Goal: Task Accomplishment & Management: Manage account settings

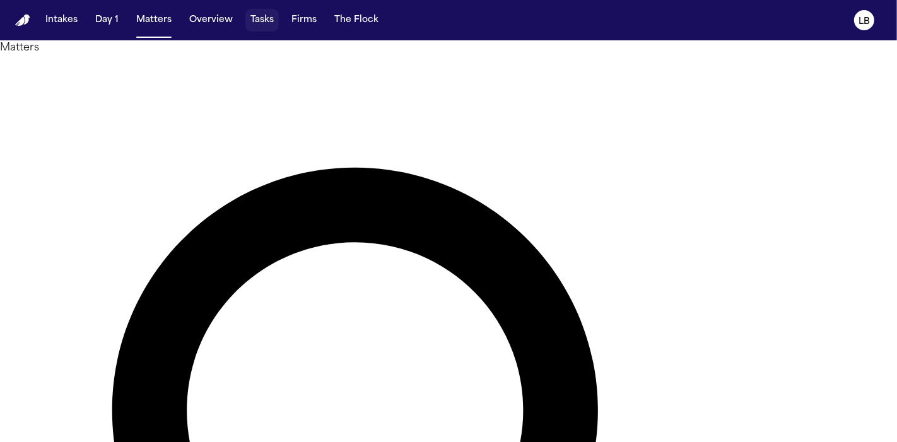
click at [261, 13] on button "Tasks" at bounding box center [261, 20] width 33 height 23
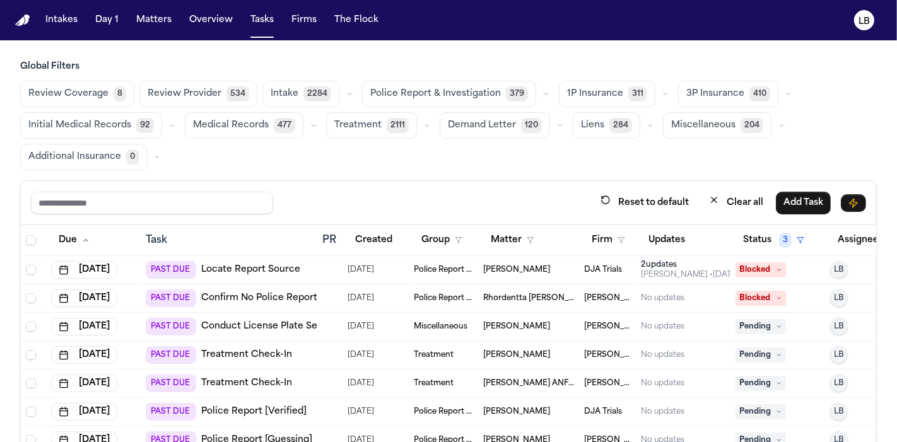
click at [604, 256] on td "DJA Trials" at bounding box center [607, 270] width 57 height 28
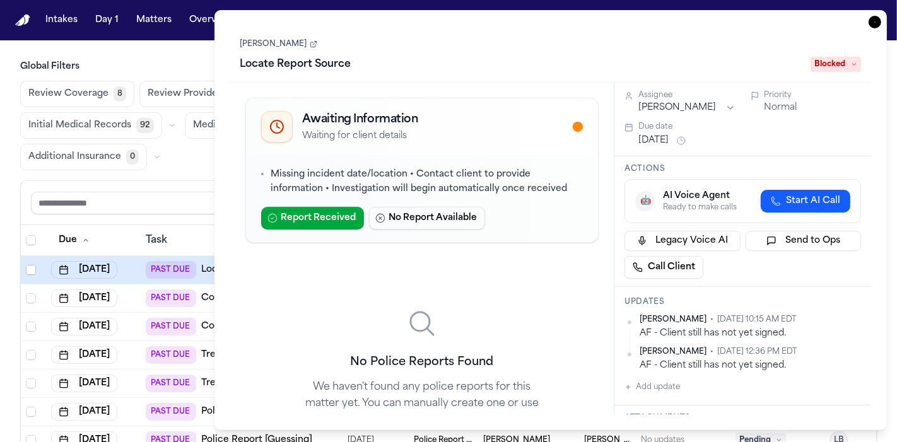
click at [875, 26] on icon "button" at bounding box center [874, 22] width 13 height 13
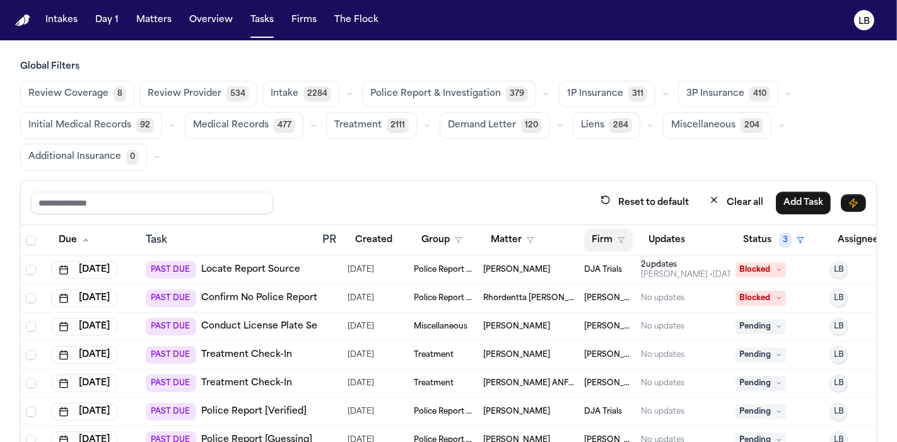
click at [604, 239] on button "Firm" at bounding box center [608, 240] width 49 height 23
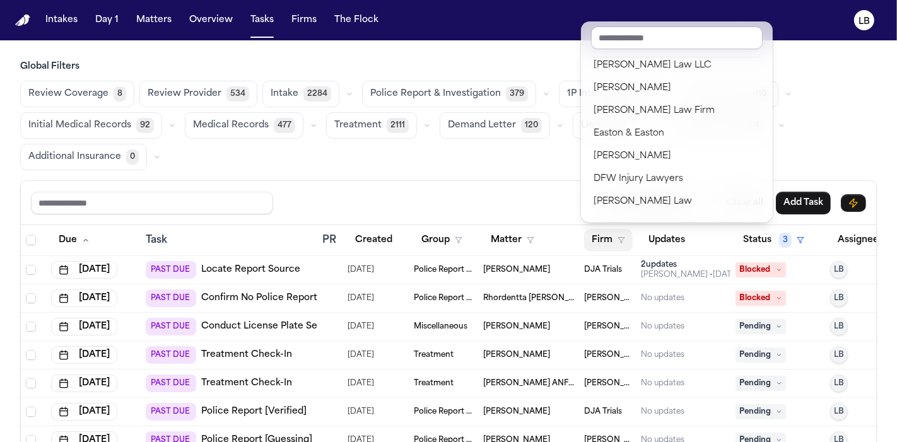
scroll to position [186, 0]
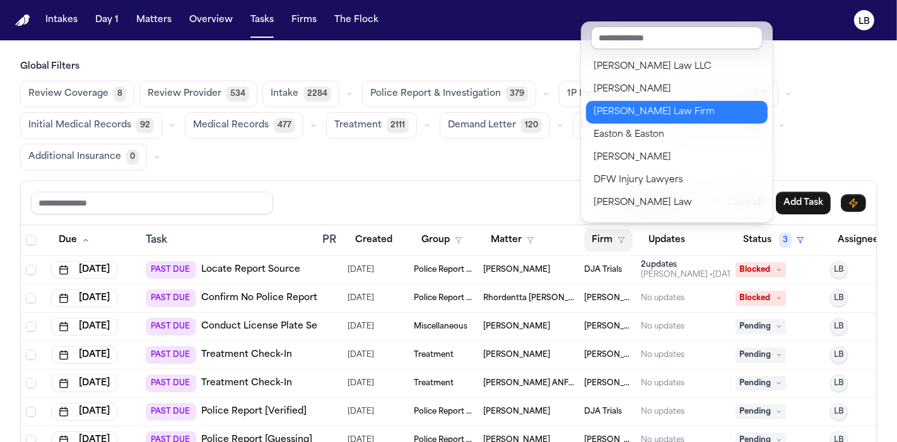
click at [634, 110] on div "[PERSON_NAME] Law Firm" at bounding box center [676, 112] width 167 height 15
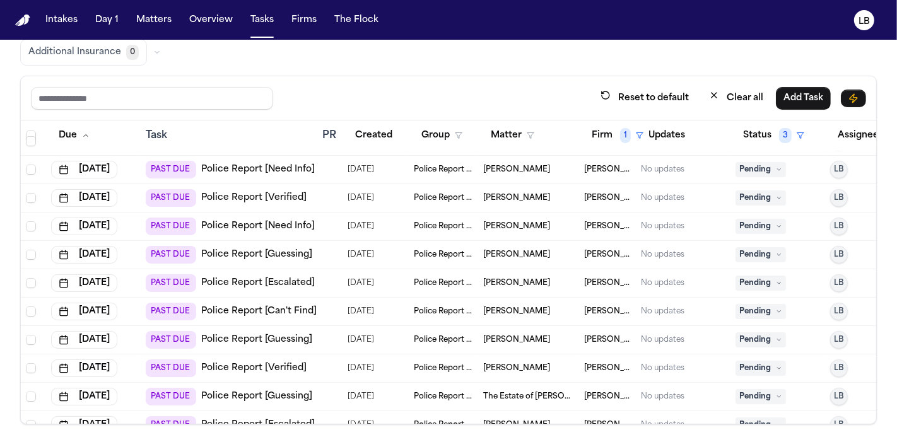
scroll to position [221, 0]
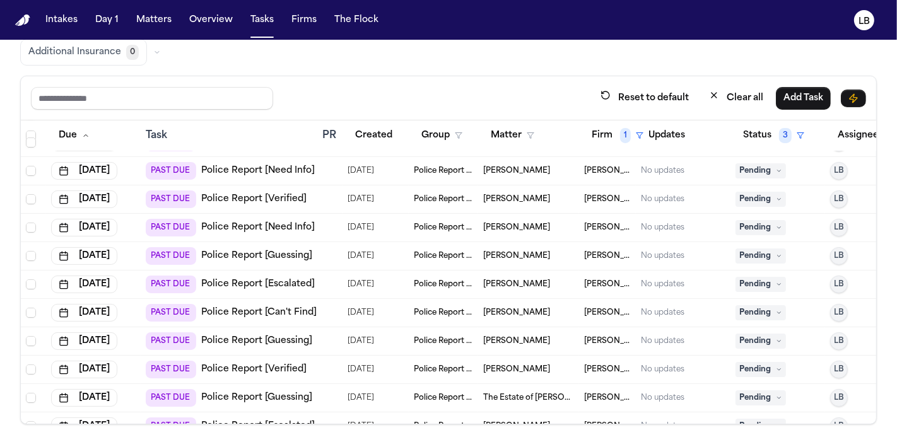
click at [226, 197] on link "Police Report [Verified]" at bounding box center [253, 199] width 105 height 13
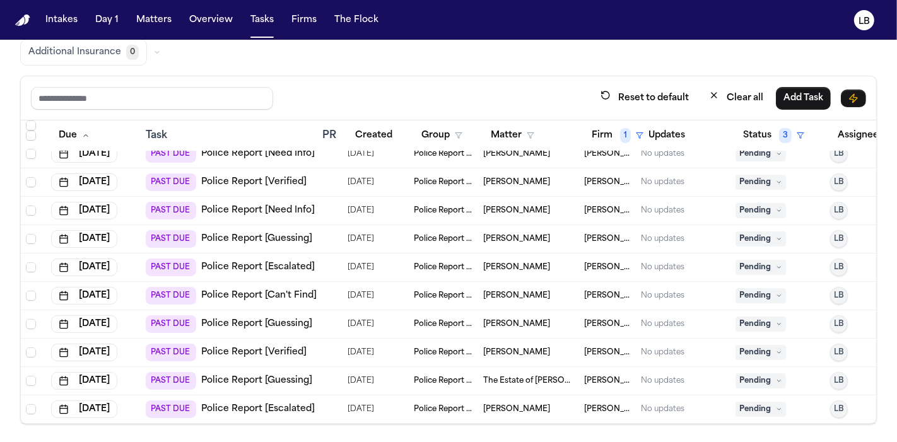
drag, startPoint x: 554, startPoint y: 397, endPoint x: 477, endPoint y: 403, distance: 77.2
click at [478, 403] on td "Qurratulain Sohail" at bounding box center [528, 409] width 101 height 28
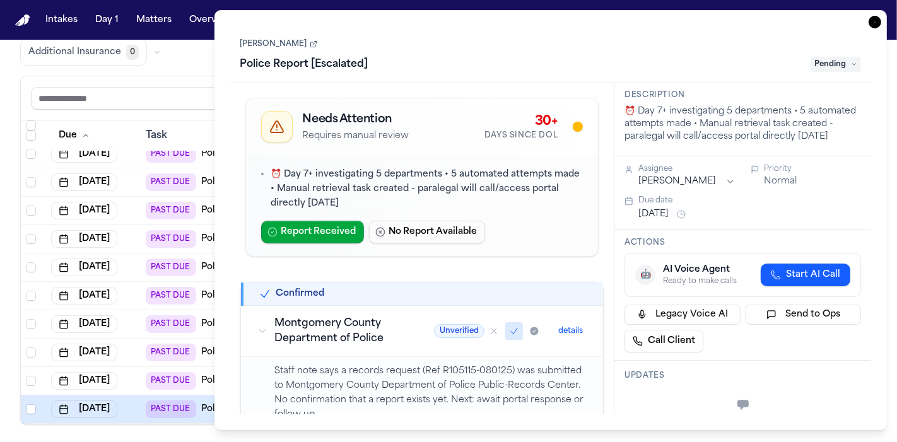
drag, startPoint x: 237, startPoint y: 44, endPoint x: 310, endPoint y: 45, distance: 73.2
click at [310, 45] on div "Qurratulain Sohail Police Report [Escalated] Pending" at bounding box center [550, 54] width 641 height 57
copy link "Qurratulain Sohail"
click at [875, 22] on icon "button" at bounding box center [874, 22] width 13 height 13
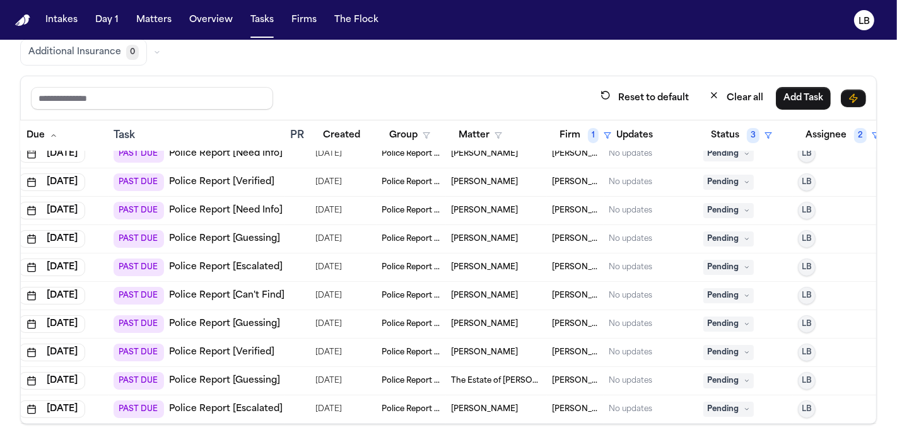
scroll to position [248, 33]
click at [517, 376] on span "The Estate of Gerardo Gaytan" at bounding box center [495, 381] width 91 height 10
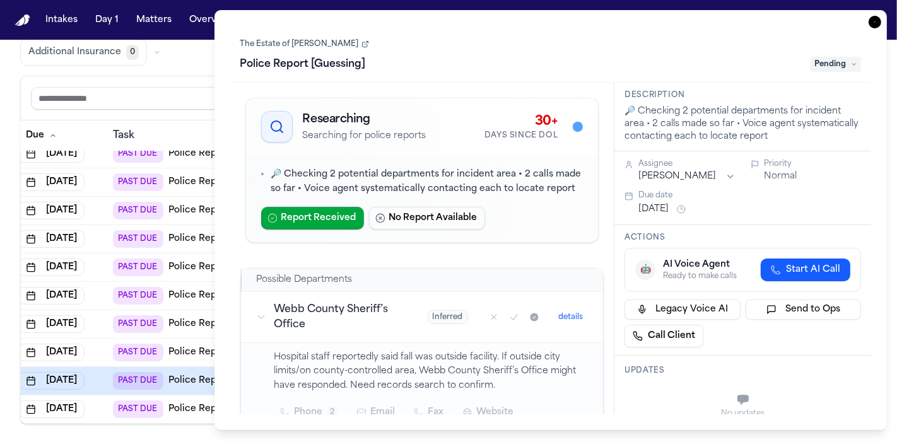
click at [289, 42] on link "The Estate of Gerardo Gaytan" at bounding box center [304, 44] width 129 height 10
click at [874, 25] on icon "button" at bounding box center [874, 22] width 13 height 13
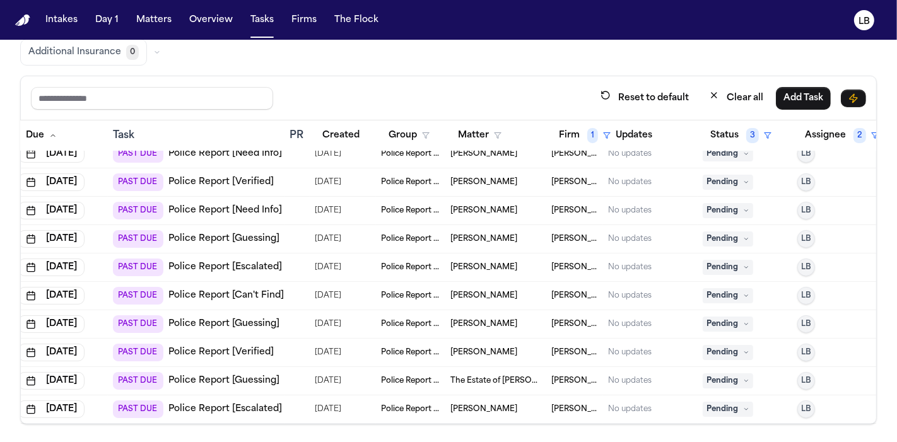
click at [224, 346] on link "Police Report [Verified]" at bounding box center [220, 352] width 105 height 13
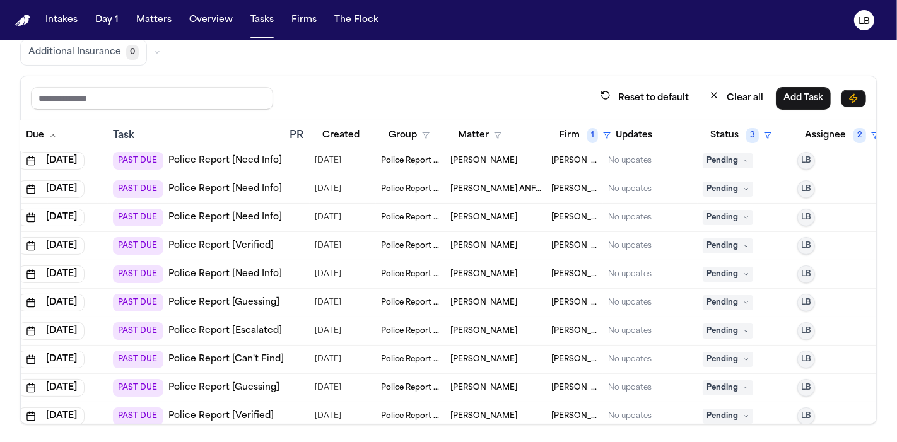
scroll to position [122, 33]
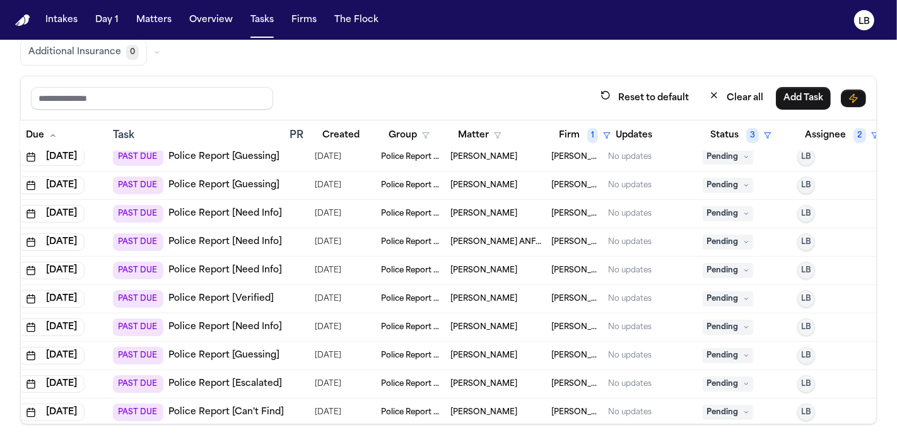
click at [477, 209] on span "Celine Figueroa" at bounding box center [483, 214] width 67 height 10
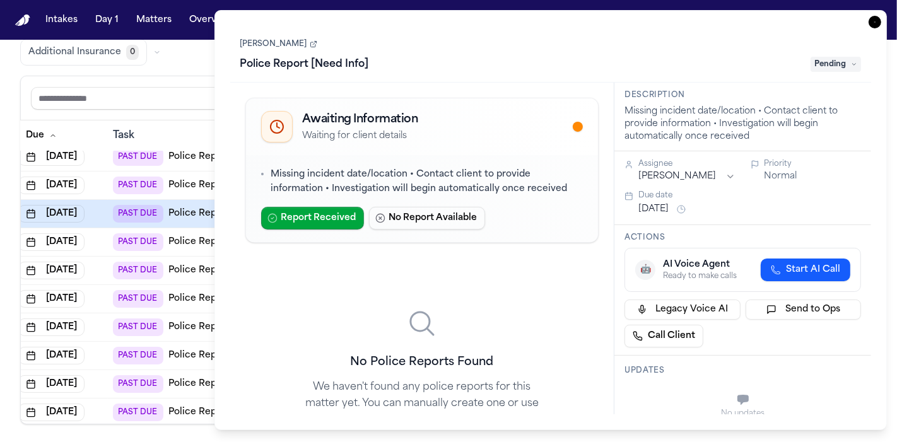
click at [341, 68] on h1 "Police Report [Need Info]" at bounding box center [304, 64] width 139 height 20
click at [288, 40] on link "Celine Figueroa" at bounding box center [278, 44] width 77 height 10
click at [875, 21] on icon "button" at bounding box center [874, 22] width 13 height 13
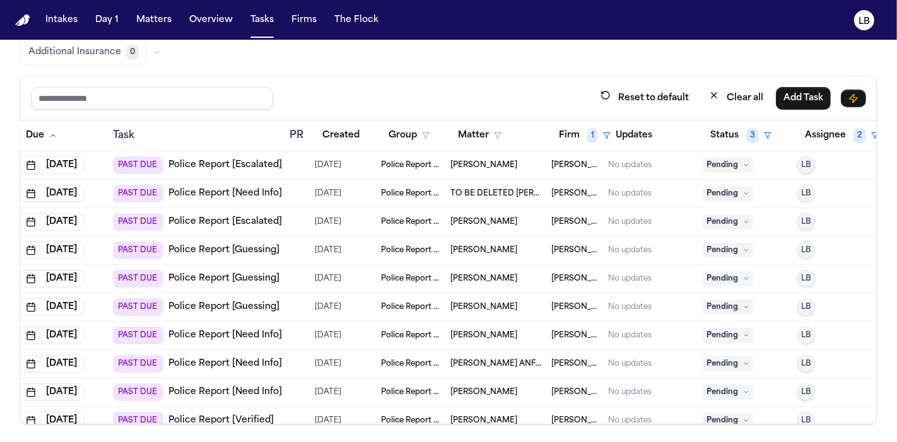
scroll to position [0, 33]
click at [462, 163] on span "[PERSON_NAME]" at bounding box center [483, 165] width 67 height 10
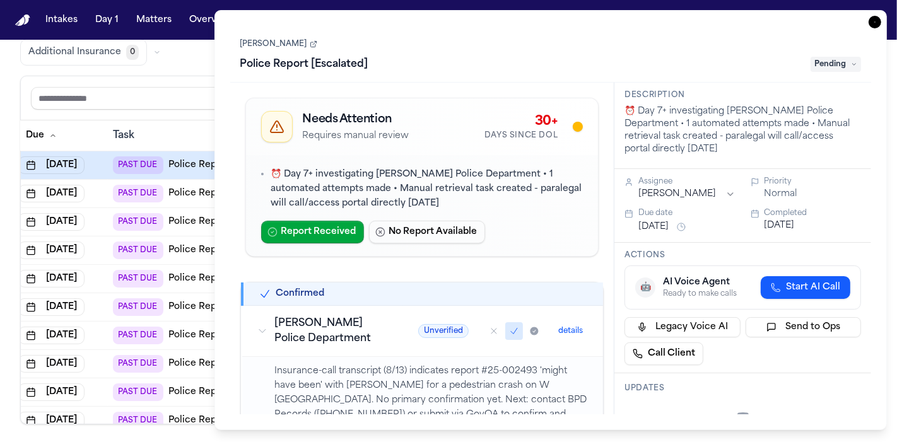
click at [279, 44] on link "[PERSON_NAME]" at bounding box center [278, 44] width 77 height 10
click at [299, 49] on div "Amber Parker Police Report [Escalated] Pending" at bounding box center [550, 55] width 621 height 38
click at [290, 47] on link "[PERSON_NAME]" at bounding box center [278, 44] width 77 height 10
click at [877, 20] on icon "button" at bounding box center [874, 22] width 13 height 13
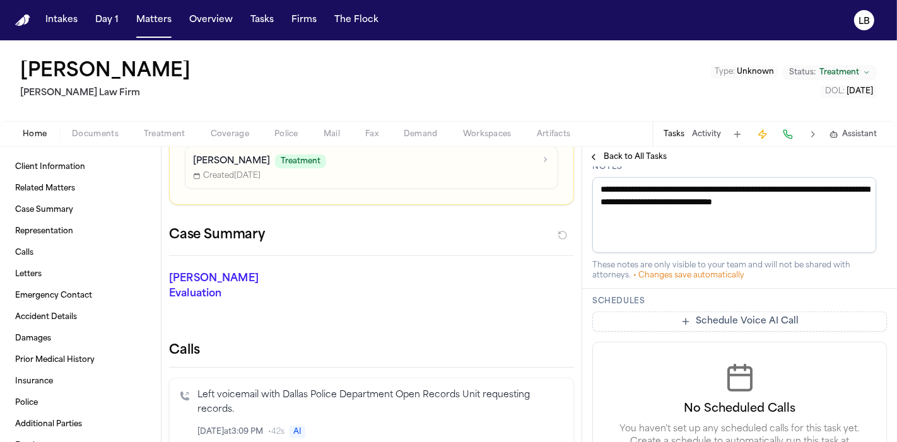
scroll to position [248, 0]
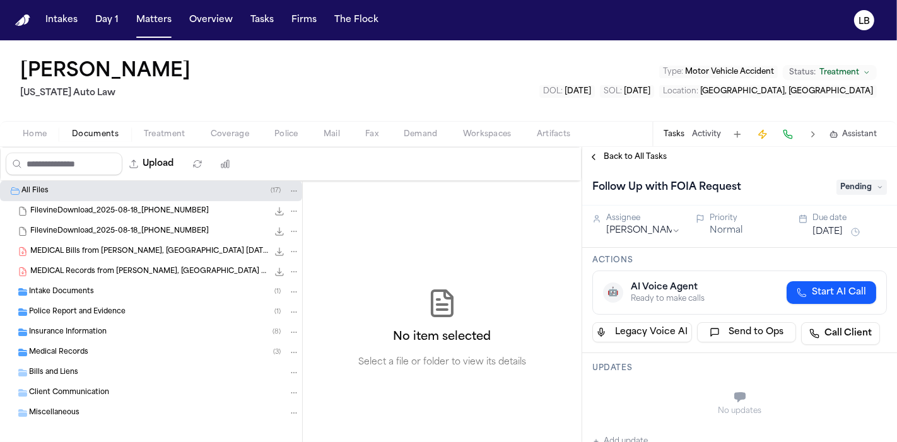
click at [706, 134] on button "Activity" at bounding box center [706, 134] width 29 height 10
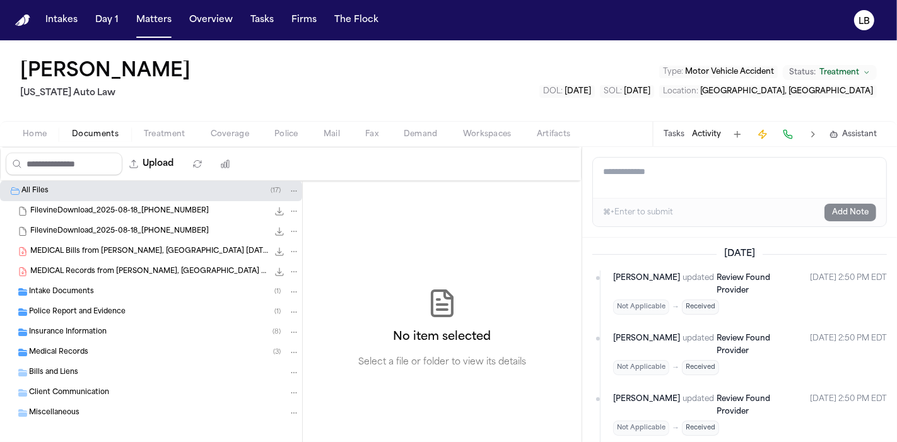
click at [672, 137] on button "Tasks" at bounding box center [674, 134] width 21 height 10
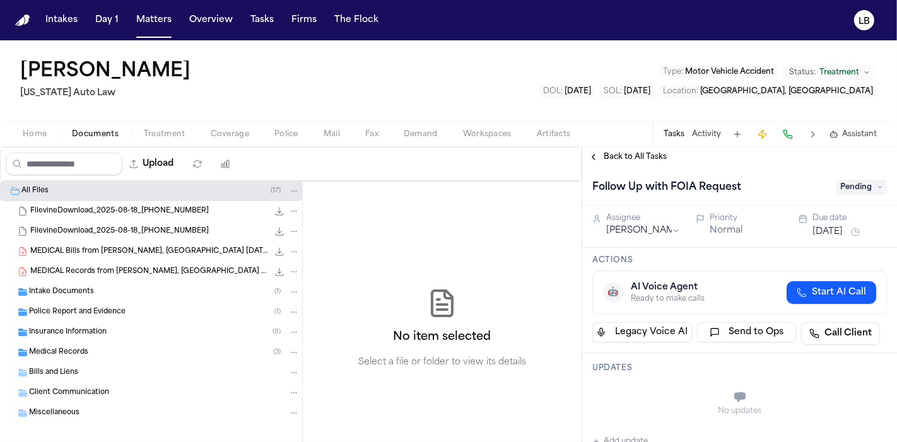
click at [694, 137] on button "Activity" at bounding box center [706, 134] width 29 height 10
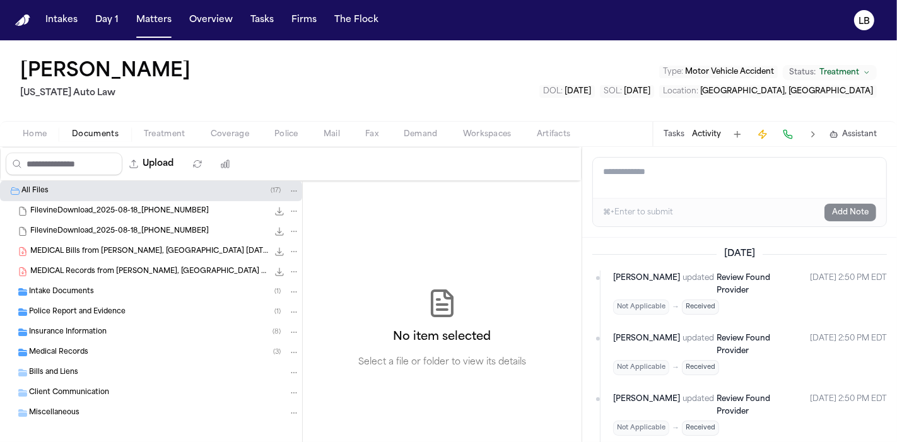
click at [182, 287] on div "Intake Documents ( 1 )" at bounding box center [164, 291] width 271 height 11
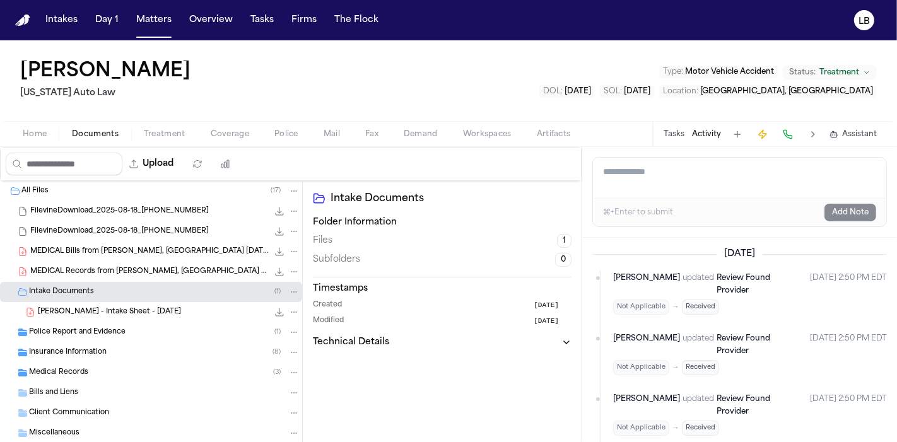
click at [146, 329] on div "Police Report and Evidence ( 1 )" at bounding box center [164, 332] width 271 height 11
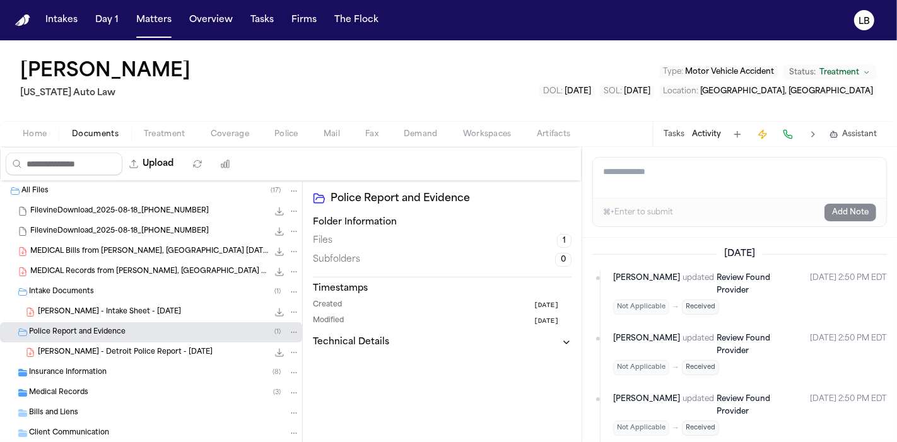
click at [0, 324] on div "Police Report and Evidence ( 1 )" at bounding box center [151, 332] width 302 height 20
click at [139, 307] on span "T. Norwood - Intake Sheet - 5.19.25" at bounding box center [109, 312] width 143 height 11
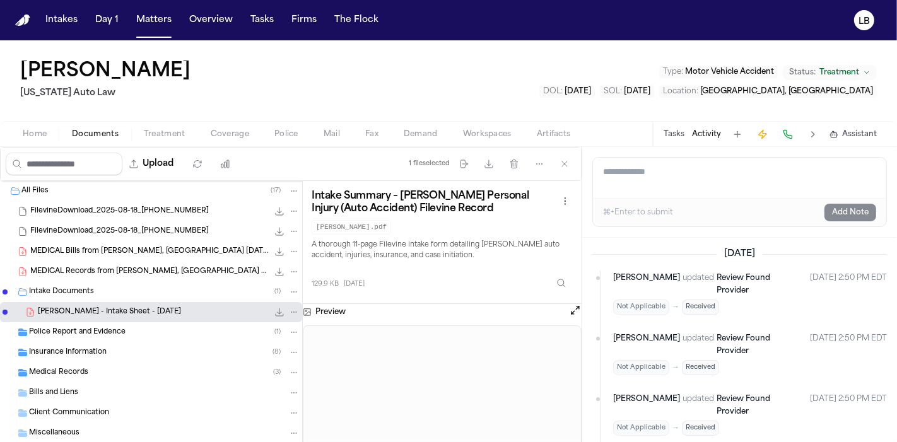
click at [112, 330] on span "Police Report and Evidence" at bounding box center [77, 332] width 96 height 11
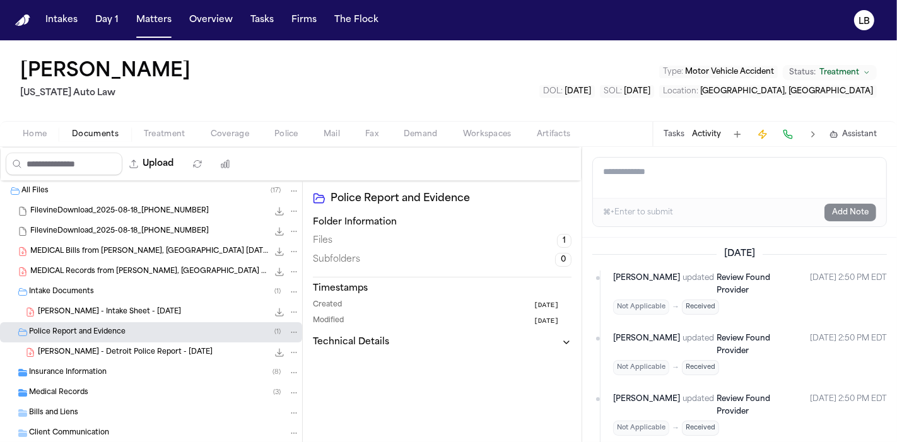
click at [127, 348] on span "T. Norwood - Detroit Police Report - 12.21.24" at bounding box center [125, 353] width 175 height 11
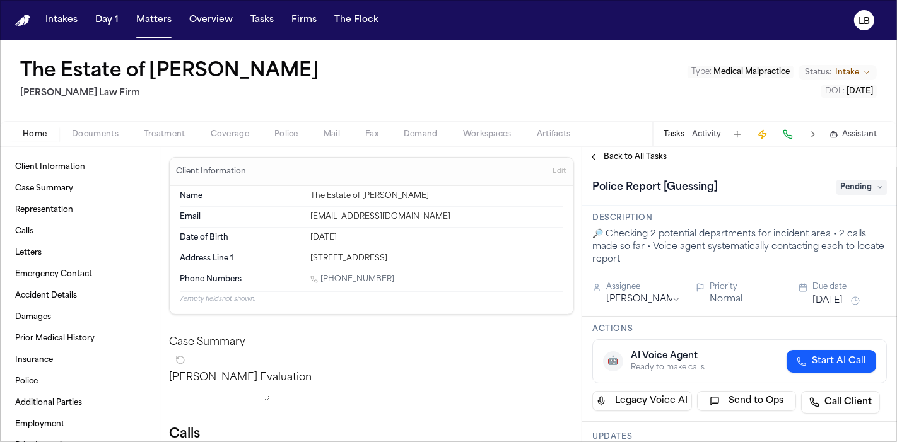
click at [88, 130] on span "Documents" at bounding box center [95, 134] width 47 height 10
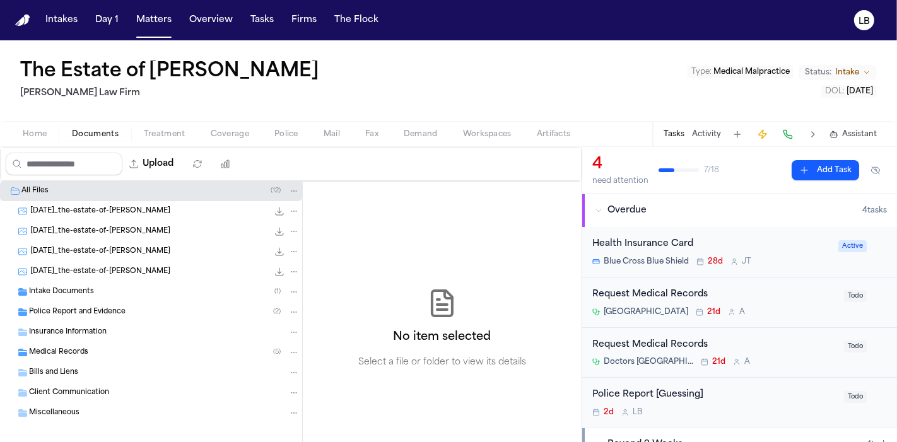
click at [73, 297] on div "Intake Documents ( 1 )" at bounding box center [151, 292] width 302 height 20
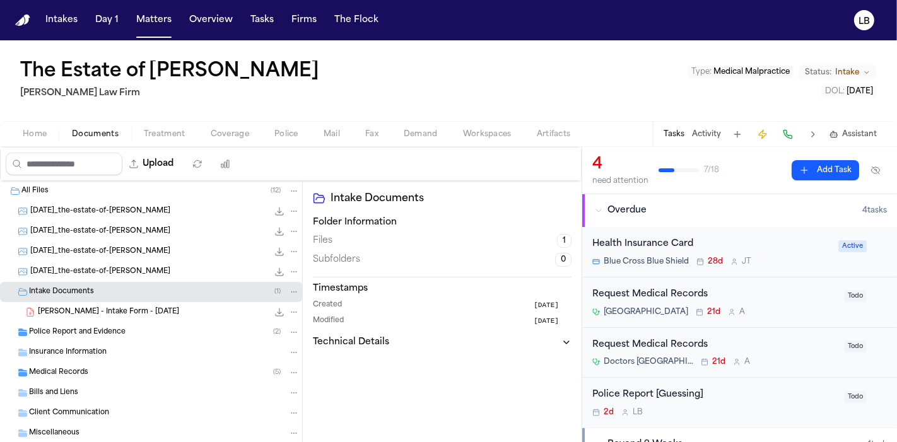
click at [79, 328] on span "Police Report and Evidence" at bounding box center [77, 332] width 96 height 11
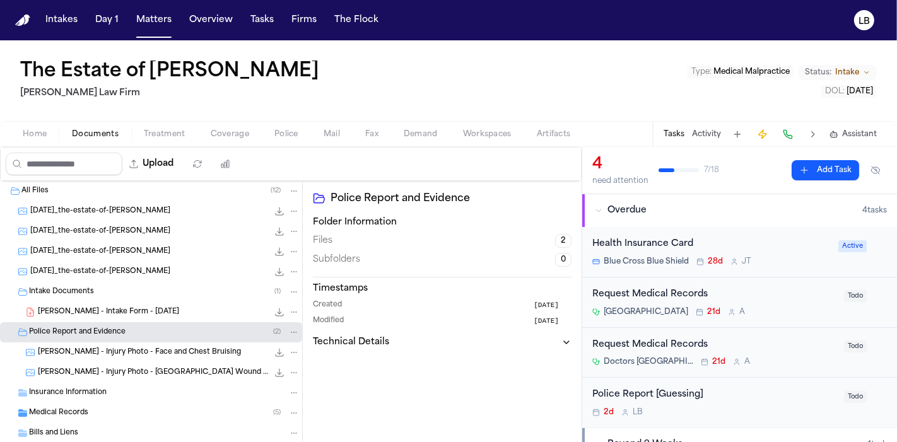
click at [117, 308] on span "G. Gaytan - Intake Form - 7.28.25" at bounding box center [108, 312] width 141 height 11
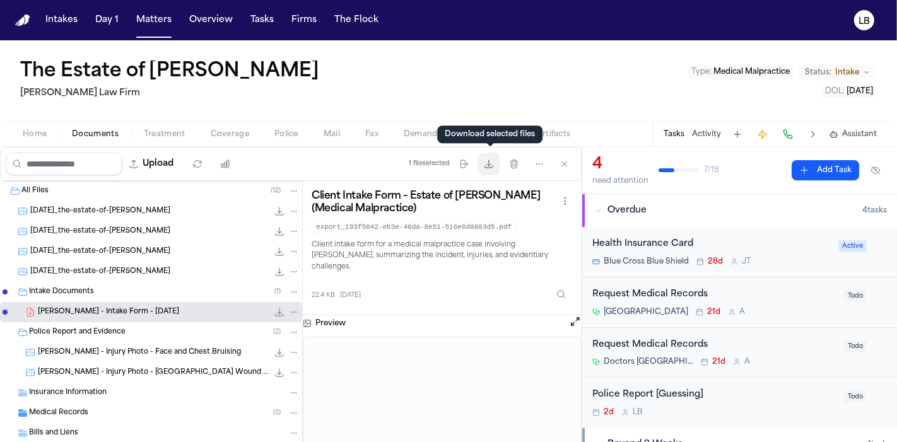
click at [488, 165] on icon "button" at bounding box center [489, 164] width 10 height 10
click at [713, 132] on button "Activity" at bounding box center [706, 134] width 29 height 10
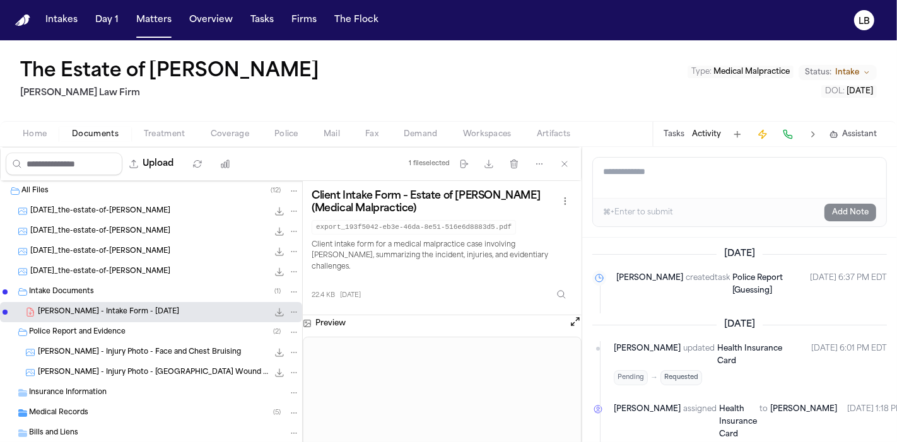
click at [675, 131] on button "Tasks" at bounding box center [674, 134] width 21 height 10
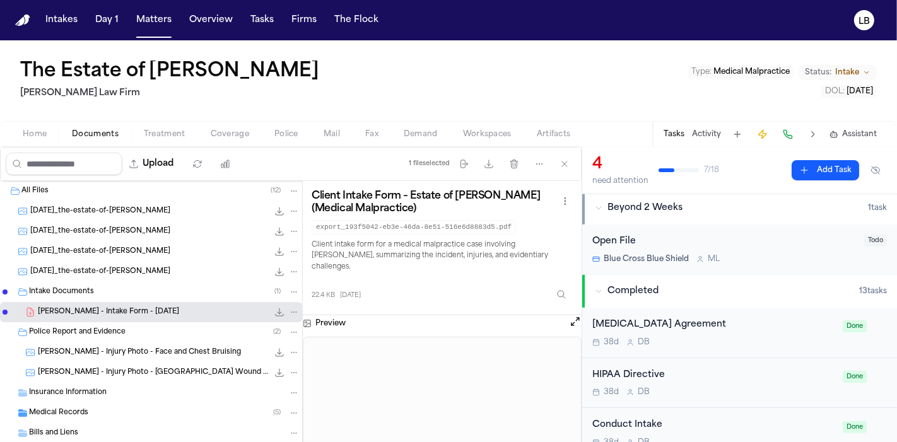
scroll to position [236, 0]
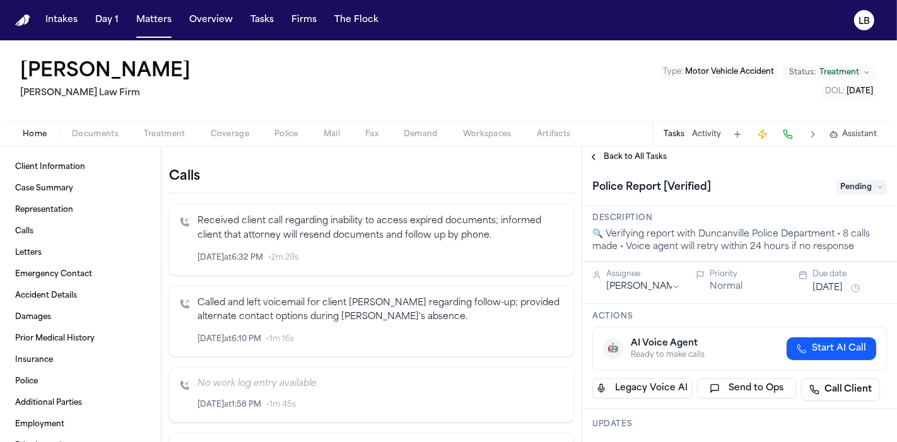
scroll to position [348, 0]
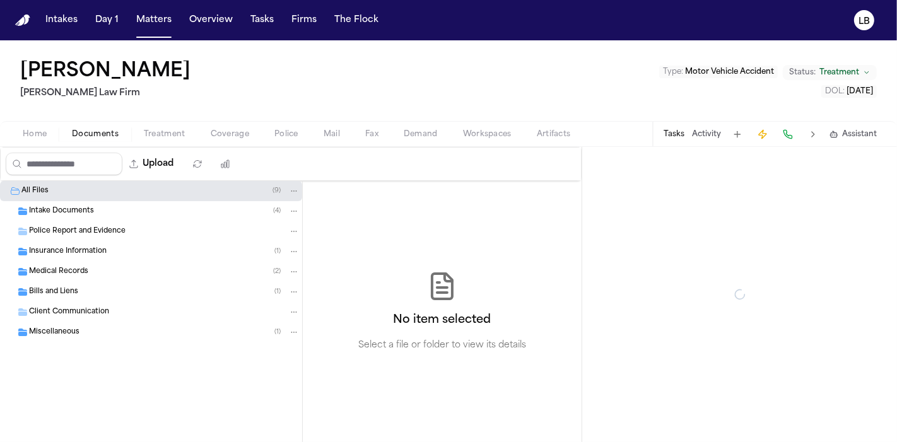
click at [92, 137] on span "Documents" at bounding box center [95, 134] width 47 height 10
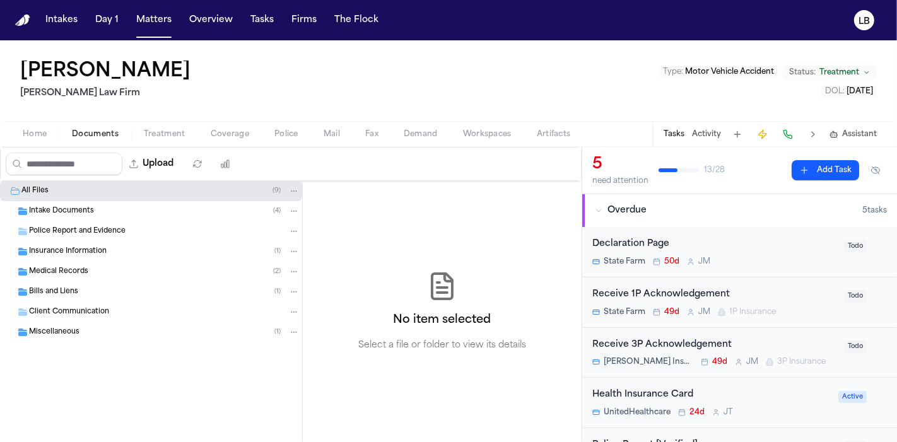
click at [38, 132] on span "Home" at bounding box center [35, 134] width 24 height 10
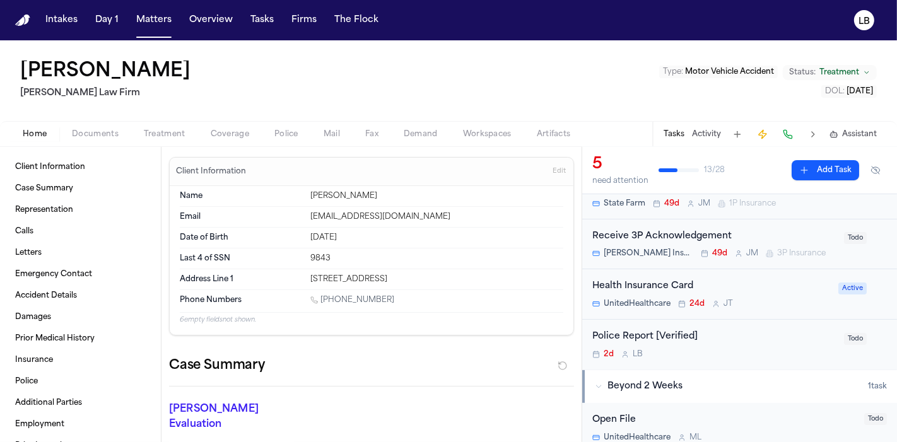
scroll to position [109, 0]
click at [712, 341] on div "Police Report [Verified]" at bounding box center [714, 336] width 244 height 15
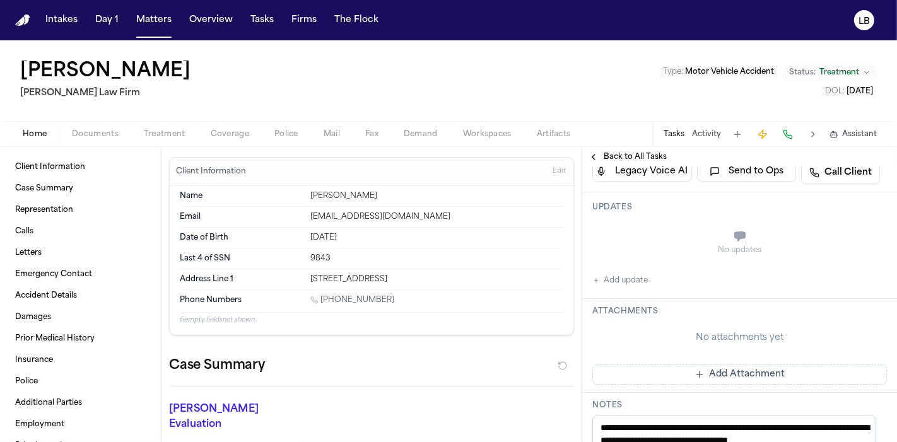
scroll to position [214, 0]
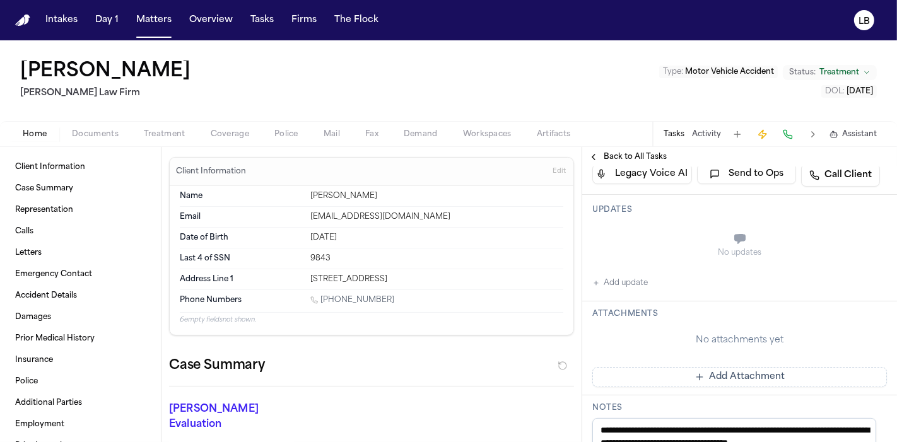
click at [698, 130] on button "Activity" at bounding box center [706, 134] width 29 height 10
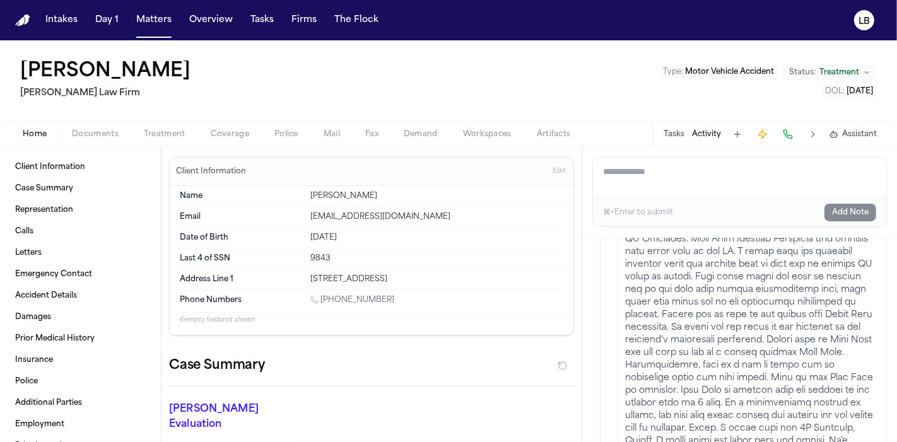
scroll to position [872, 0]
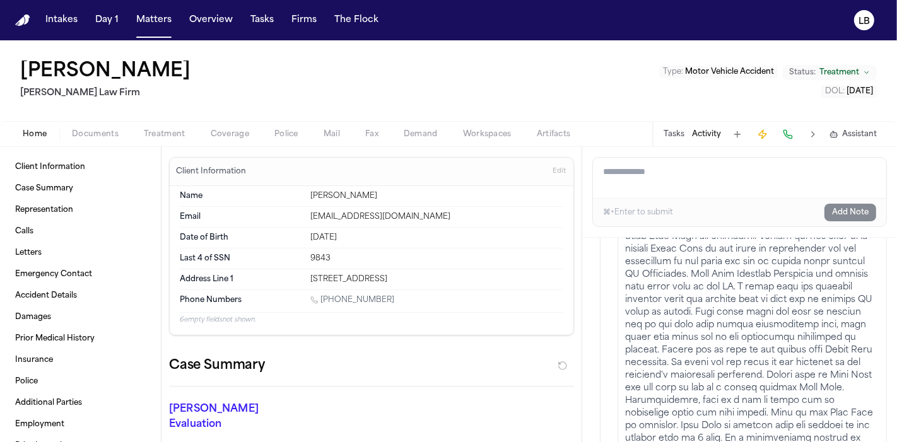
click at [708, 301] on p at bounding box center [752, 394] width 254 height 353
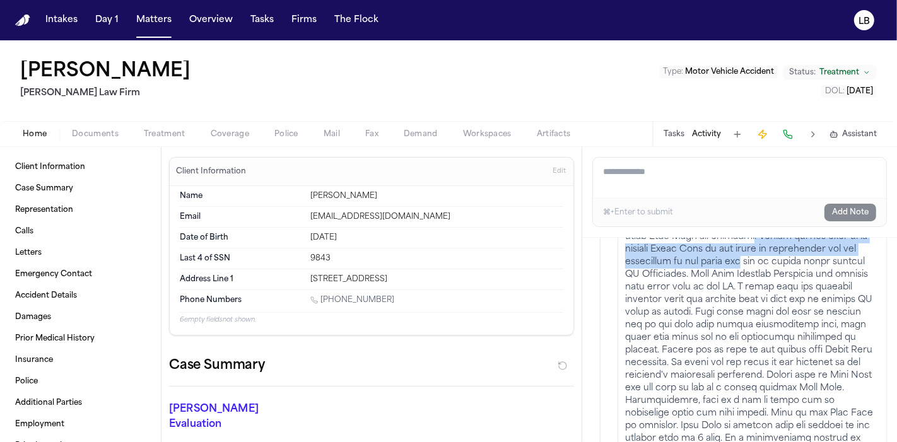
drag, startPoint x: 758, startPoint y: 274, endPoint x: 759, endPoint y: 298, distance: 23.4
click at [759, 298] on p at bounding box center [752, 394] width 254 height 353
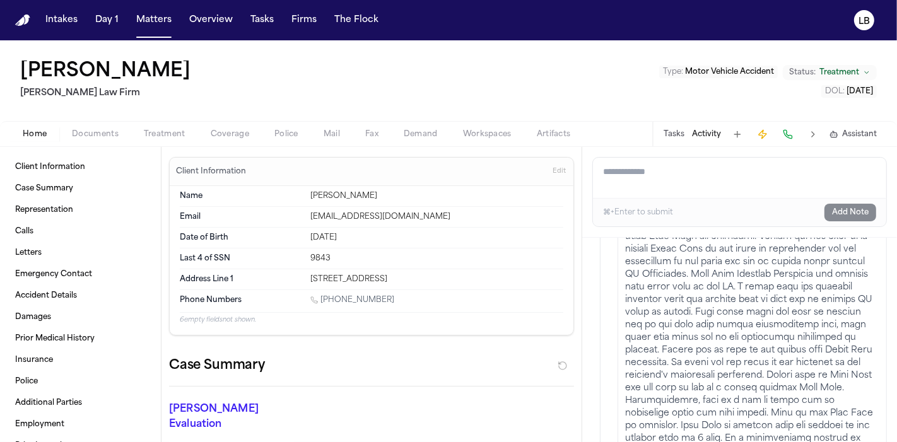
click at [0, 251] on div "Client Information Case Summary Representation Calls Letters Emergency Contact …" at bounding box center [80, 294] width 161 height 295
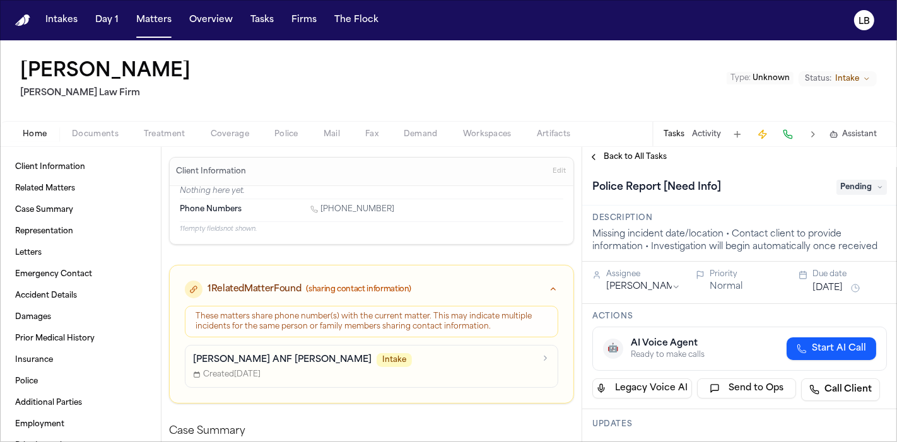
click at [100, 129] on span "Documents" at bounding box center [95, 134] width 47 height 10
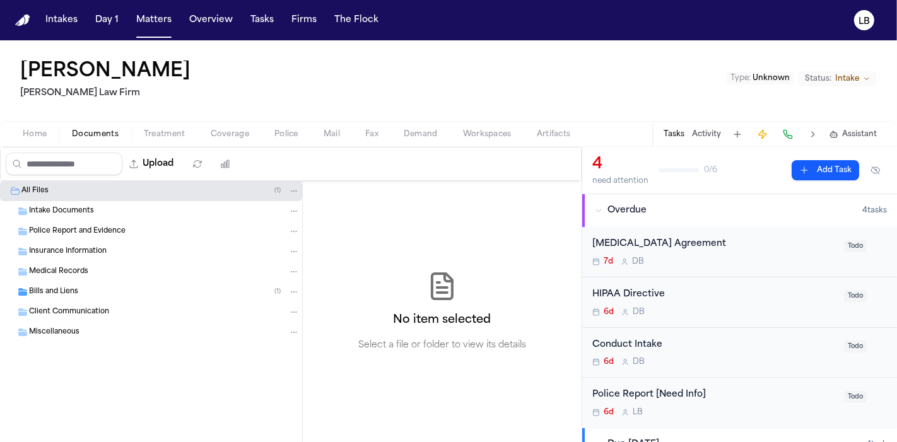
click at [57, 209] on span "Intake Documents" at bounding box center [61, 211] width 65 height 11
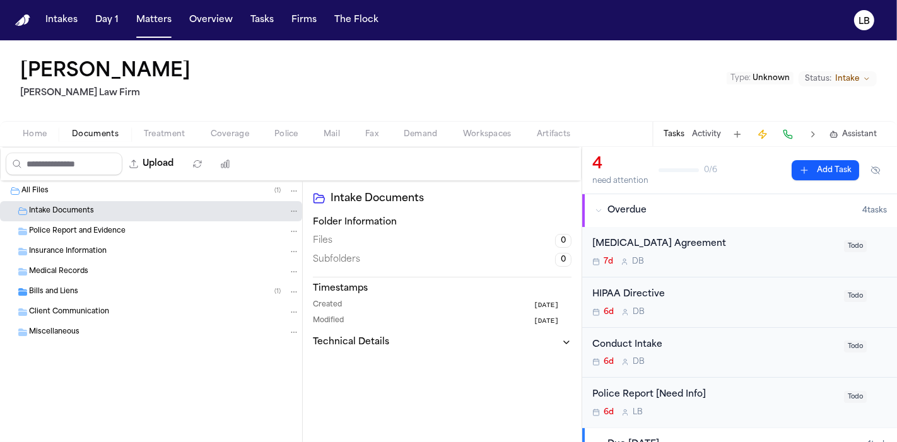
click at [33, 138] on span "Home" at bounding box center [35, 134] width 24 height 10
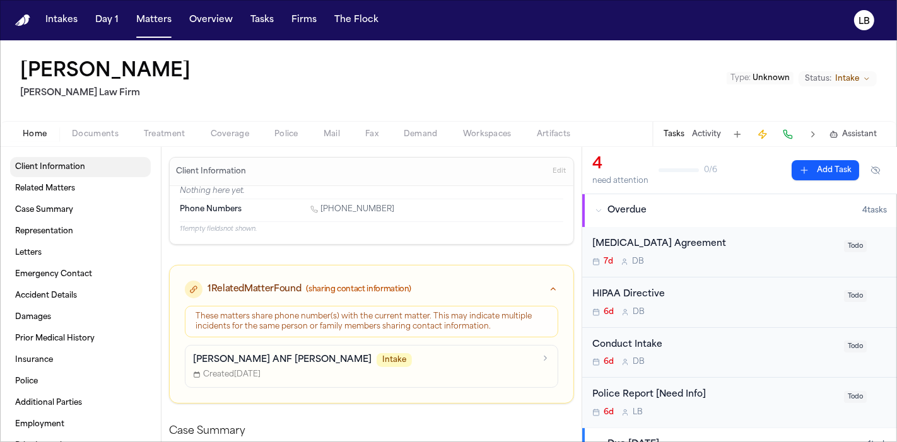
click at [67, 172] on link "Client Information" at bounding box center [80, 167] width 141 height 20
click at [70, 186] on span "Related Matters" at bounding box center [45, 189] width 60 height 10
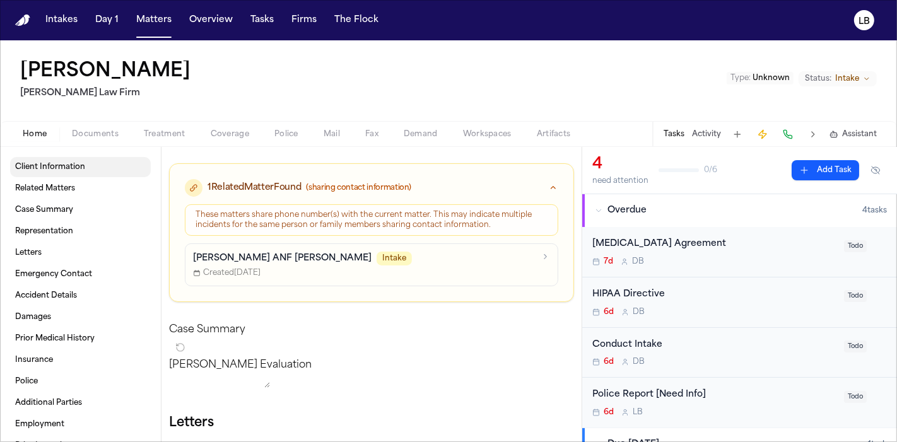
scroll to position [102, 0]
drag, startPoint x: 201, startPoint y: 73, endPoint x: 5, endPoint y: 54, distance: 197.1
click at [5, 54] on div "Celine Figueroa Ruy Mireles Law Firm Type : Unknown Status: Intake" at bounding box center [448, 80] width 897 height 81
copy h1 "Celine Figueroa"
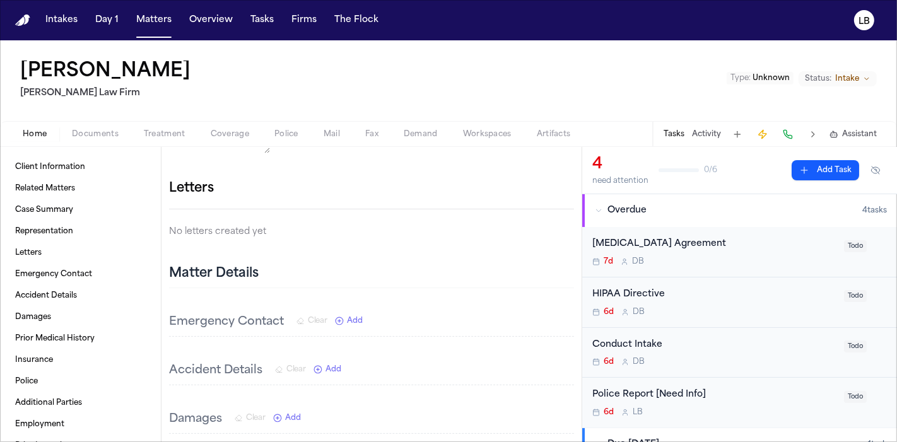
scroll to position [343, 0]
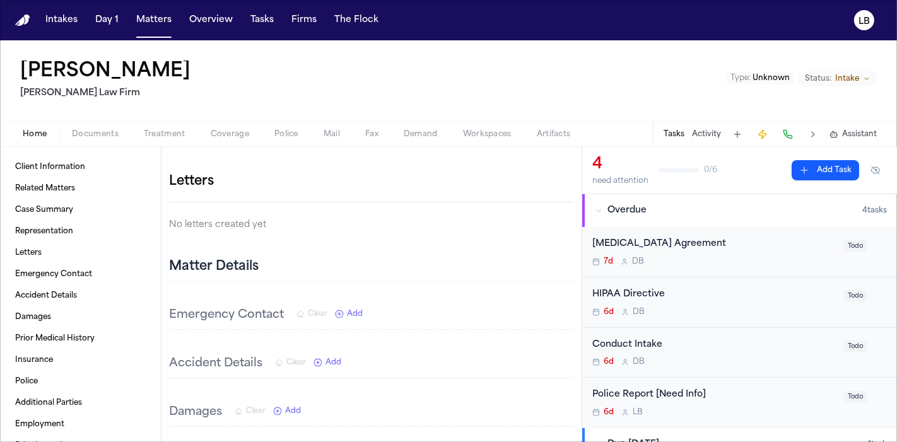
click at [25, 103] on div "Celine Figueroa Ruy Mireles Law Firm Type : Unknown Status: Intake" at bounding box center [448, 80] width 897 height 81
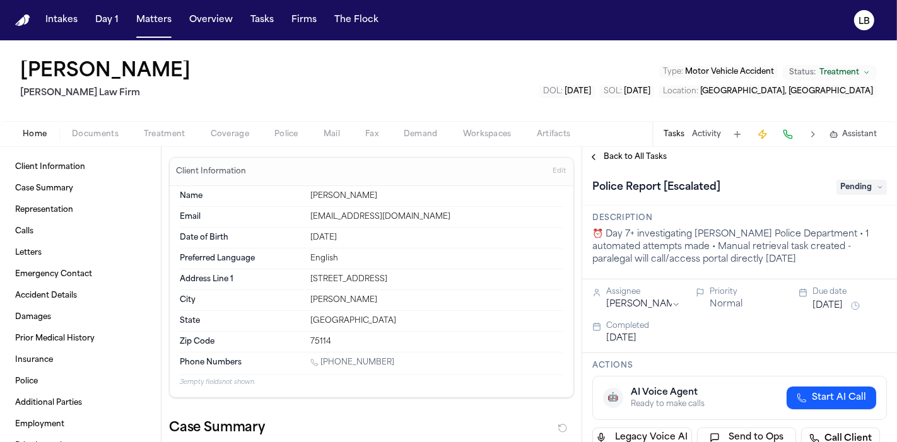
click at [90, 129] on span "Documents" at bounding box center [95, 134] width 47 height 10
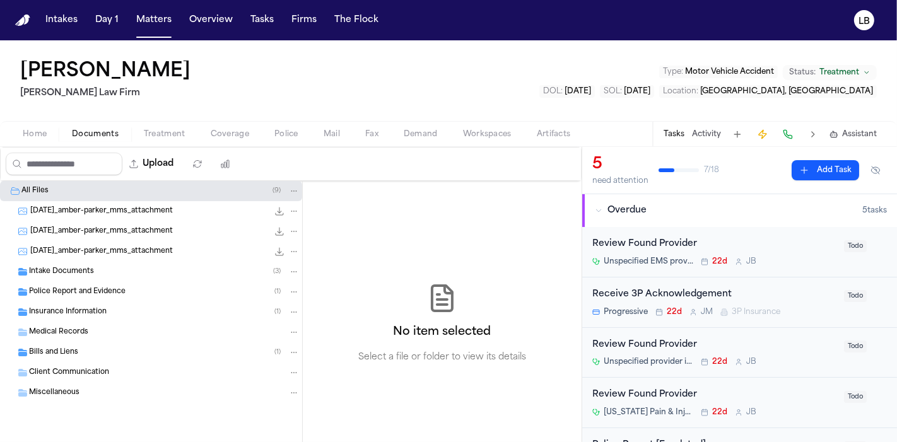
click at [56, 278] on div "Intake Documents ( 3 )" at bounding box center [151, 272] width 302 height 20
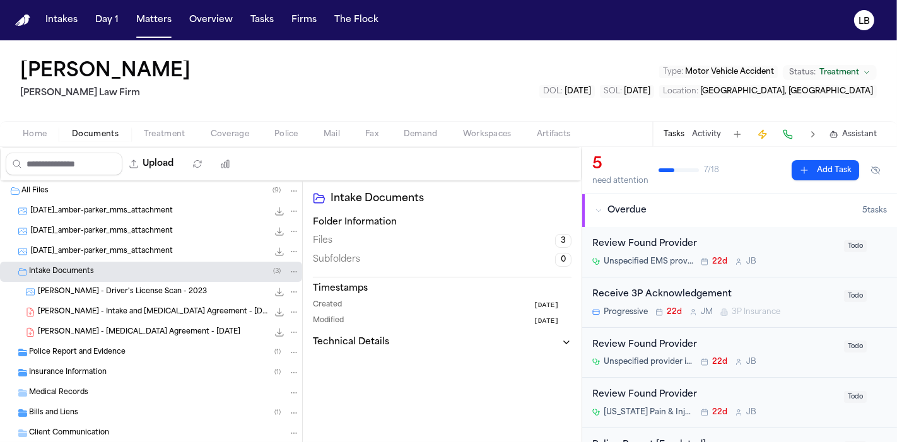
click at [75, 344] on div "Police Report and Evidence ( 1 )" at bounding box center [151, 352] width 302 height 20
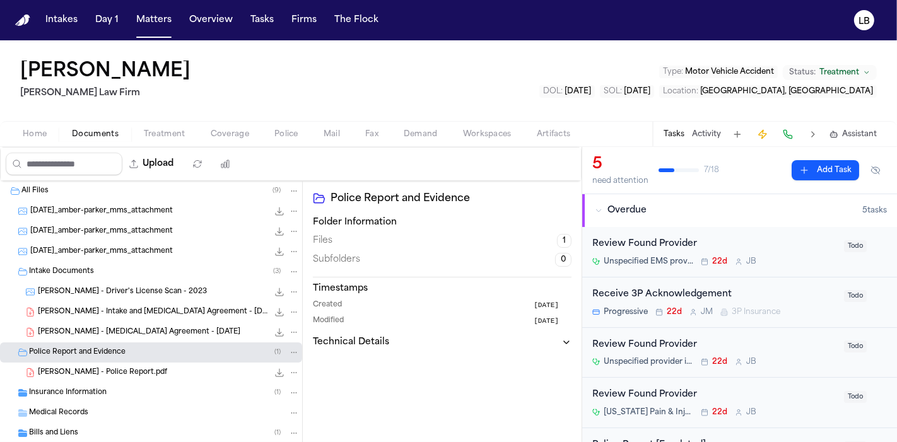
click at [677, 132] on button "Tasks" at bounding box center [674, 134] width 21 height 10
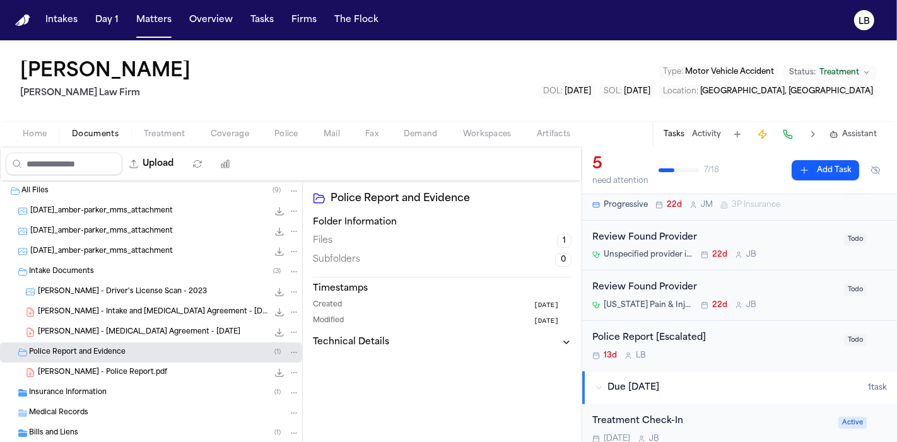
scroll to position [106, 0]
click at [764, 346] on div "Police Report [Escalated] 13d L B" at bounding box center [714, 347] width 244 height 30
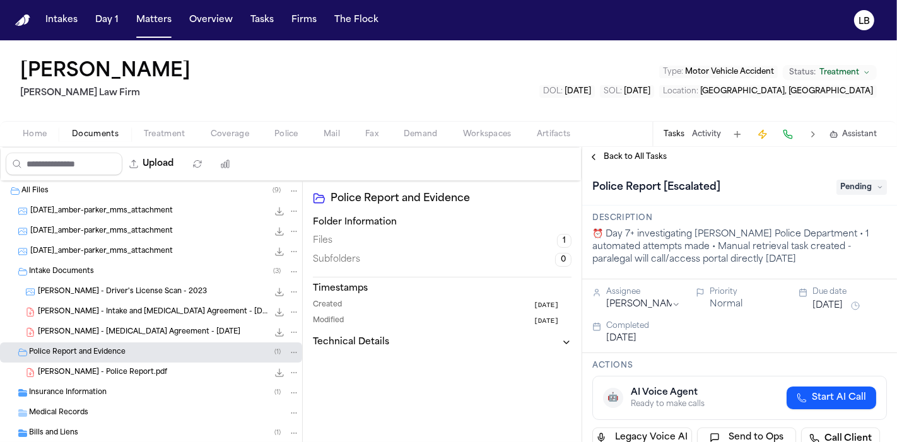
click at [848, 184] on span "Pending" at bounding box center [861, 187] width 50 height 15
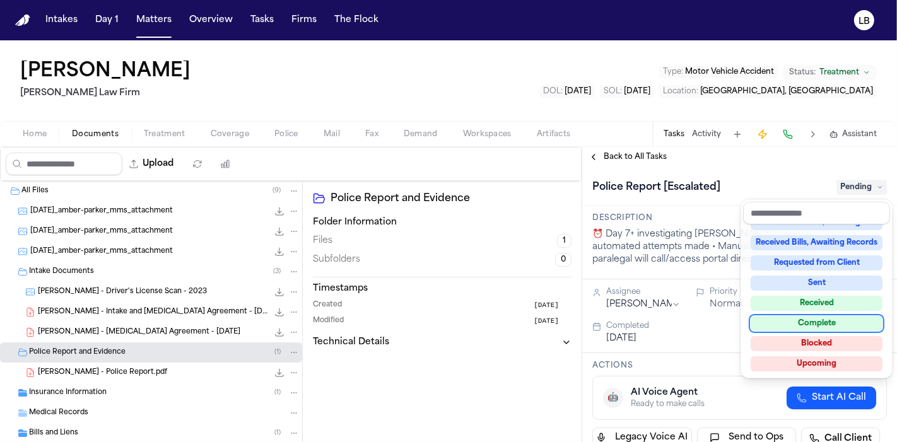
click at [819, 316] on div "Complete" at bounding box center [817, 323] width 132 height 15
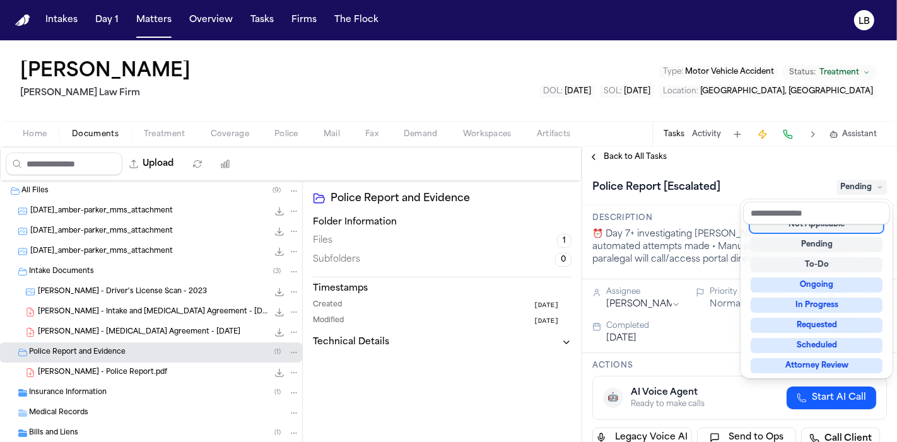
scroll to position [5, 0]
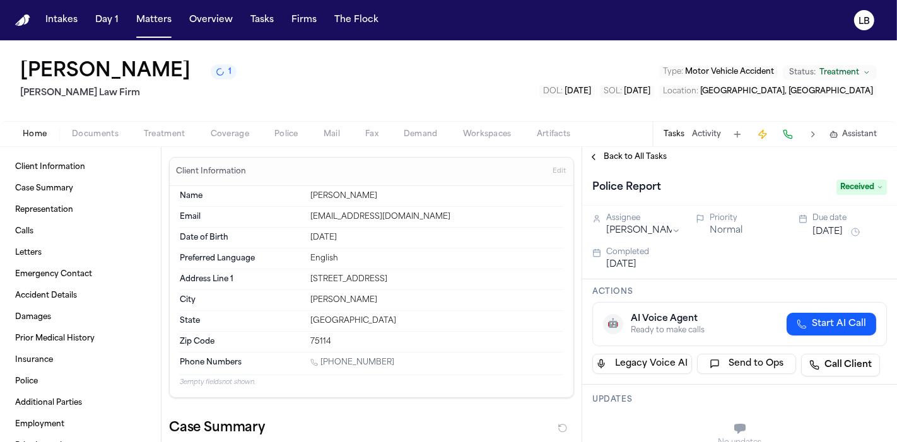
click at [674, 137] on button "Tasks" at bounding box center [674, 134] width 21 height 10
click at [657, 157] on span "Back to All Tasks" at bounding box center [635, 157] width 63 height 10
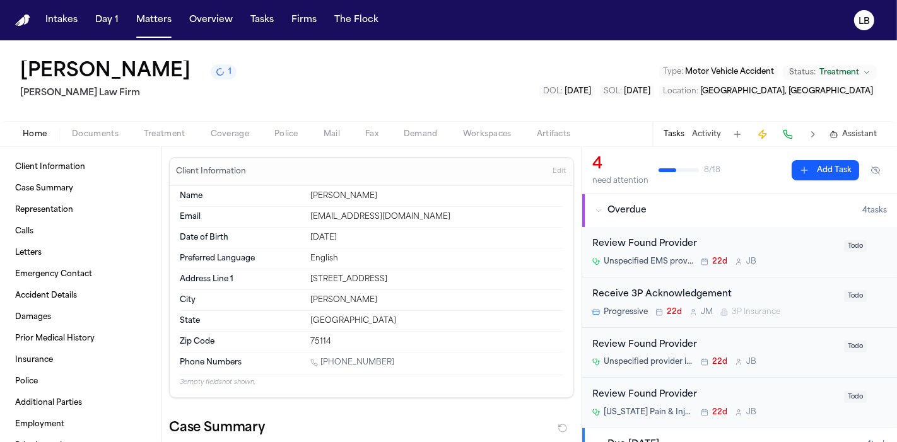
scroll to position [1, 0]
click at [711, 129] on button "Activity" at bounding box center [706, 134] width 29 height 10
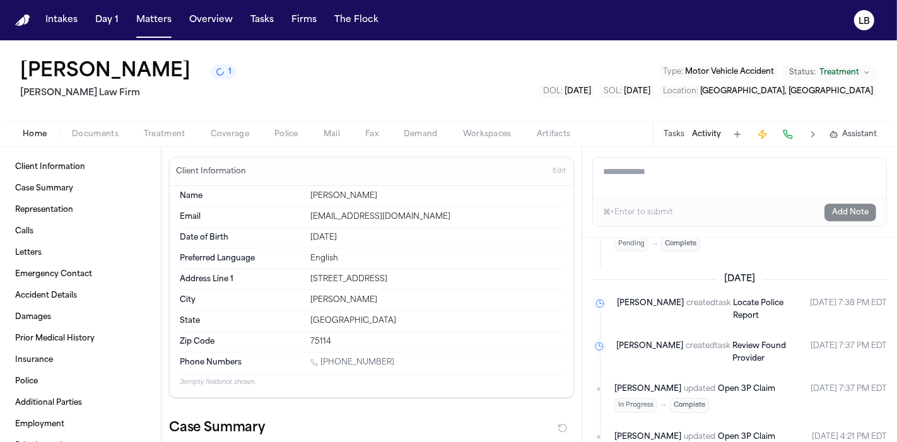
scroll to position [2659, 0]
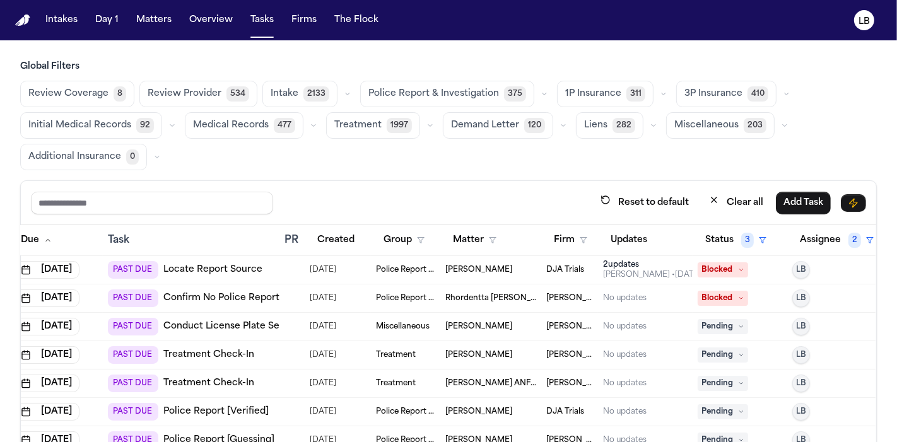
scroll to position [0, 62]
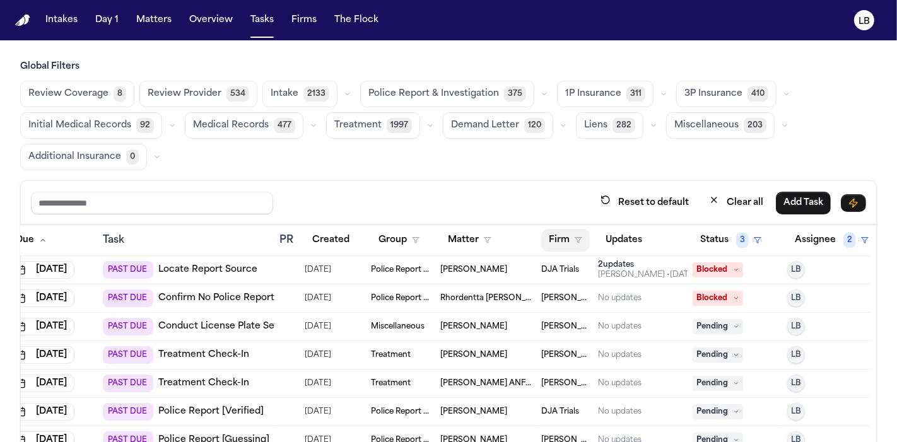
click at [546, 248] on button "Firm" at bounding box center [565, 240] width 49 height 23
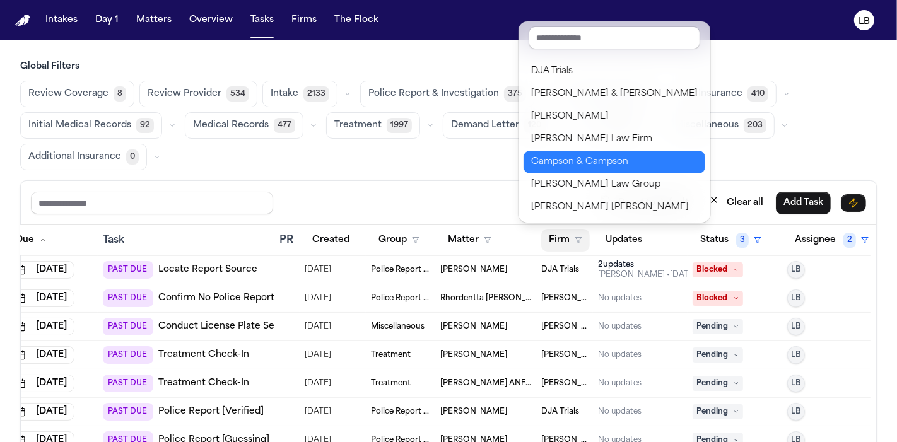
scroll to position [250, 0]
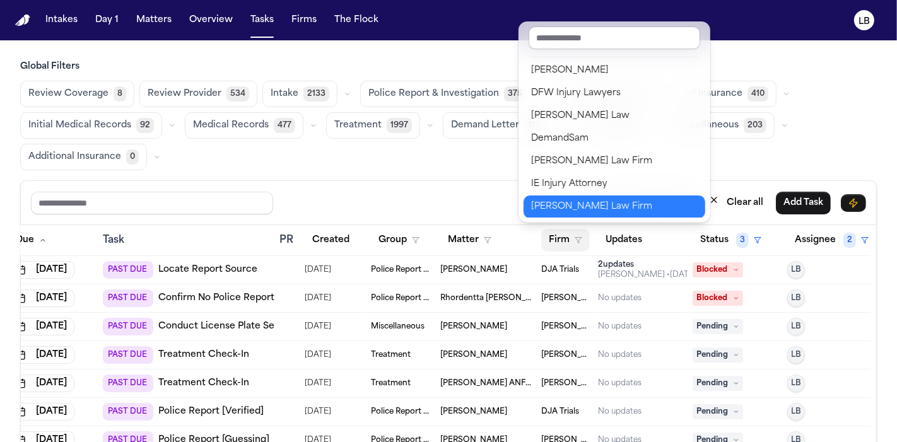
click at [597, 212] on div "Ruy Mireles Law Firm" at bounding box center [614, 206] width 167 height 15
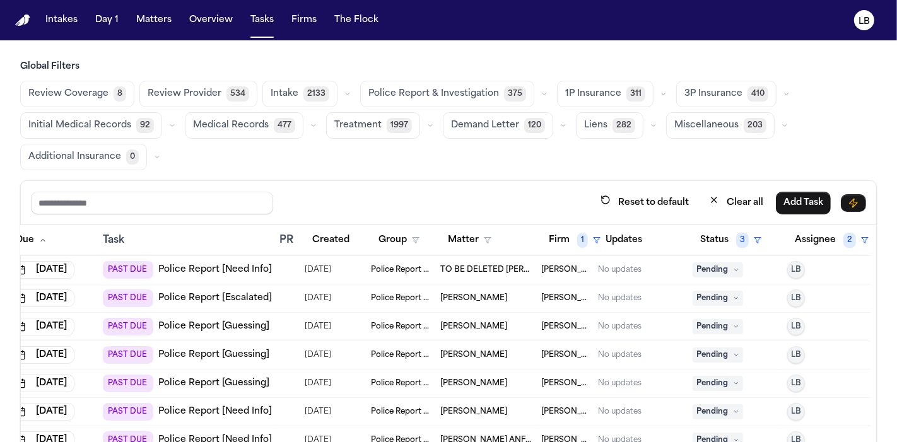
drag, startPoint x: 500, startPoint y: 358, endPoint x: 418, endPoint y: 360, distance: 81.4
click at [435, 360] on td "[PERSON_NAME]" at bounding box center [485, 355] width 101 height 28
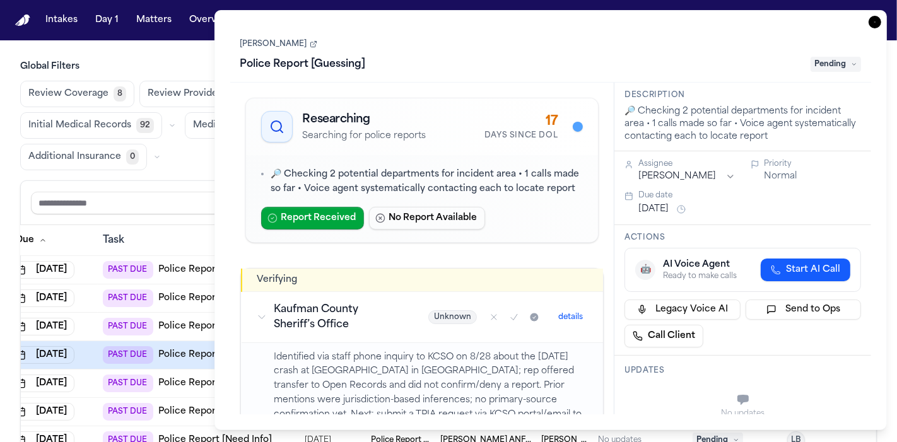
click at [317, 47] on icon at bounding box center [314, 44] width 8 height 8
click at [879, 22] on icon "button" at bounding box center [874, 22] width 13 height 13
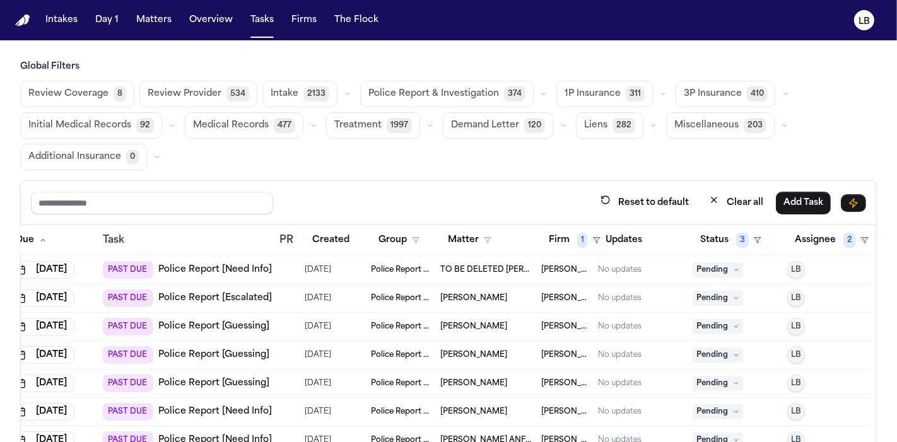
scroll to position [16, 62]
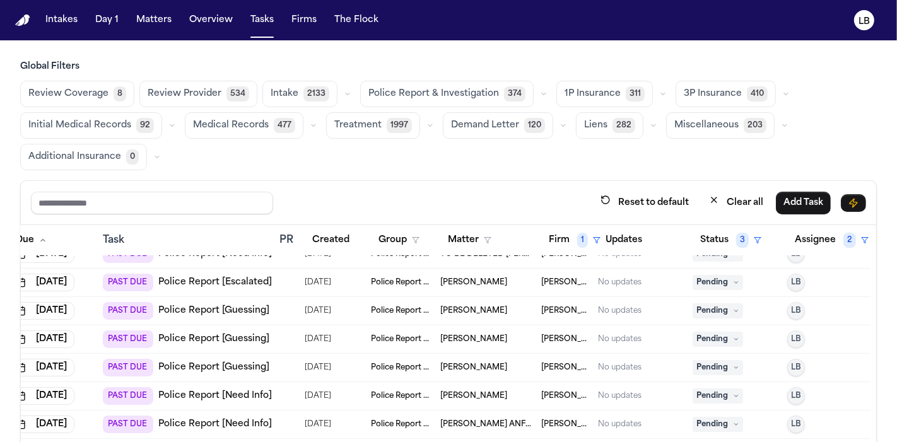
click at [465, 308] on span "Vereeka Turner" at bounding box center [473, 311] width 67 height 10
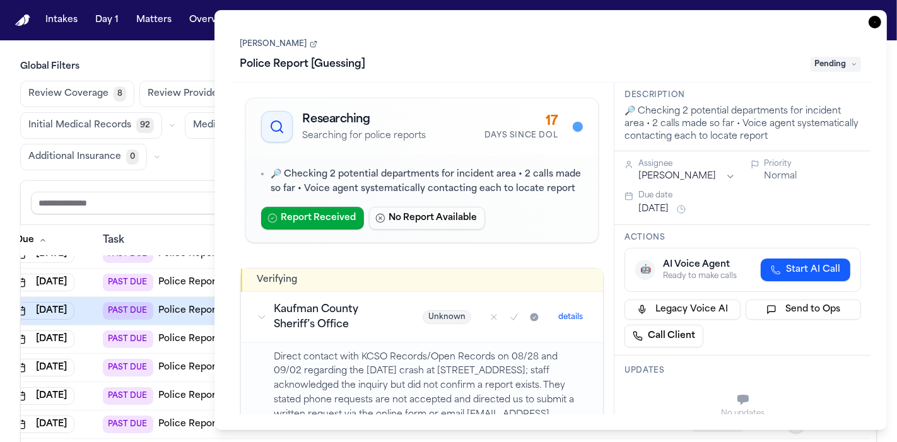
click at [272, 44] on link "[PERSON_NAME]" at bounding box center [278, 44] width 77 height 10
click at [875, 18] on icon "button" at bounding box center [874, 22] width 13 height 13
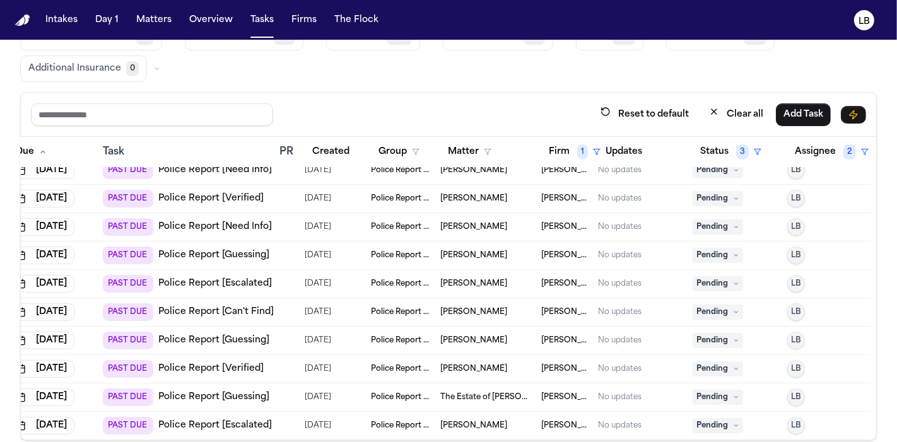
scroll to position [190, 62]
click at [446, 307] on span "Laura Cardenas" at bounding box center [473, 312] width 67 height 10
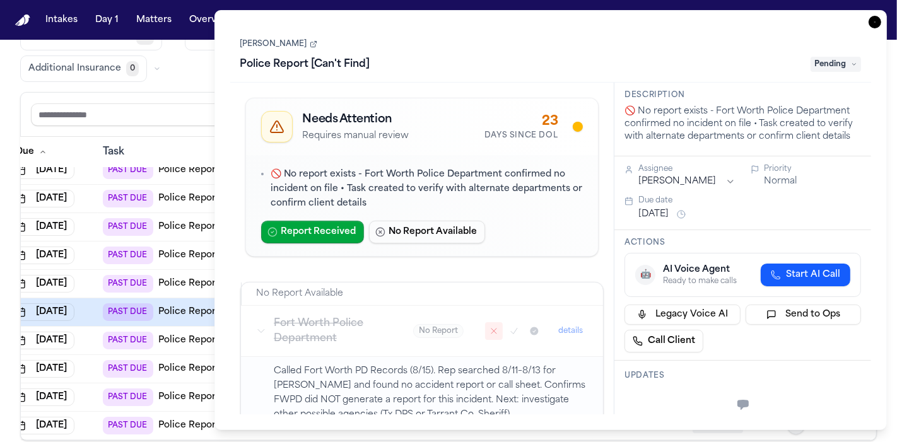
click at [281, 48] on link "Laura Cardenas" at bounding box center [278, 44] width 77 height 10
click at [874, 27] on icon "button" at bounding box center [874, 22] width 13 height 13
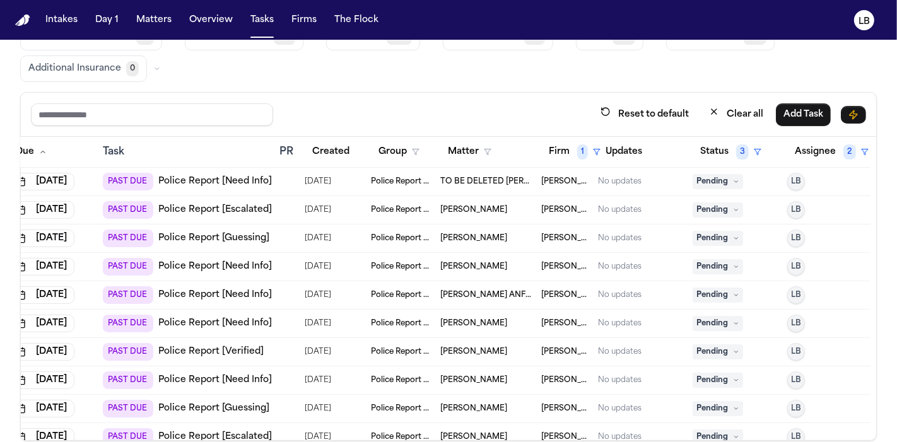
scroll to position [30, 62]
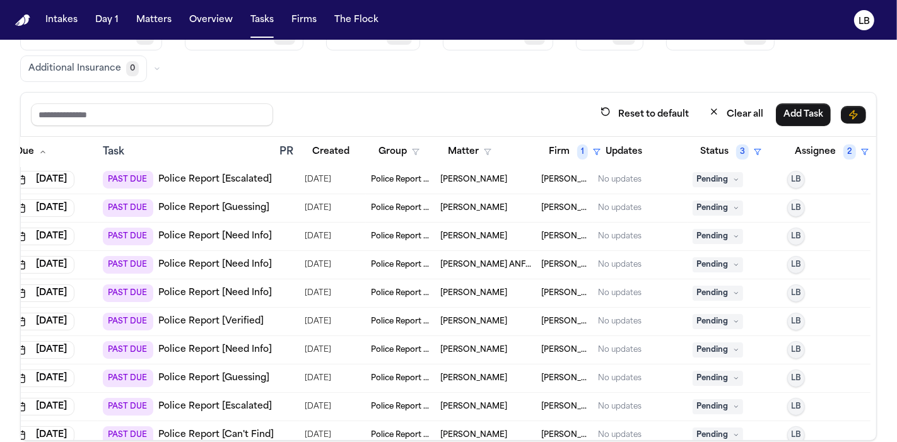
click at [462, 297] on td "Joseph Figueroa III" at bounding box center [485, 293] width 101 height 28
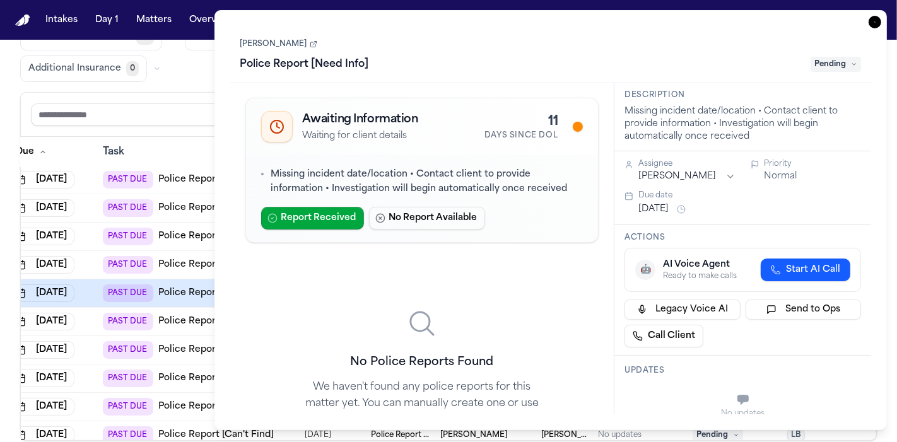
drag, startPoint x: 305, startPoint y: 49, endPoint x: 238, endPoint y: 47, distance: 66.9
click at [238, 47] on div "Joseph Figueroa III Police Report [Need Info] Pending" at bounding box center [550, 54] width 641 height 57
click at [288, 42] on link "Joseph Figueroa III" at bounding box center [278, 44] width 77 height 10
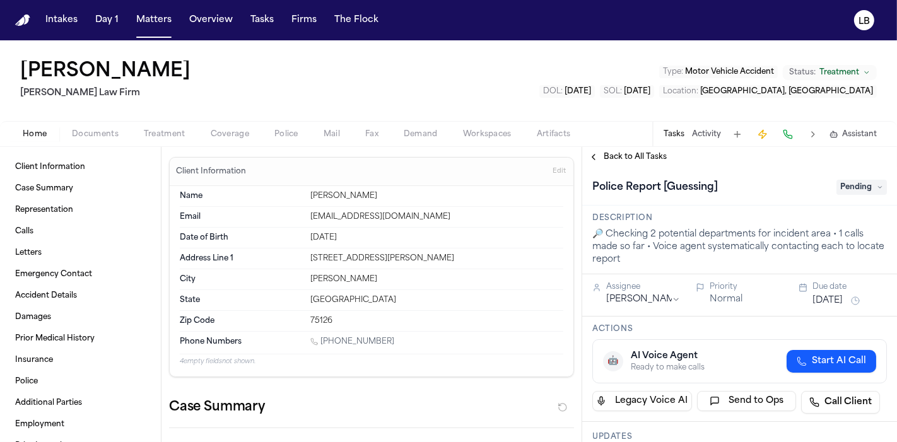
drag, startPoint x: 10, startPoint y: 59, endPoint x: 249, endPoint y: 64, distance: 239.1
click at [249, 64] on div "Jaquon Christopher Ruy Mireles Law Firm Type : Motor Vehicle Accident Status: T…" at bounding box center [448, 80] width 897 height 81
copy h1 "[PERSON_NAME]"
click at [88, 134] on span "Documents" at bounding box center [95, 134] width 47 height 10
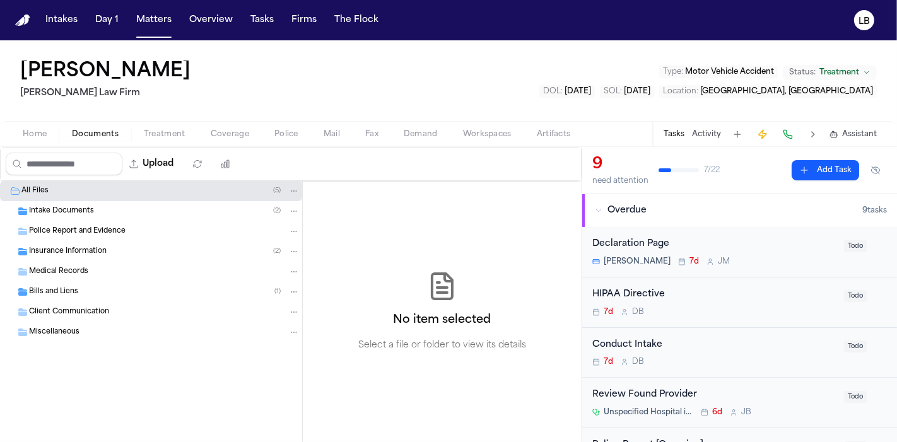
click at [77, 206] on span "Intake Documents" at bounding box center [61, 211] width 65 height 11
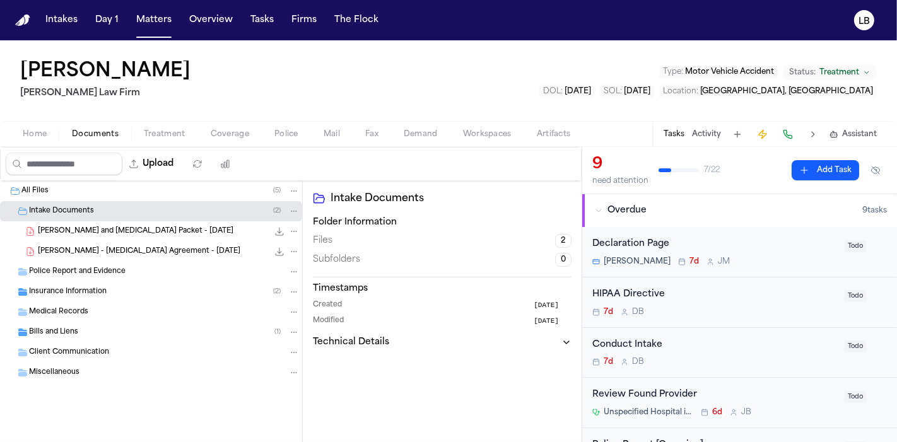
click at [97, 235] on span "J. Christopher - Intake and Retainer Packet - 8.18.25" at bounding box center [136, 231] width 196 height 11
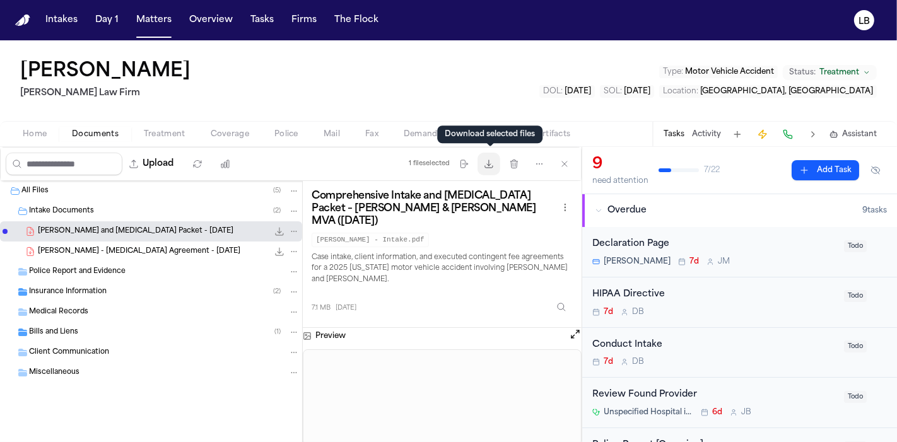
click at [492, 161] on icon "button" at bounding box center [489, 164] width 10 height 10
click at [711, 129] on button "Activity" at bounding box center [706, 134] width 29 height 10
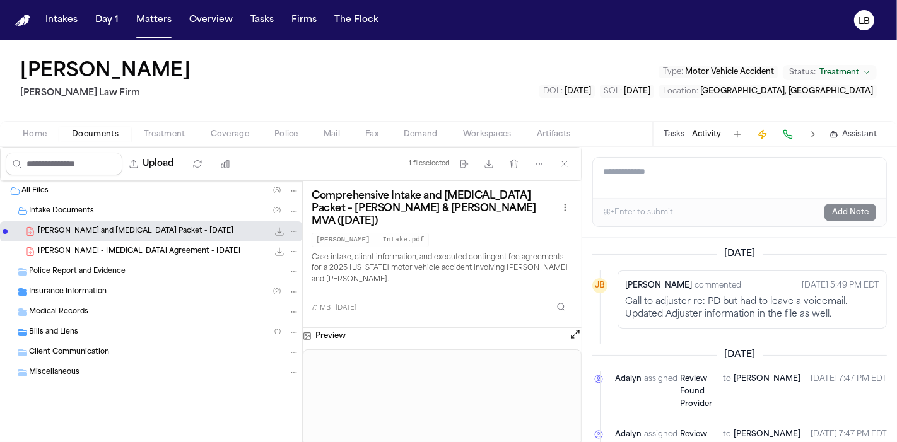
click at [0, 98] on div "Jaquon Christopher Ruy Mireles Law Firm Type : Motor Vehicle Accident Status: T…" at bounding box center [448, 80] width 897 height 81
drag, startPoint x: 250, startPoint y: 65, endPoint x: 0, endPoint y: 49, distance: 250.3
click at [0, 49] on div "Jaquon Christopher Ruy Mireles Law Firm Type : Motor Vehicle Accident Status: T…" at bounding box center [448, 80] width 897 height 81
copy h1 "Jaquon Christopher"
click at [681, 134] on button "Tasks" at bounding box center [674, 134] width 21 height 10
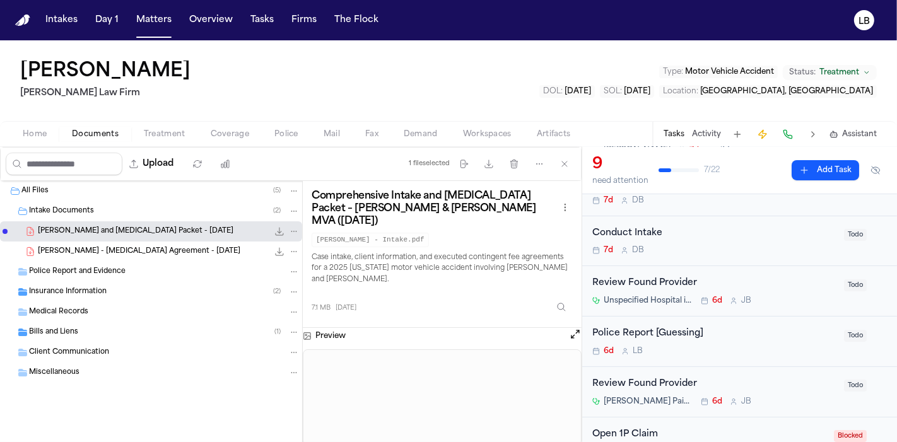
scroll to position [180, 0]
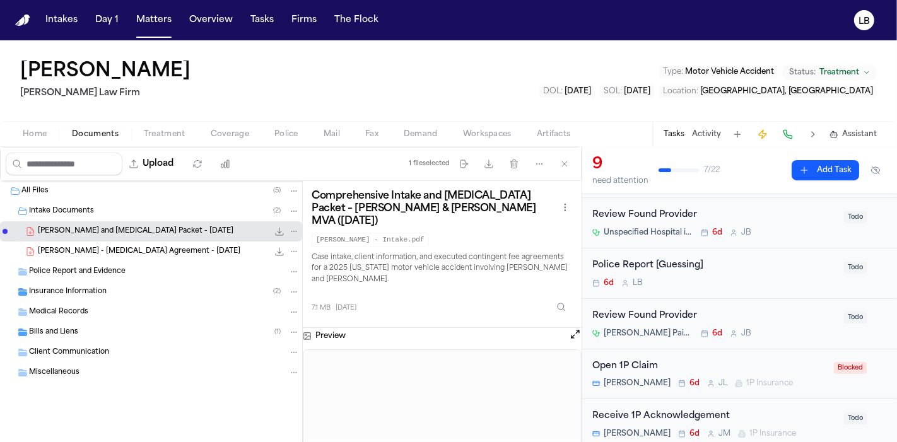
click at [742, 278] on div "6d L B" at bounding box center [714, 283] width 244 height 10
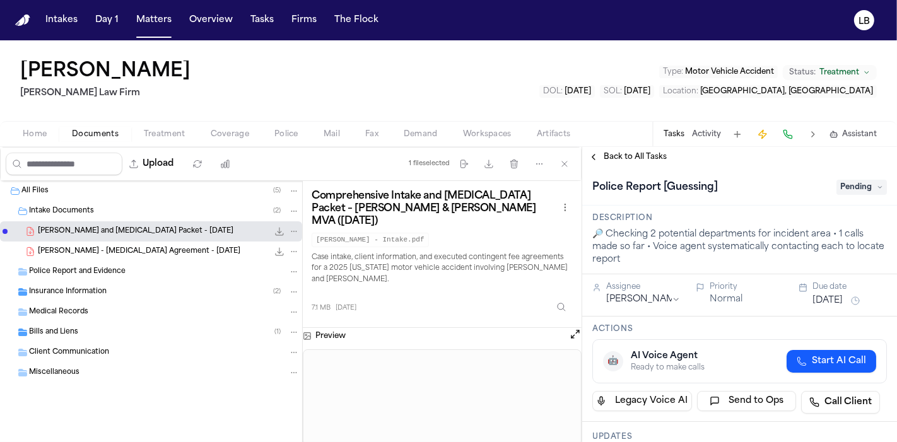
click at [859, 194] on span "Pending" at bounding box center [861, 187] width 50 height 15
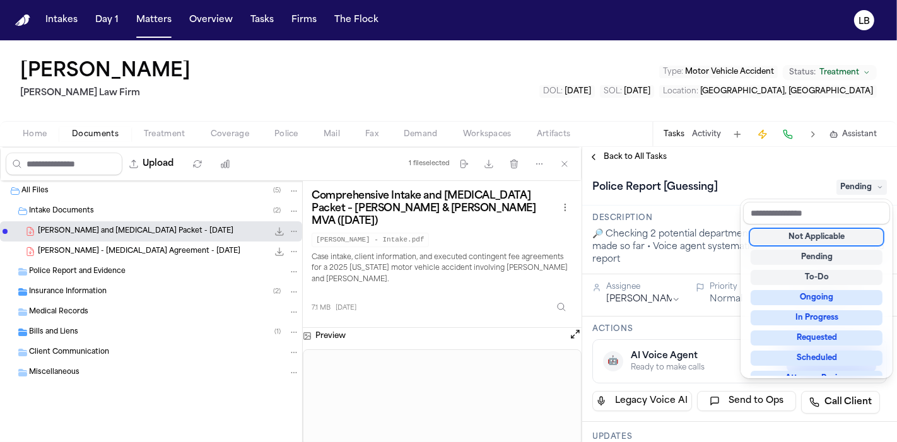
click at [828, 241] on div "Not Applicable" at bounding box center [817, 237] width 132 height 15
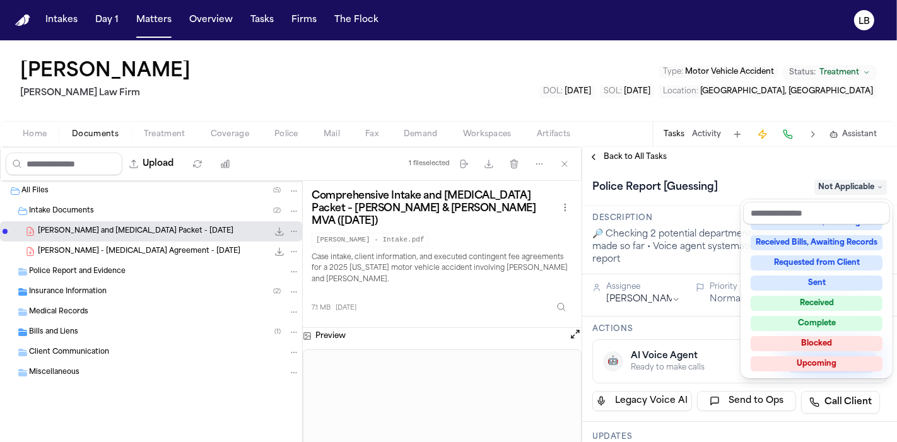
click at [674, 135] on div "Jaquon Christopher Ruy Mireles Law Firm Type : Motor Vehicle Accident Status: T…" at bounding box center [448, 241] width 897 height 402
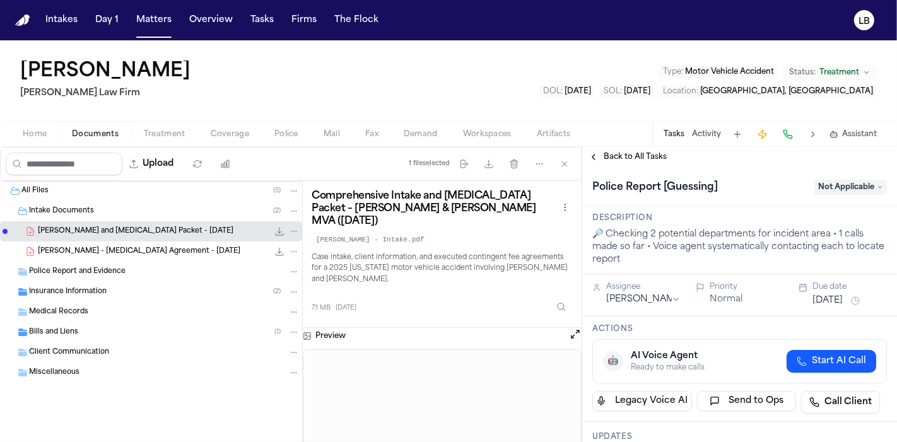
click at [672, 132] on button "Tasks" at bounding box center [674, 134] width 21 height 10
click at [711, 131] on button "Activity" at bounding box center [706, 134] width 29 height 10
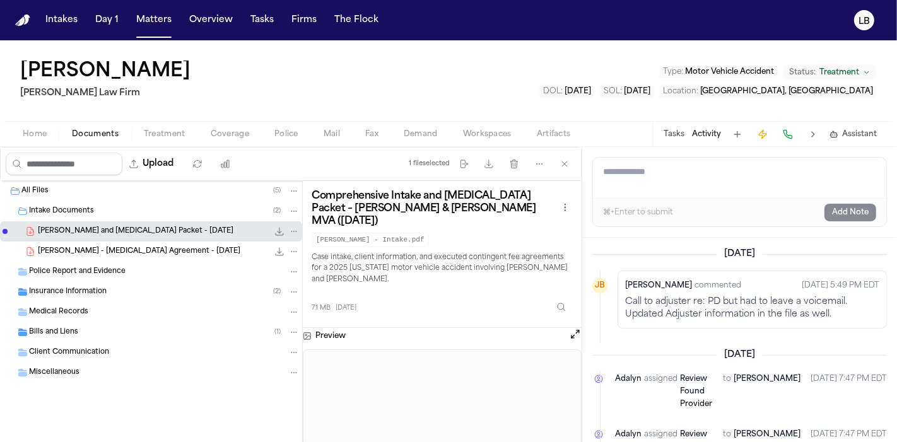
click at [708, 168] on textarea "Add a note to this matter" at bounding box center [739, 178] width 293 height 40
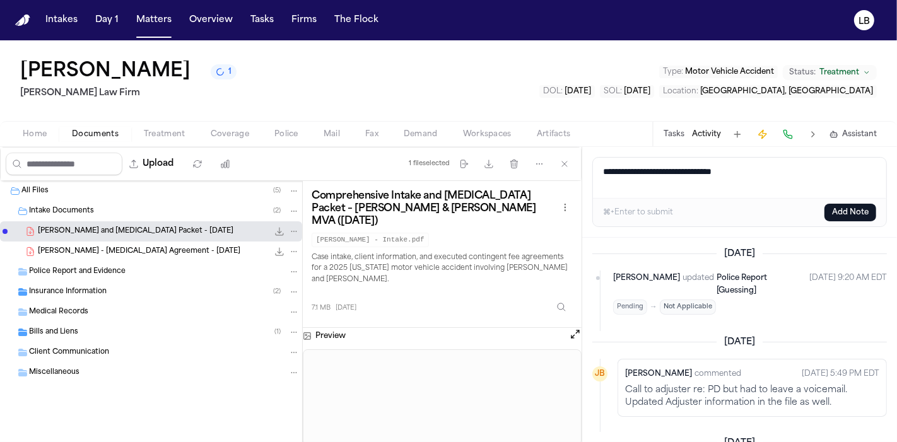
click at [708, 168] on textarea "**********" at bounding box center [740, 178] width 294 height 40
type textarea "**********"
click at [861, 206] on button "Add Note" at bounding box center [850, 213] width 52 height 18
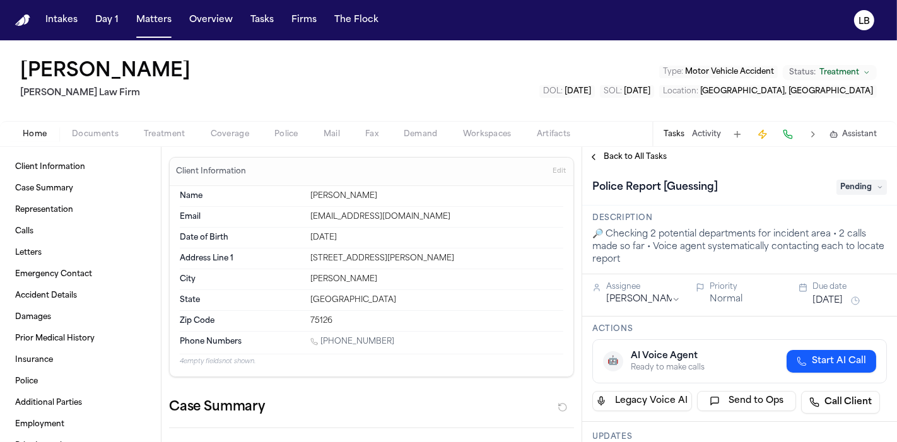
click at [114, 136] on span "Documents" at bounding box center [95, 134] width 47 height 10
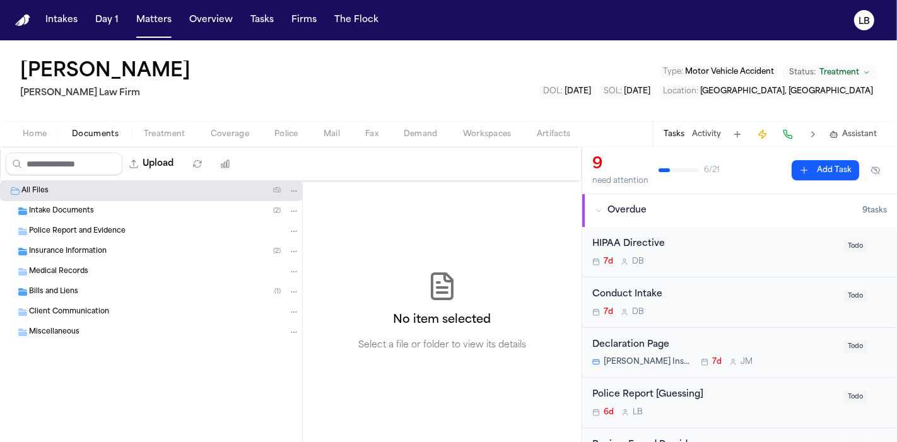
click at [83, 204] on div "Intake Documents ( 2 )" at bounding box center [151, 211] width 302 height 20
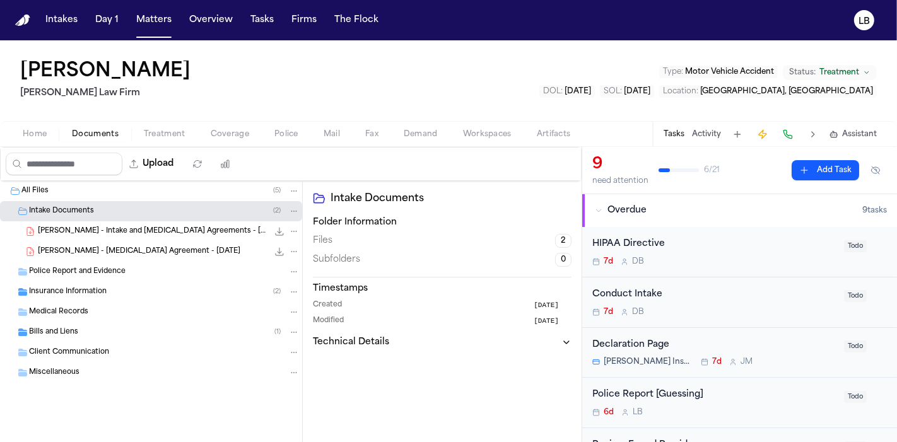
click at [115, 228] on span "[PERSON_NAME] - Intake and [MEDICAL_DATA] Agreements - [DATE]" at bounding box center [153, 231] width 230 height 11
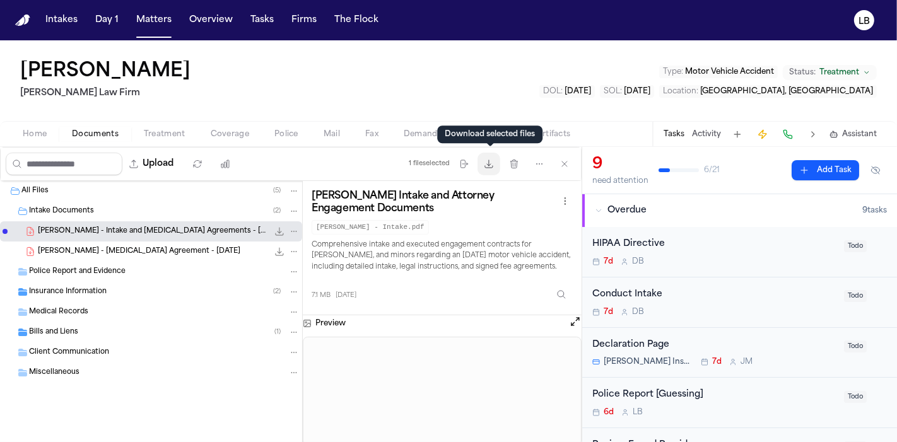
click at [488, 167] on icon "button" at bounding box center [489, 164] width 8 height 8
click at [677, 129] on button "Tasks" at bounding box center [674, 134] width 21 height 10
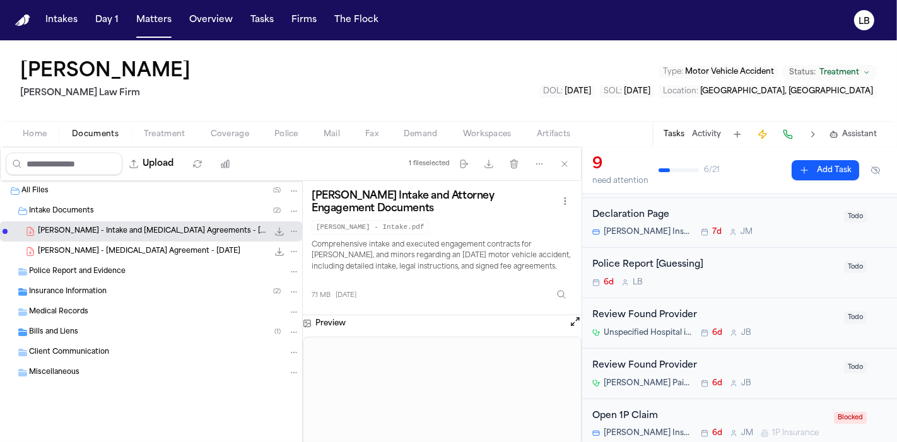
scroll to position [50, 0]
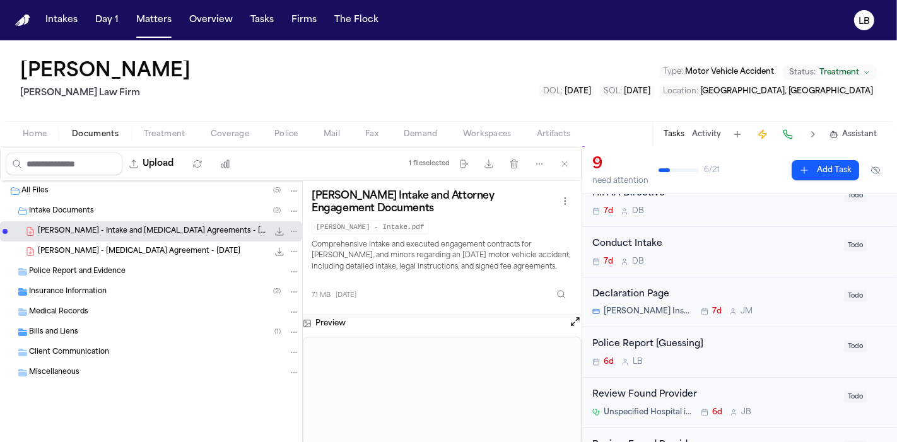
click at [769, 357] on div "6d L B" at bounding box center [714, 362] width 244 height 10
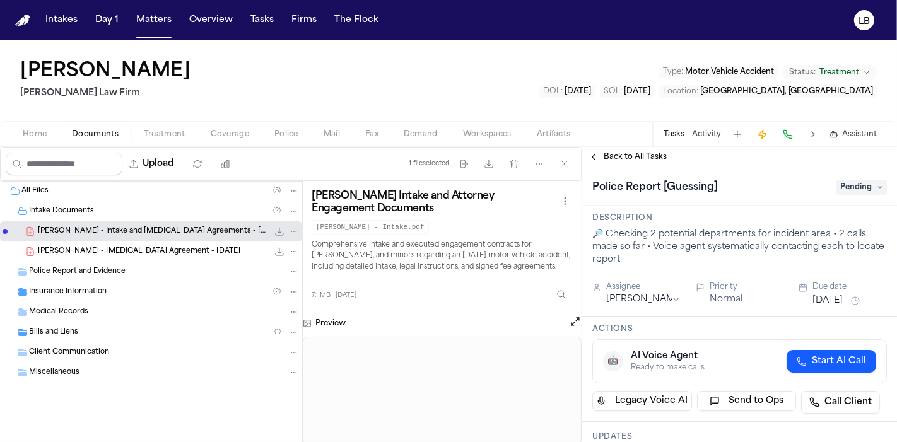
click at [853, 180] on span "Pending" at bounding box center [861, 187] width 50 height 15
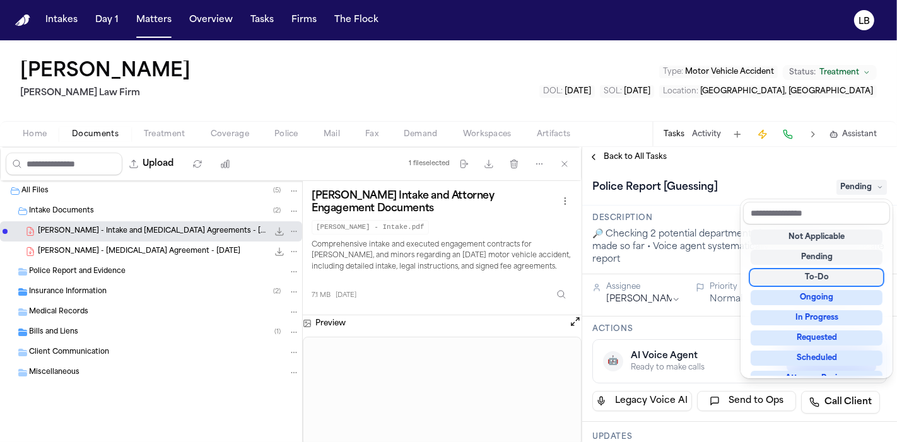
scroll to position [196, 0]
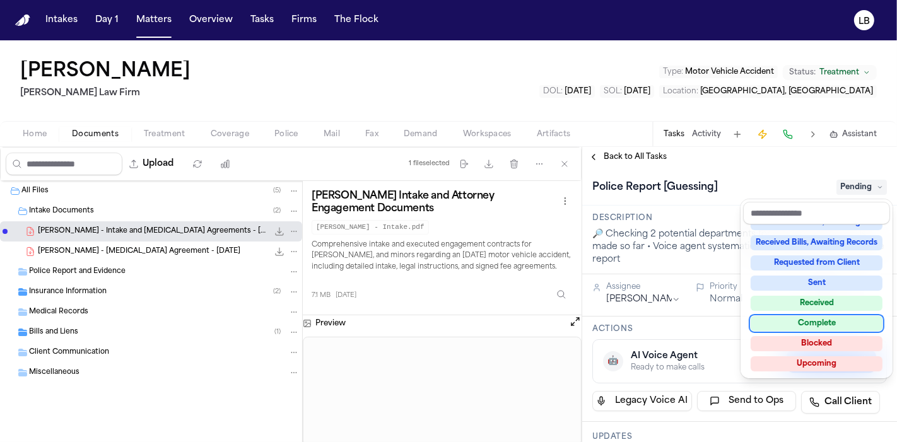
click at [822, 324] on div "Complete" at bounding box center [817, 323] width 132 height 15
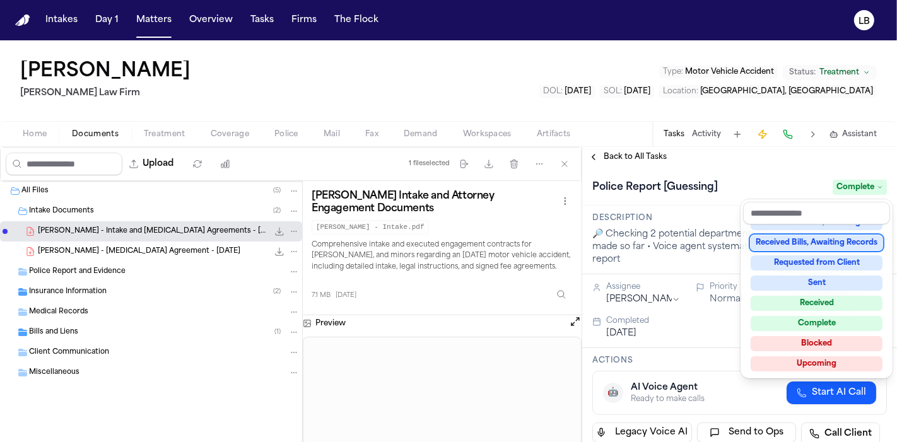
click at [705, 131] on div "Vereeka [PERSON_NAME] [PERSON_NAME] Law Firm Type : Motor Vehicle Accident Stat…" at bounding box center [448, 241] width 897 height 402
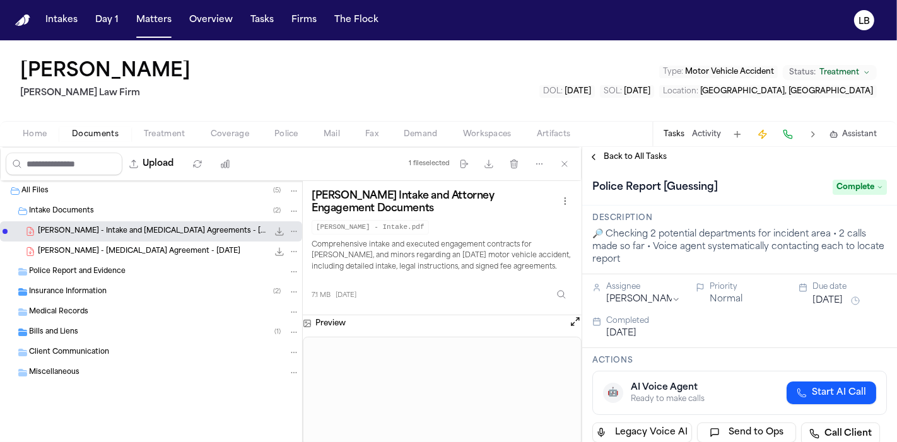
click at [705, 131] on button "Activity" at bounding box center [706, 134] width 29 height 10
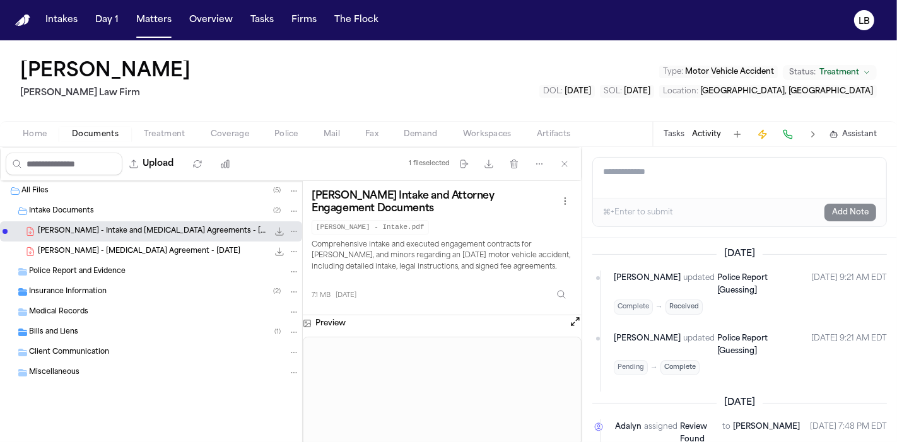
click at [690, 173] on textarea "Add a note to this matter" at bounding box center [739, 178] width 293 height 40
paste textarea "**********"
type textarea "**********"
click at [850, 206] on button "Add Note" at bounding box center [850, 213] width 52 height 18
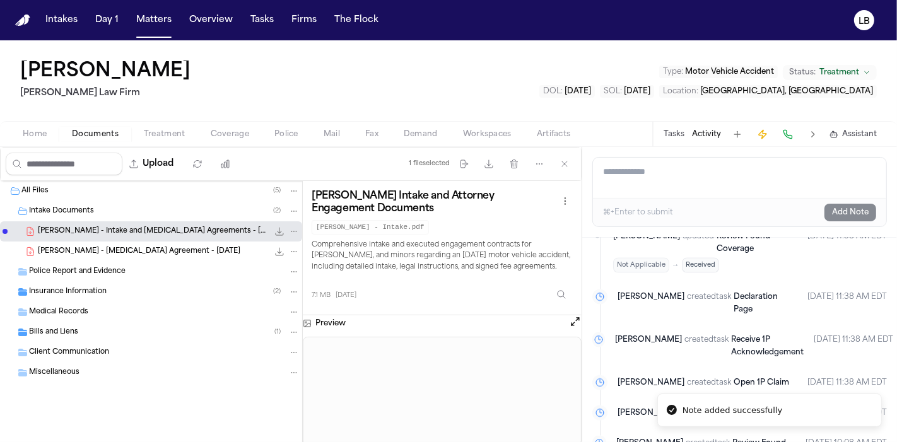
scroll to position [1693, 0]
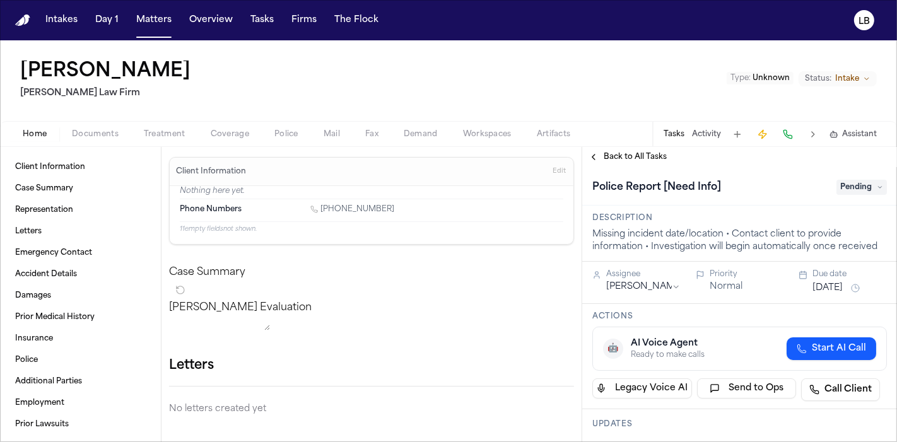
click at [80, 136] on span "Documents" at bounding box center [95, 134] width 47 height 10
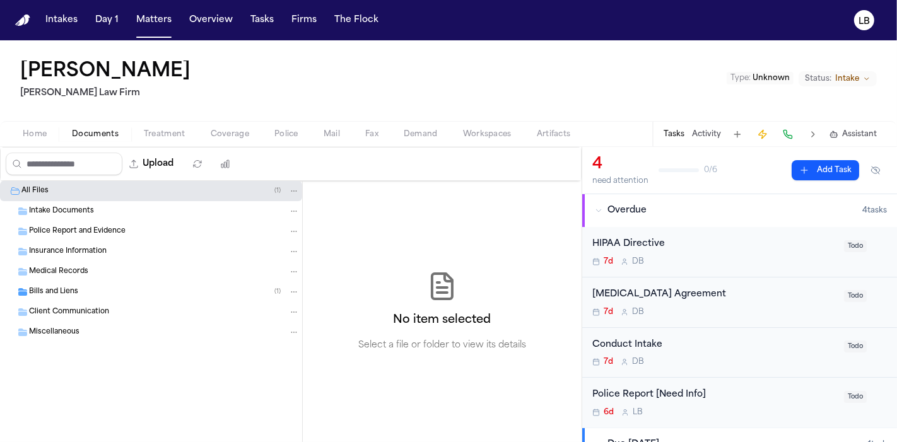
click at [104, 231] on span "Police Report and Evidence" at bounding box center [77, 231] width 96 height 11
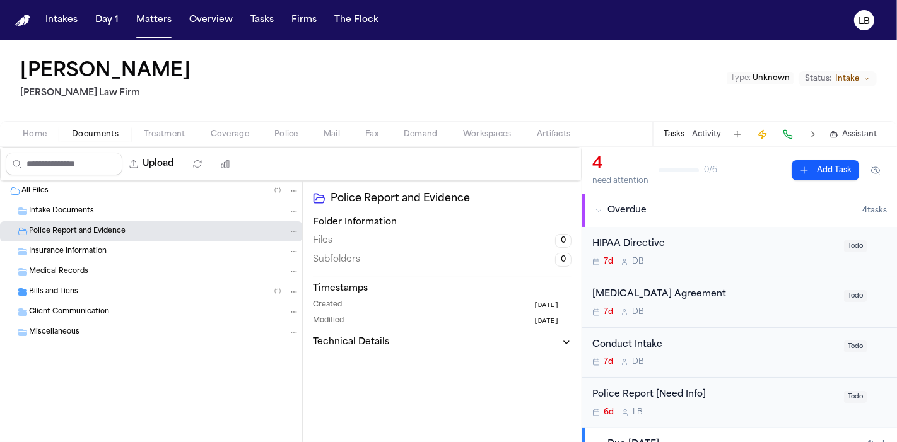
drag, startPoint x: 218, startPoint y: 76, endPoint x: 0, endPoint y: 75, distance: 217.6
click at [0, 75] on div "Joseph Figueroa III Ruy Mireles Law Firm Type : Unknown Status: Intake" at bounding box center [448, 80] width 897 height 81
copy h1 "Joseph Figueroa III"
click at [888, 66] on div "Joseph Figueroa III Ruy Mireles Law Firm Type : Unknown Status: Intake" at bounding box center [448, 80] width 897 height 81
click at [158, 16] on button "Matters" at bounding box center [153, 20] width 45 height 23
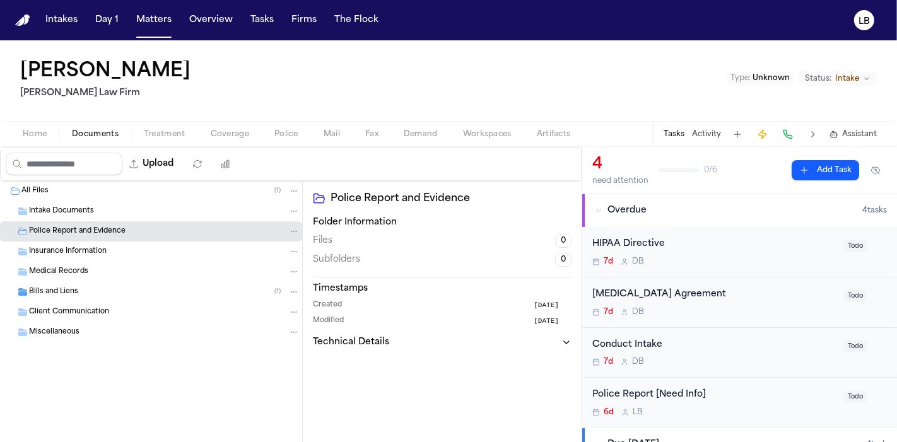
click at [158, 16] on button "Matters" at bounding box center [153, 20] width 45 height 23
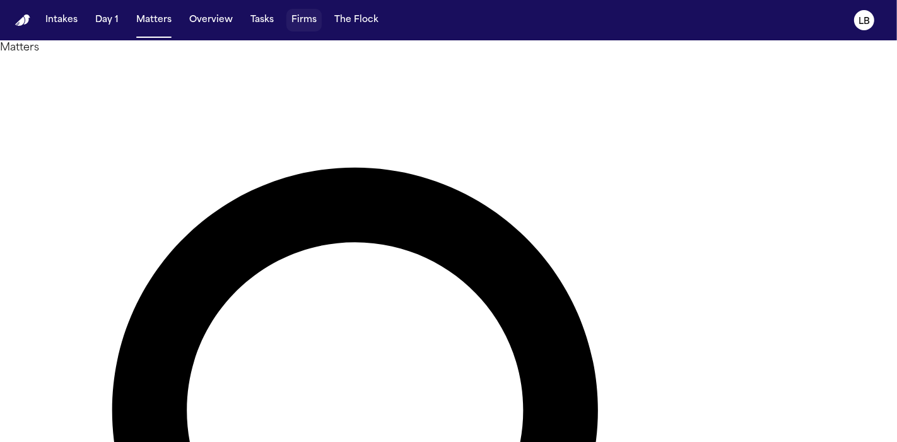
click at [286, 11] on button "Firms" at bounding box center [303, 20] width 35 height 23
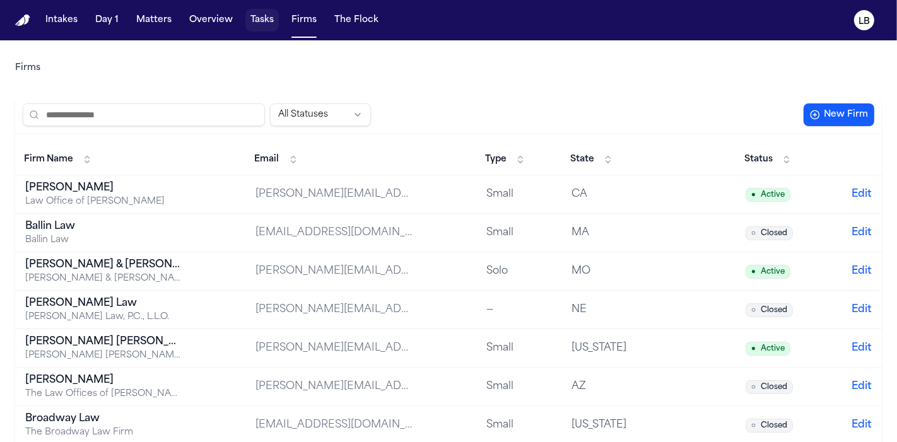
click at [255, 11] on button "Tasks" at bounding box center [261, 20] width 33 height 23
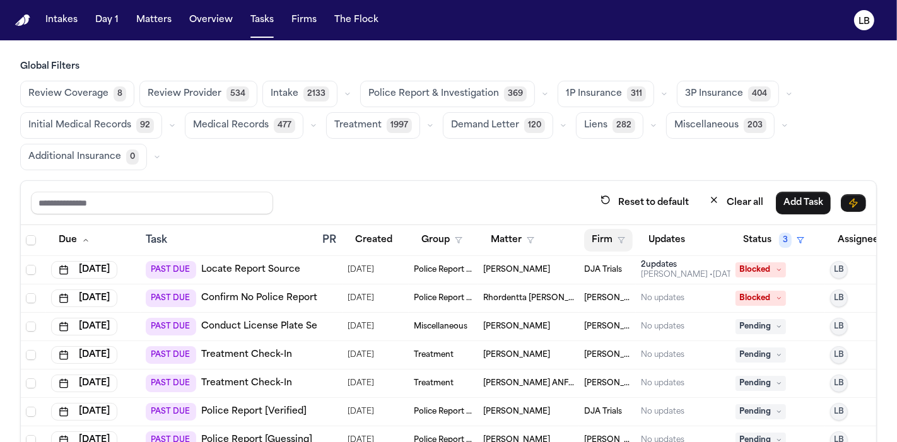
click at [619, 242] on icon "button" at bounding box center [621, 241] width 8 height 8
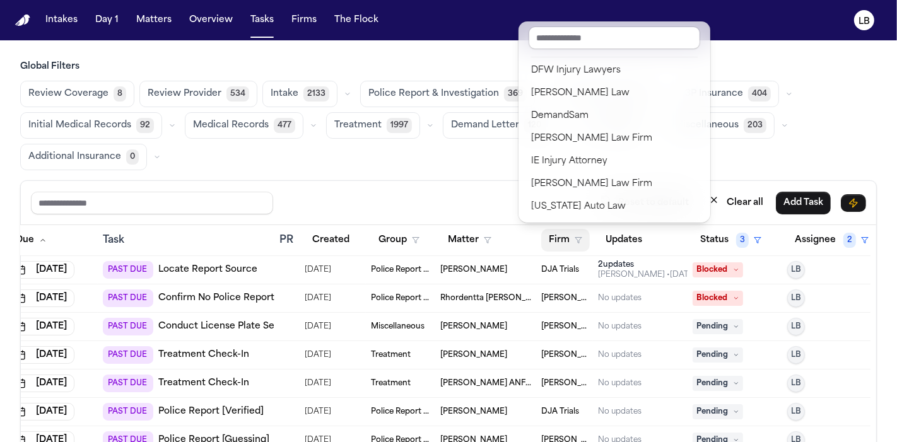
scroll to position [47, 62]
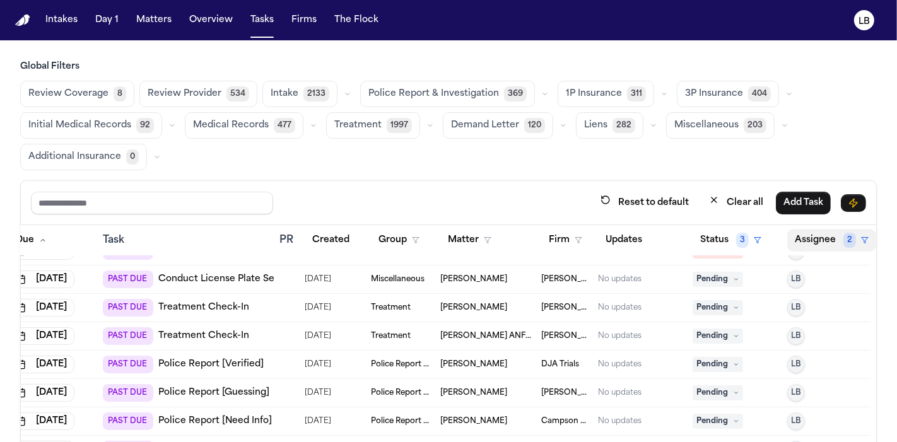
click at [821, 239] on button "Assignee 2" at bounding box center [831, 240] width 89 height 23
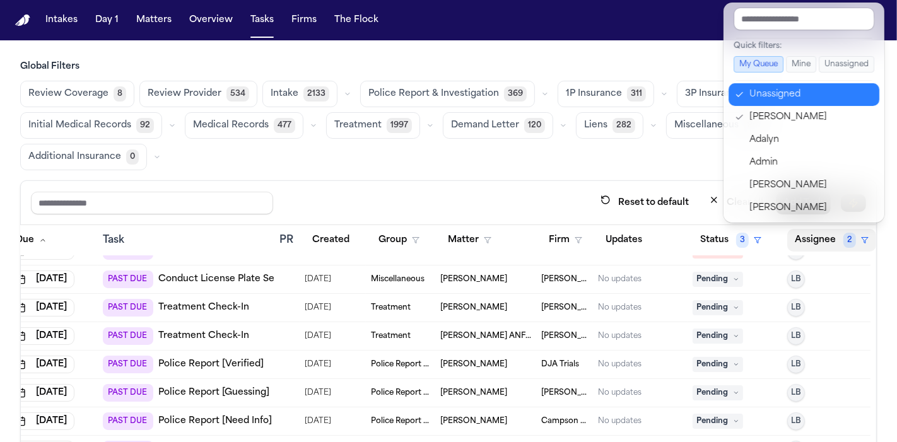
click at [785, 95] on div "Unassigned" at bounding box center [810, 94] width 123 height 15
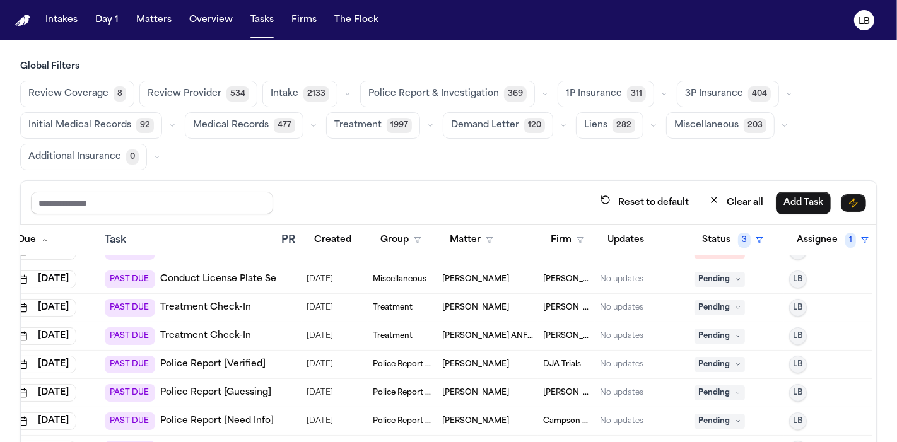
scroll to position [47, 57]
click at [543, 237] on button "Firm" at bounding box center [567, 240] width 49 height 23
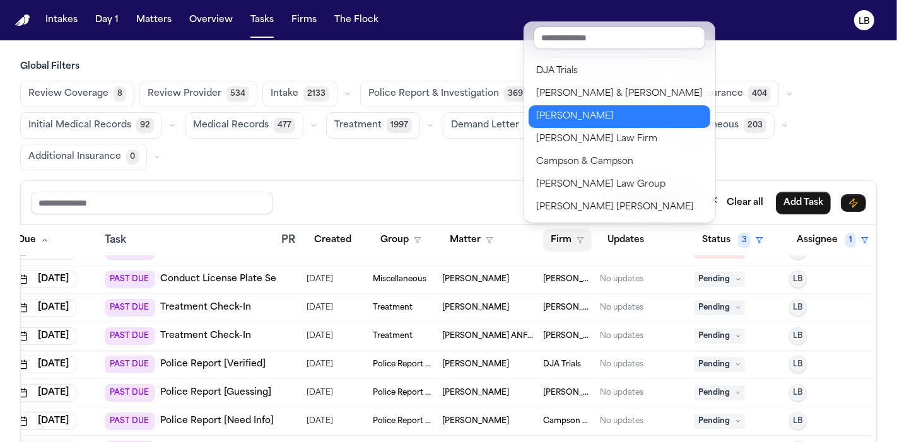
click at [566, 122] on div "Gammill" at bounding box center [619, 116] width 167 height 15
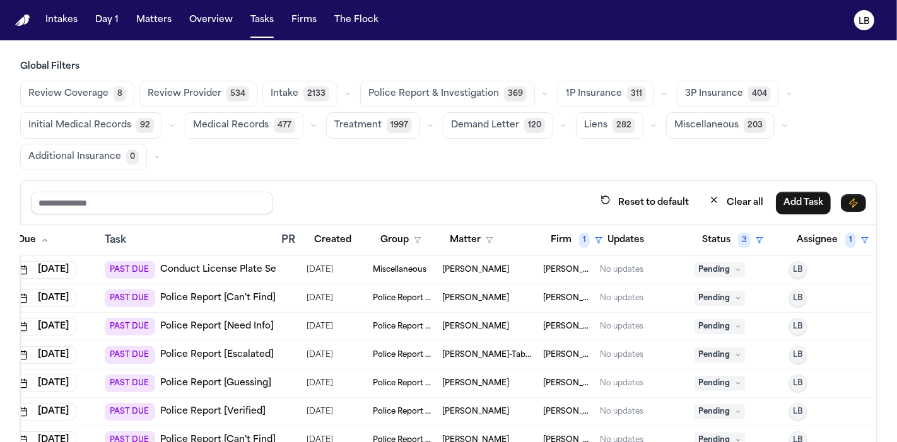
scroll to position [105, 0]
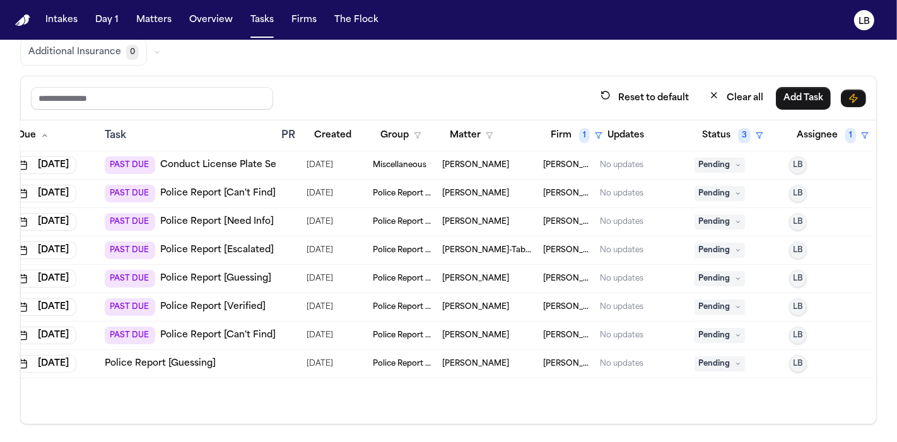
click at [474, 307] on span "Denver Martinez" at bounding box center [475, 307] width 67 height 10
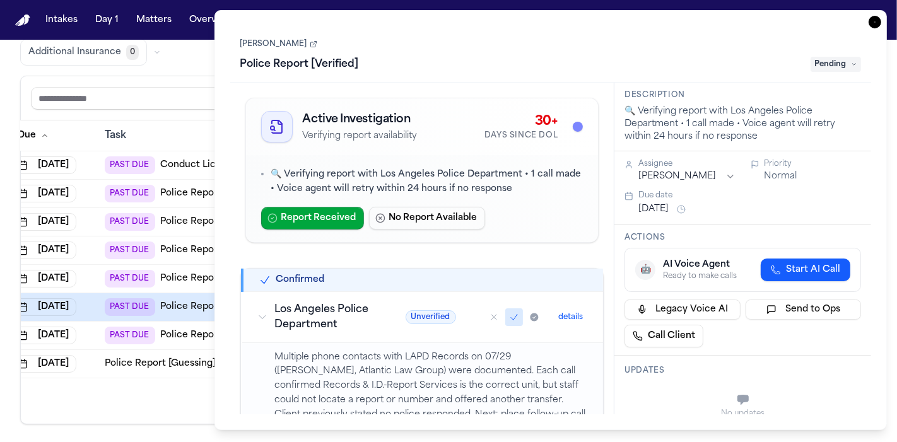
click at [257, 42] on link "Denver Martinez" at bounding box center [278, 44] width 77 height 10
click at [275, 42] on link "Denver Martinez" at bounding box center [278, 44] width 77 height 10
click at [881, 16] on icon "button" at bounding box center [874, 22] width 13 height 13
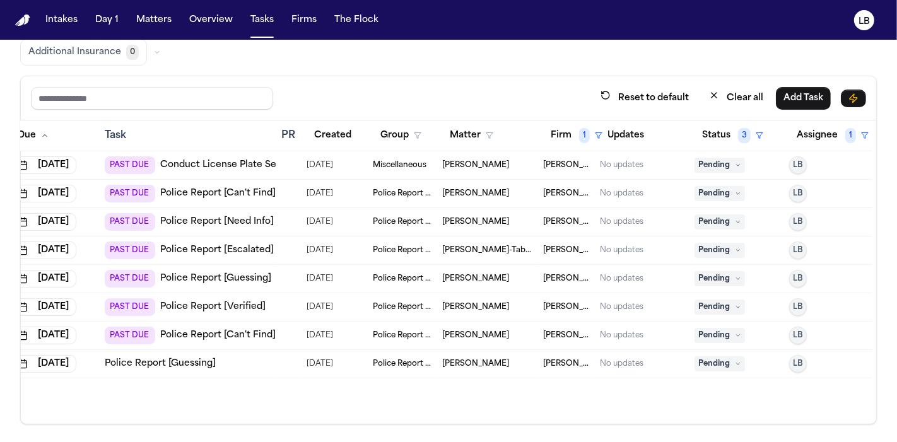
scroll to position [95, 0]
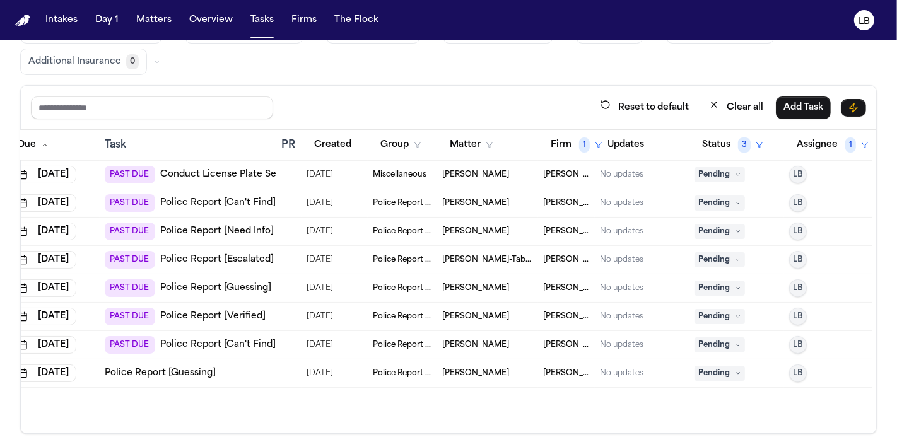
click at [485, 204] on span "Alejandro Arriaga" at bounding box center [475, 203] width 67 height 10
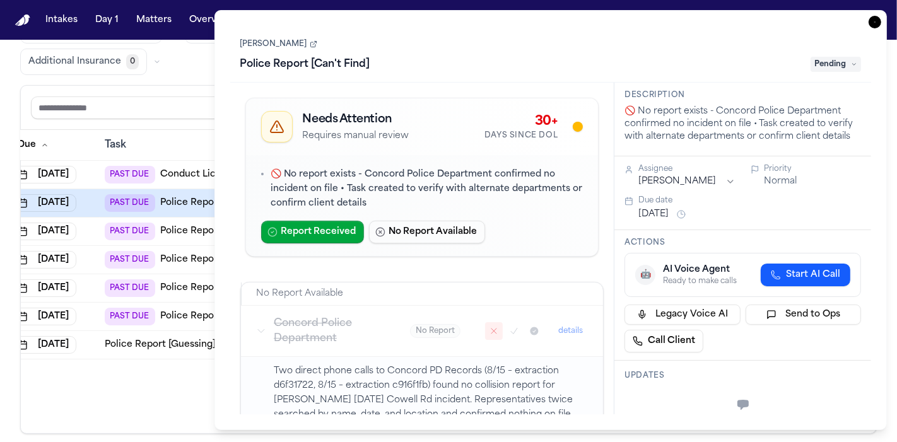
click at [288, 44] on link "Alejandro Arriaga" at bounding box center [278, 44] width 77 height 10
click at [877, 21] on icon "button" at bounding box center [874, 22] width 13 height 13
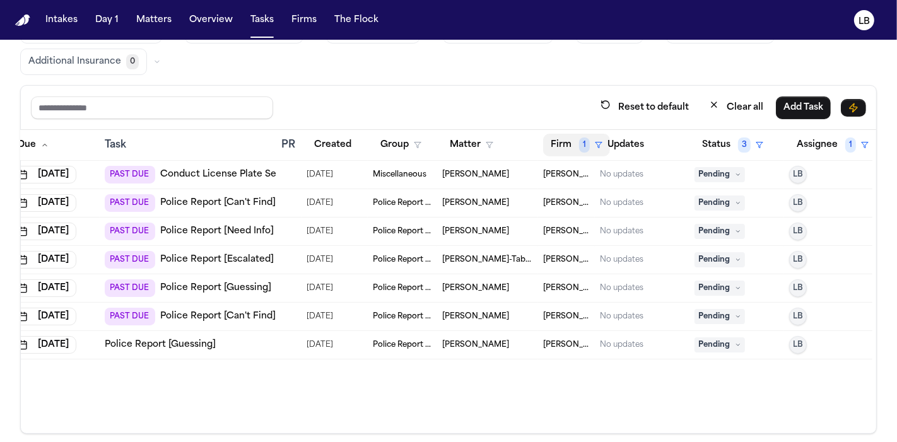
click at [579, 148] on span "1" at bounding box center [584, 144] width 11 height 15
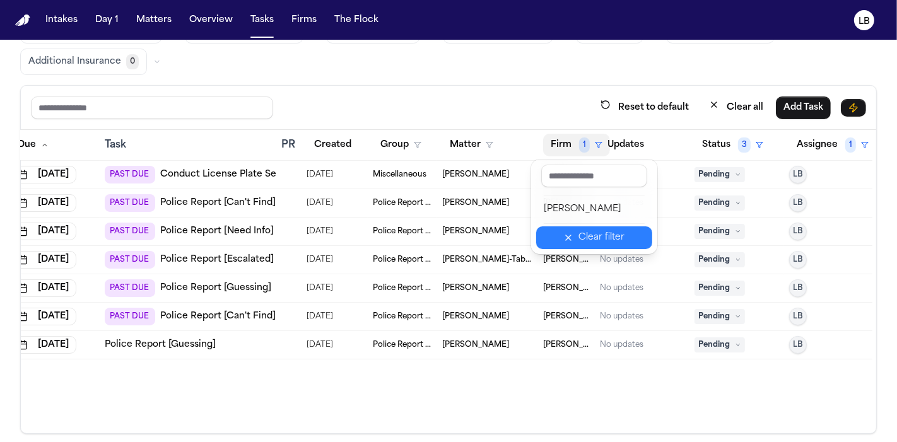
click at [611, 237] on div "Clear filter" at bounding box center [601, 237] width 46 height 15
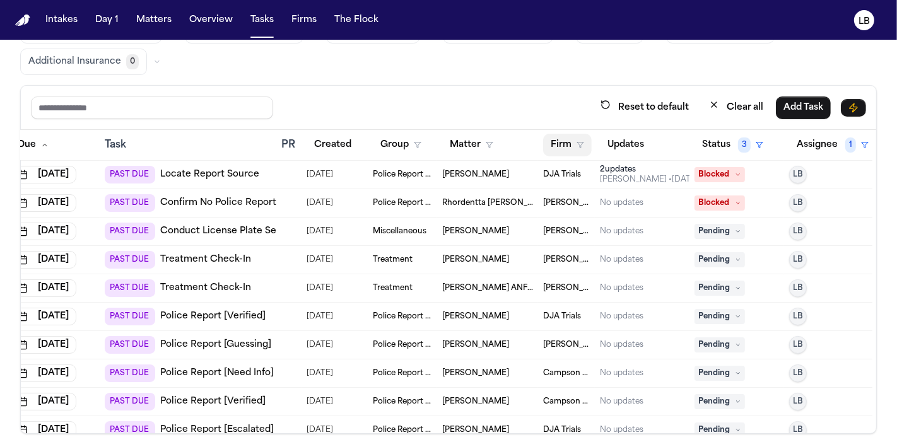
click at [560, 141] on button "Firm" at bounding box center [567, 145] width 49 height 23
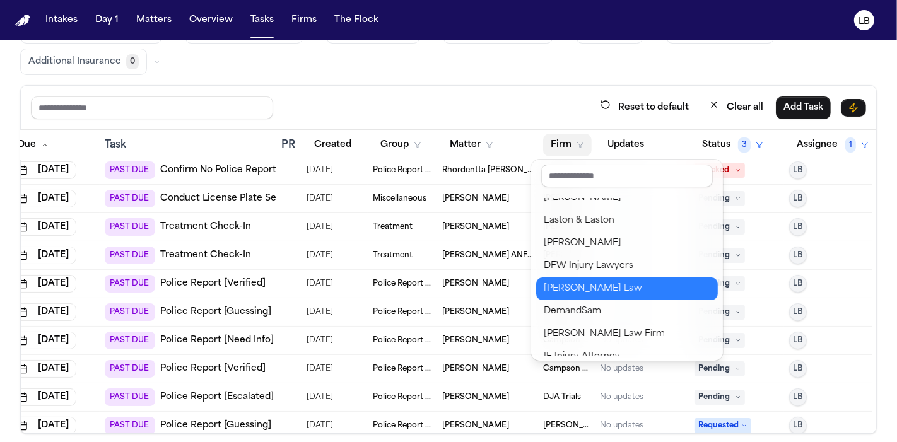
scroll to position [193, 0]
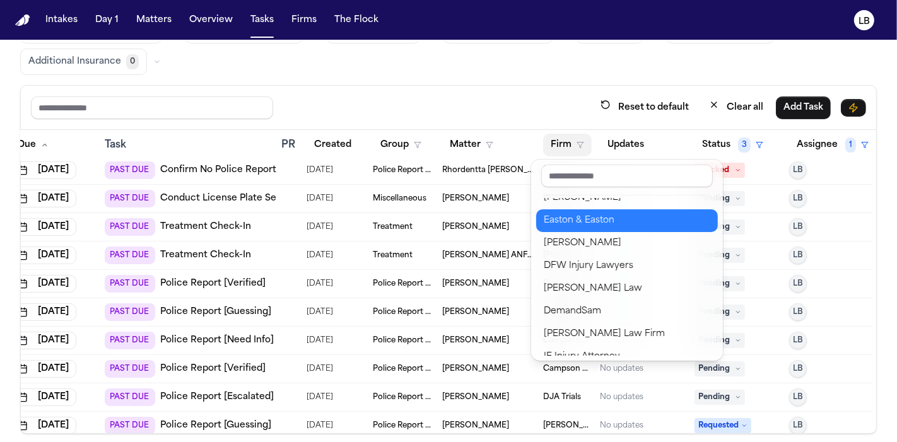
click at [580, 217] on div "Easton & Easton" at bounding box center [627, 220] width 167 height 15
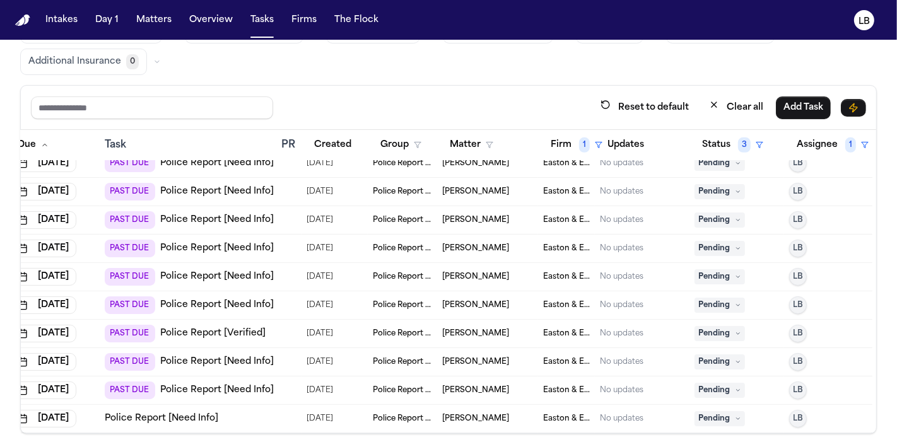
scroll to position [616, 50]
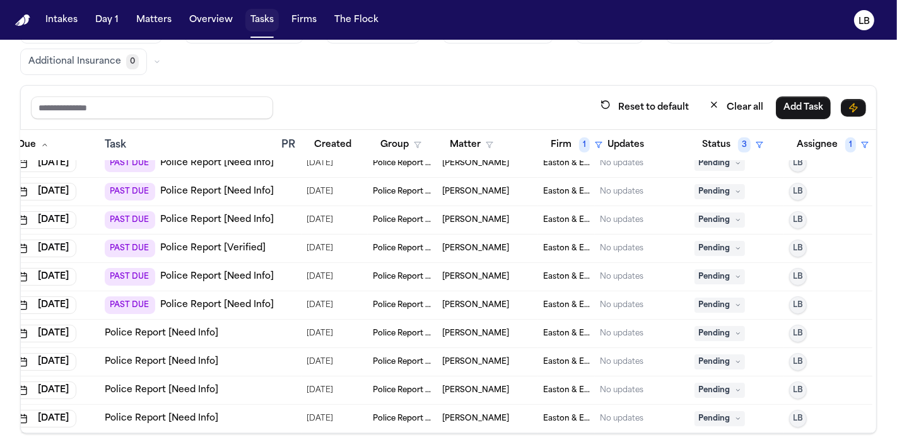
click at [254, 16] on button "Tasks" at bounding box center [261, 20] width 33 height 23
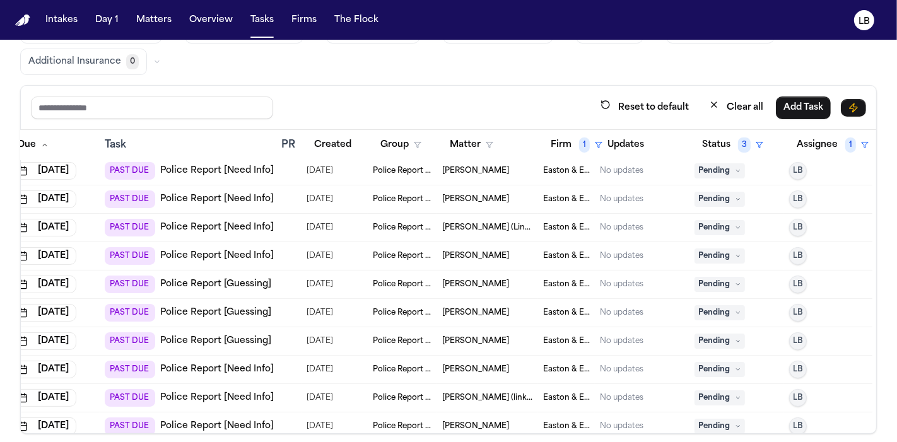
scroll to position [203, 50]
click at [266, 14] on button "Tasks" at bounding box center [261, 20] width 33 height 23
click at [566, 141] on button "Firm 1" at bounding box center [576, 145] width 67 height 23
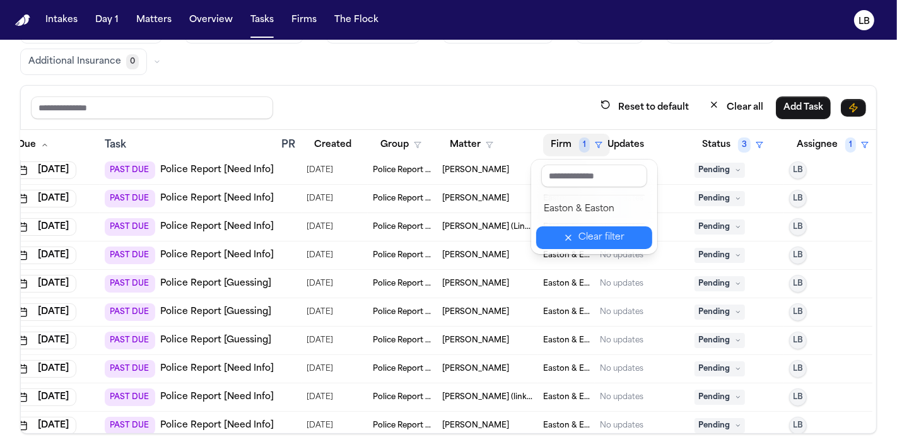
click at [605, 240] on div "Clear filter" at bounding box center [601, 237] width 46 height 15
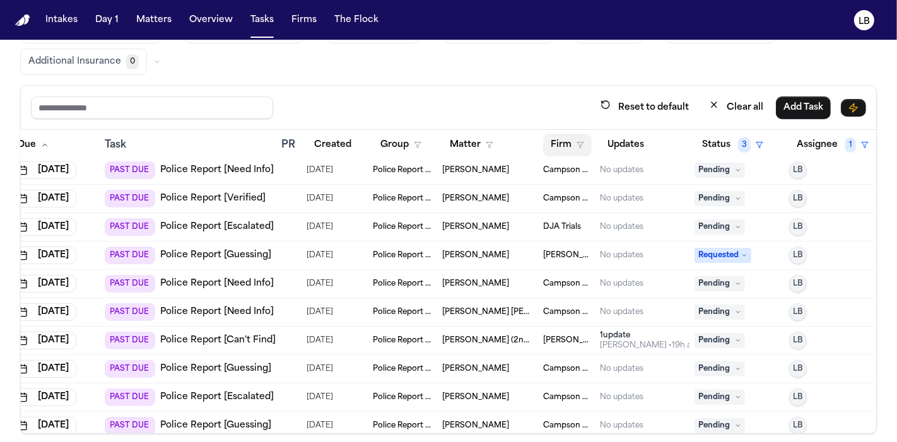
click at [562, 139] on button "Firm" at bounding box center [567, 145] width 49 height 23
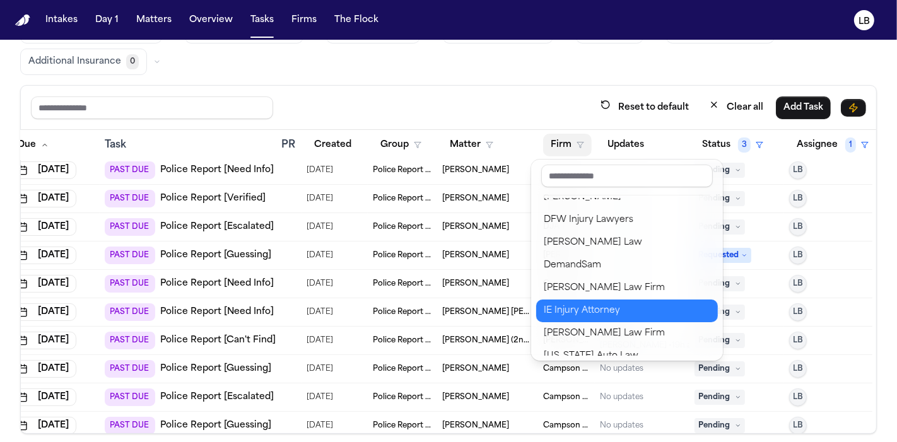
scroll to position [250, 0]
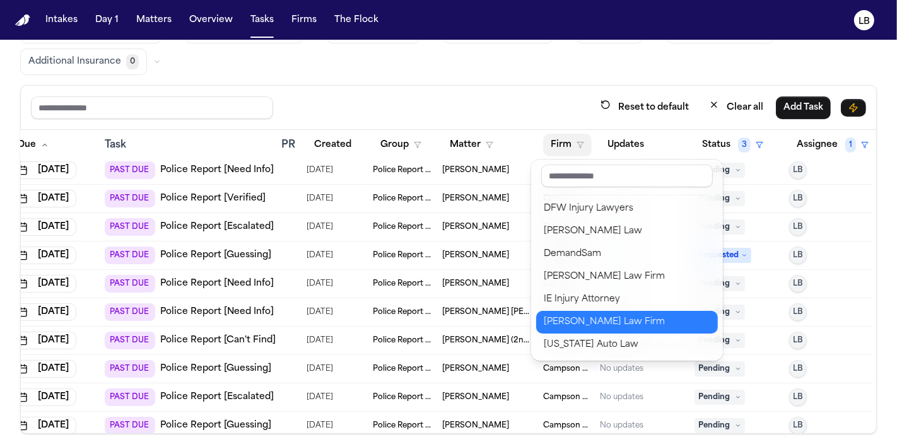
click at [600, 324] on div "[PERSON_NAME] Law Firm" at bounding box center [627, 322] width 167 height 15
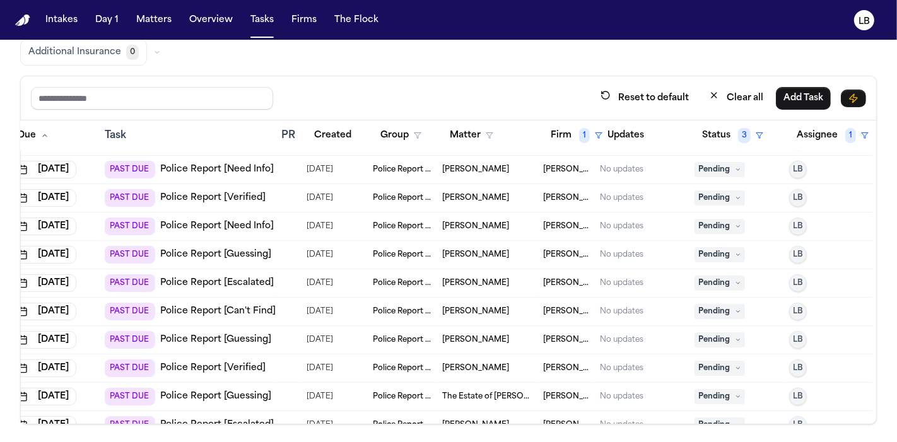
scroll to position [163, 50]
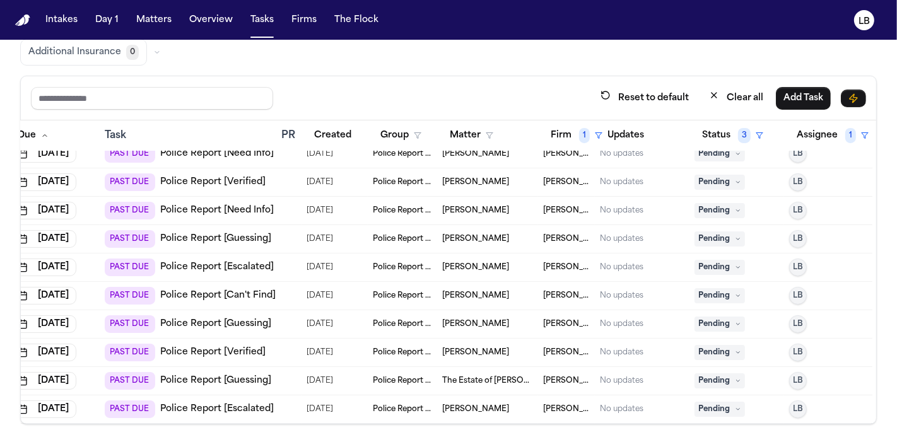
click at [239, 318] on link "Police Report [Guessing]" at bounding box center [215, 324] width 111 height 13
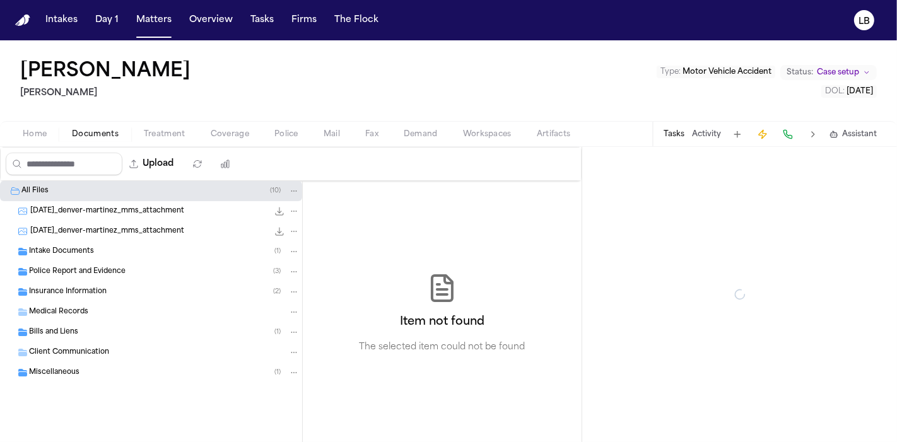
click at [85, 132] on span "Documents" at bounding box center [95, 134] width 47 height 10
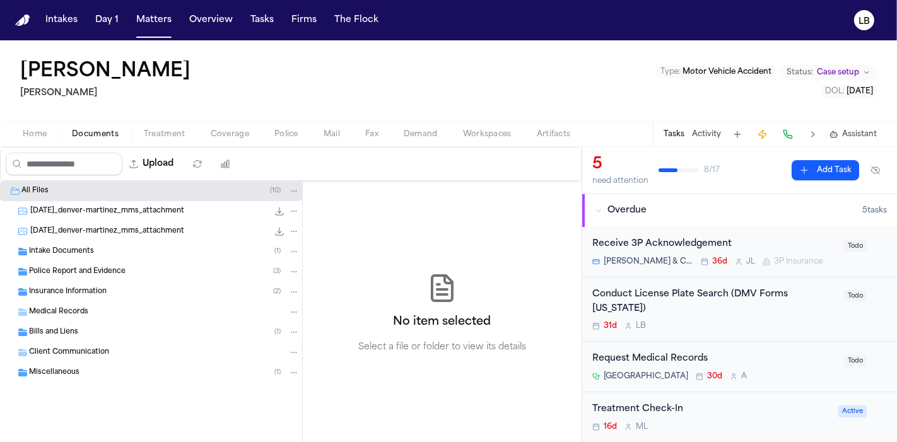
click at [96, 242] on div "Intake Documents ( 1 )" at bounding box center [151, 252] width 302 height 20
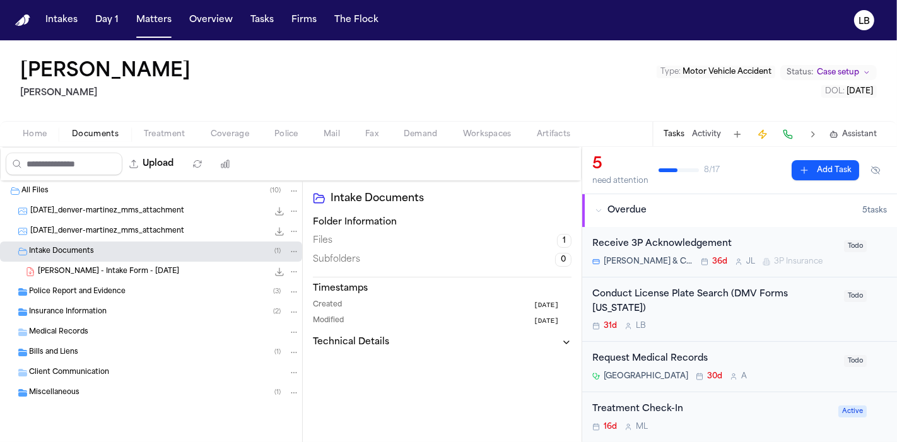
click at [105, 295] on span "Police Report and Evidence" at bounding box center [77, 292] width 96 height 11
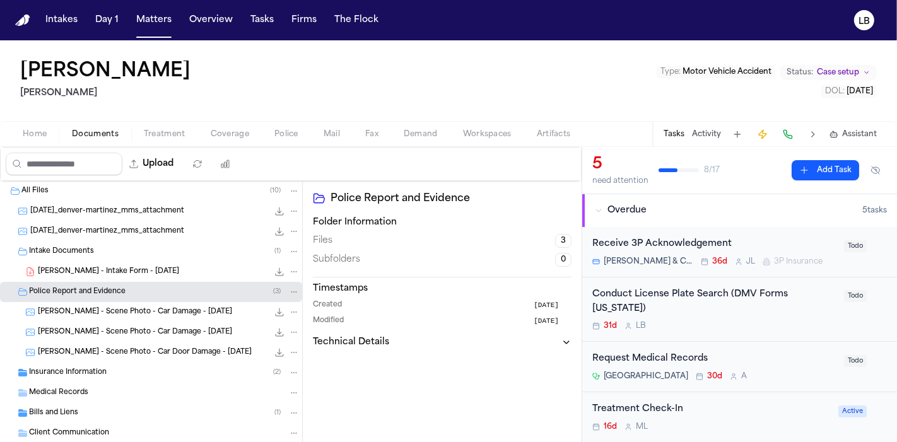
click at [107, 268] on span "D. Martinez - Intake Form - 7.29.25" at bounding box center [108, 272] width 141 height 11
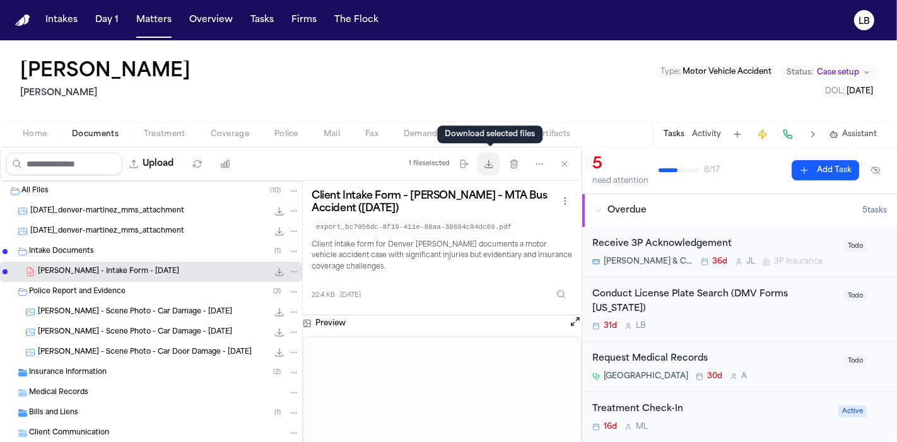
click at [494, 170] on button "Download files" at bounding box center [488, 164] width 23 height 23
click at [710, 132] on button "Activity" at bounding box center [706, 134] width 29 height 10
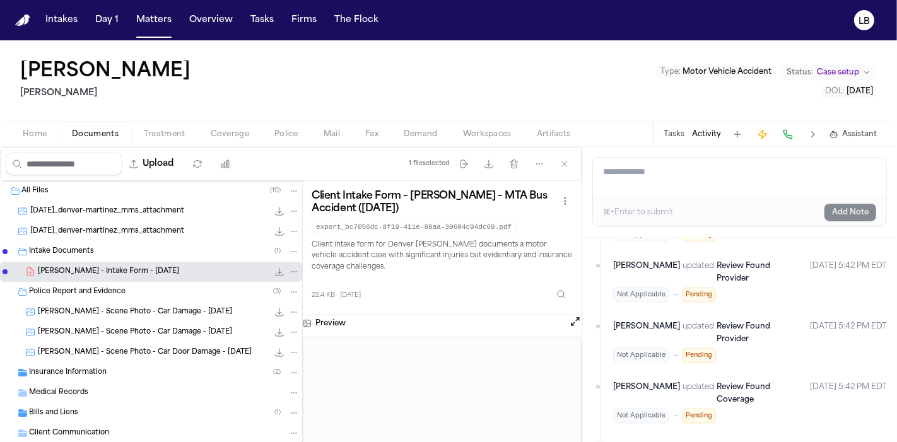
scroll to position [1446, 0]
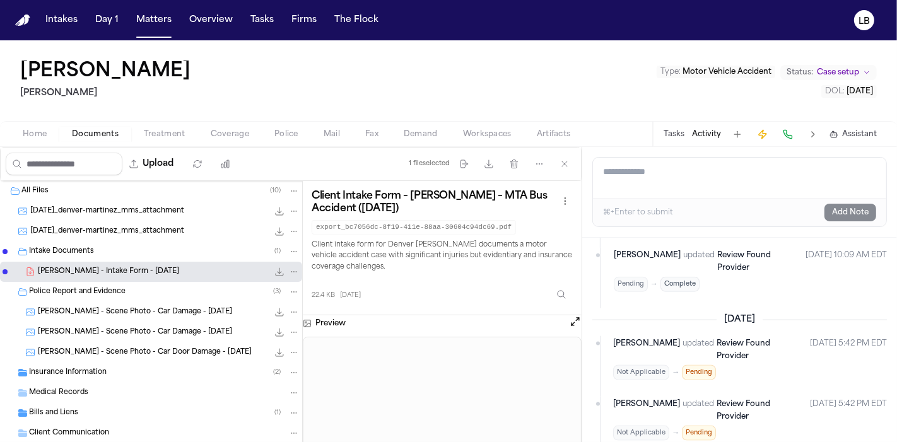
click at [681, 129] on button "Tasks" at bounding box center [674, 134] width 21 height 10
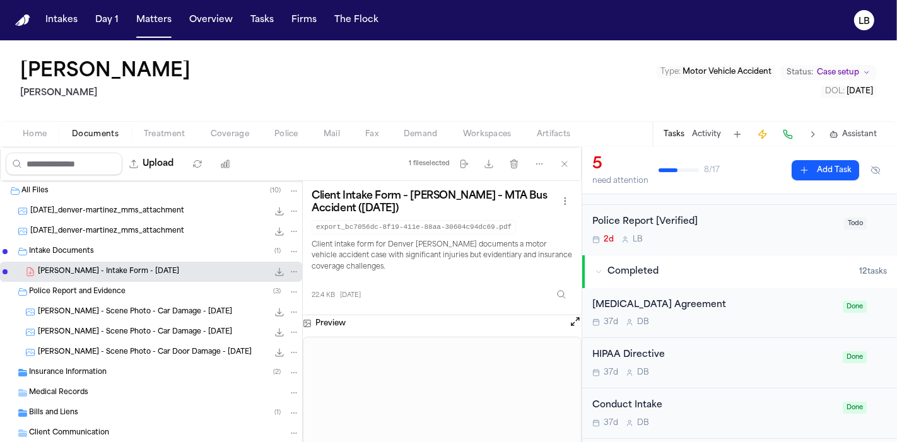
scroll to position [237, 0]
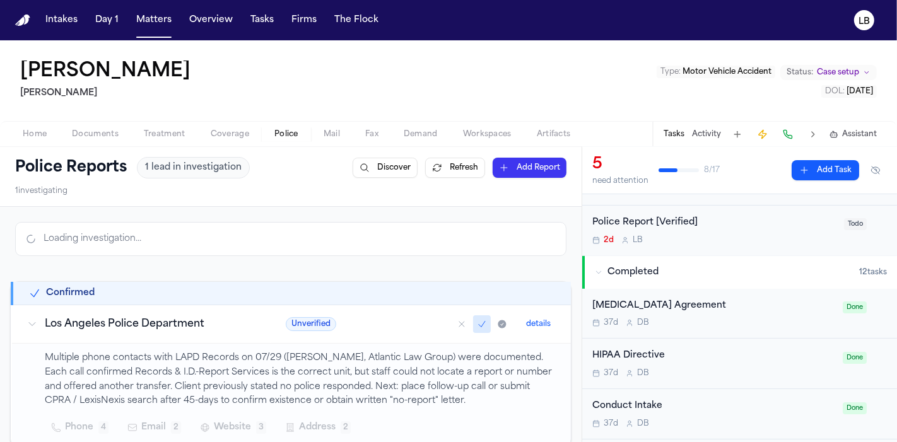
click at [283, 131] on span "Police" at bounding box center [286, 134] width 24 height 10
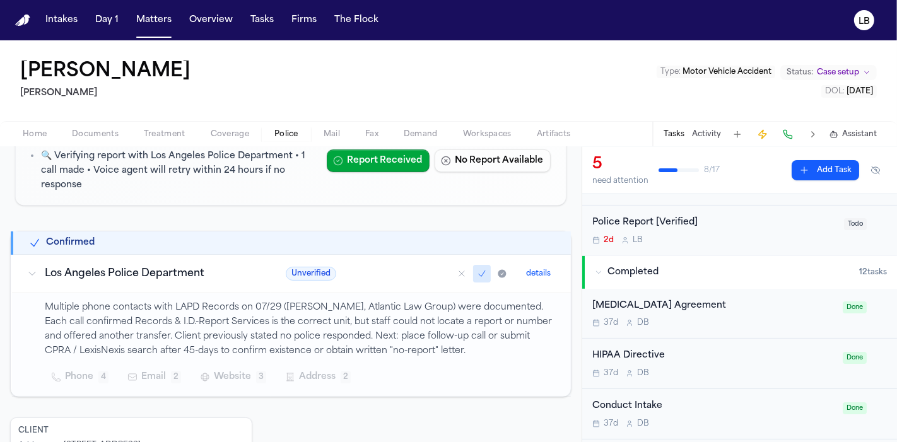
scroll to position [142, 0]
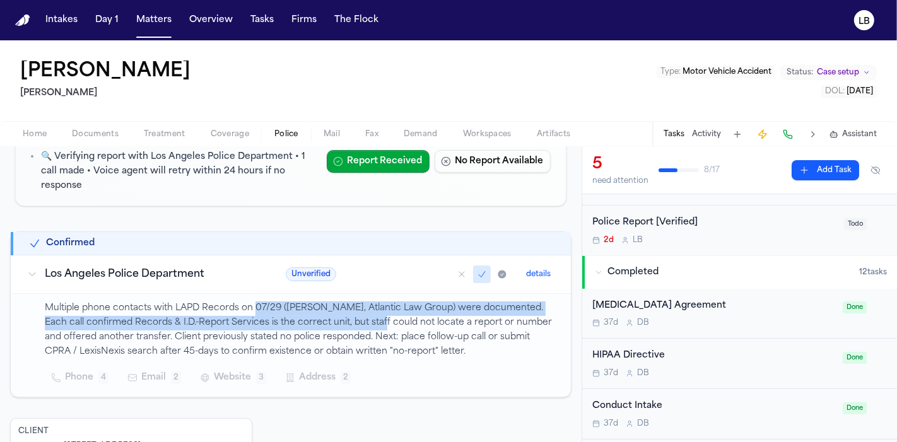
drag, startPoint x: 256, startPoint y: 306, endPoint x: 374, endPoint y: 329, distance: 120.1
click at [374, 329] on p "Multiple phone contacts with LAPD Records on 07/29 (Robin, Atlantic Law Group) …" at bounding box center [300, 329] width 511 height 57
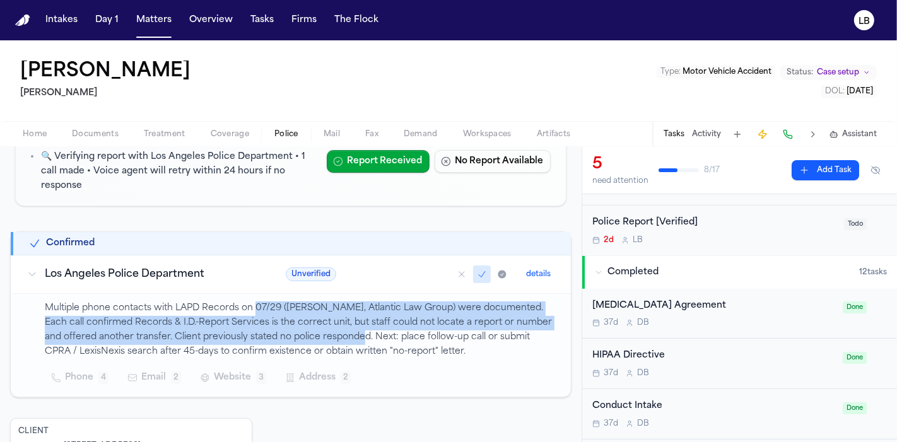
click at [261, 320] on p "Multiple phone contacts with LAPD Records on 07/29 (Robin, Atlantic Law Group) …" at bounding box center [300, 329] width 511 height 57
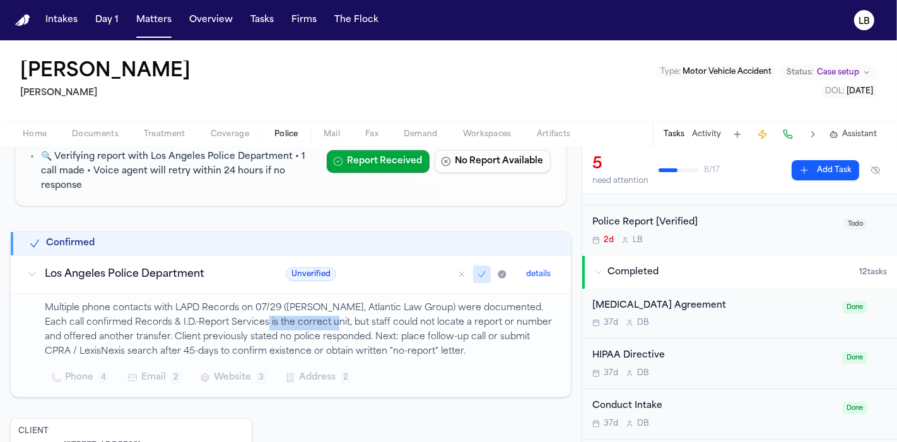
drag, startPoint x: 261, startPoint y: 320, endPoint x: 310, endPoint y: 328, distance: 49.3
click at [310, 328] on p "Multiple phone contacts with LAPD Records on 07/29 (Robin, Atlantic Law Group) …" at bounding box center [300, 329] width 511 height 57
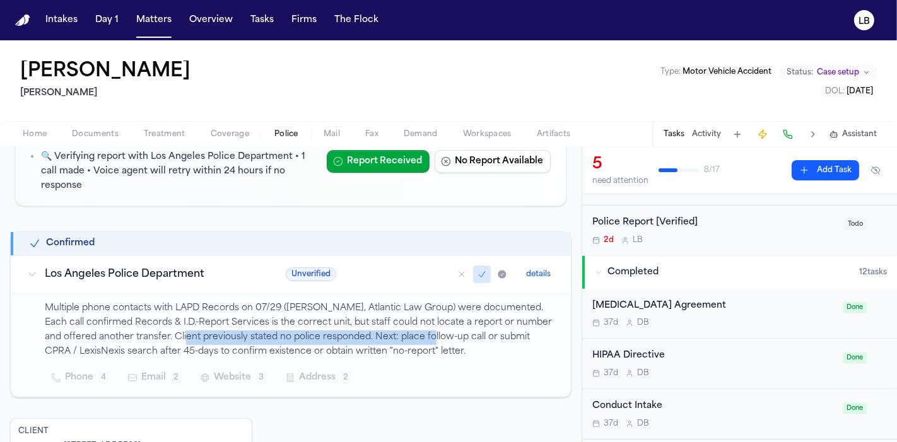
drag, startPoint x: 198, startPoint y: 329, endPoint x: 450, endPoint y: 338, distance: 252.5
click at [450, 338] on p "Multiple phone contacts with LAPD Records on 07/29 (Robin, Atlantic Law Group) …" at bounding box center [300, 329] width 511 height 57
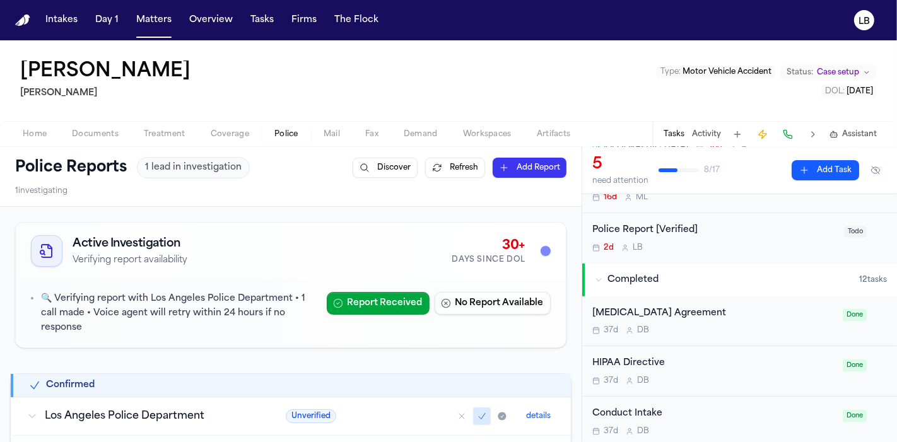
scroll to position [230, 0]
click at [804, 230] on div "Police Report [Verified]" at bounding box center [714, 230] width 244 height 15
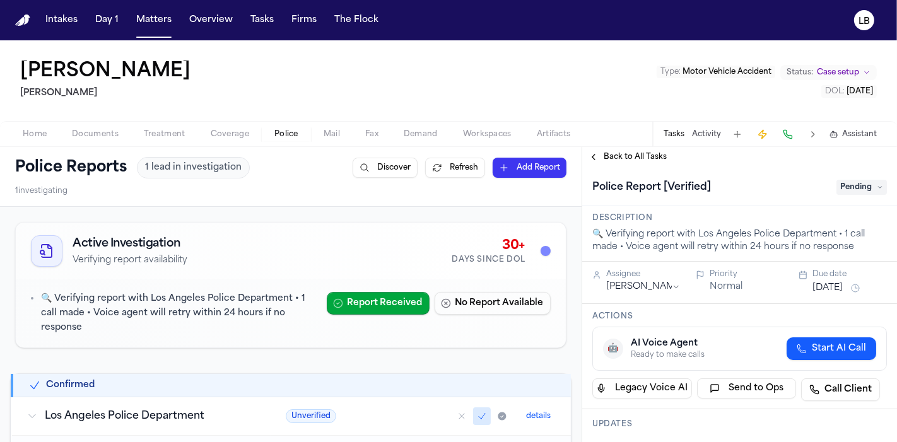
click at [846, 194] on span "Pending" at bounding box center [861, 187] width 50 height 15
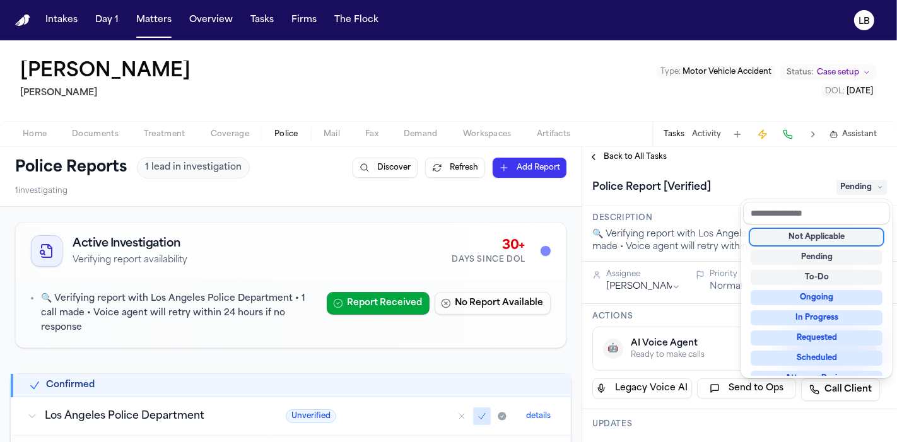
click at [812, 228] on div "Not Applicable Pending To-Do Ongoing In Progress Requested Scheduled Attorney R…" at bounding box center [816, 300] width 147 height 151
click at [812, 235] on div "Not Applicable" at bounding box center [817, 237] width 132 height 15
click at [703, 132] on div "Denver Martinez Gammill Type : Motor Vehicle Accident Status: Case setup DOL : …" at bounding box center [448, 241] width 897 height 402
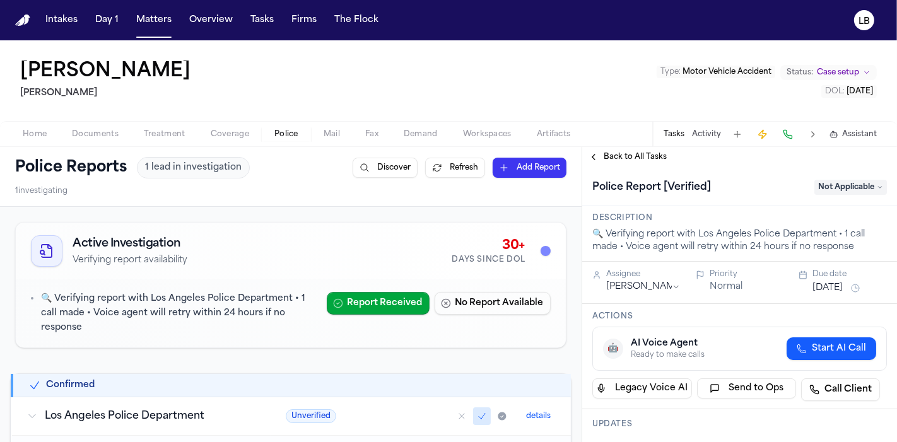
click at [703, 132] on button "Activity" at bounding box center [706, 134] width 29 height 10
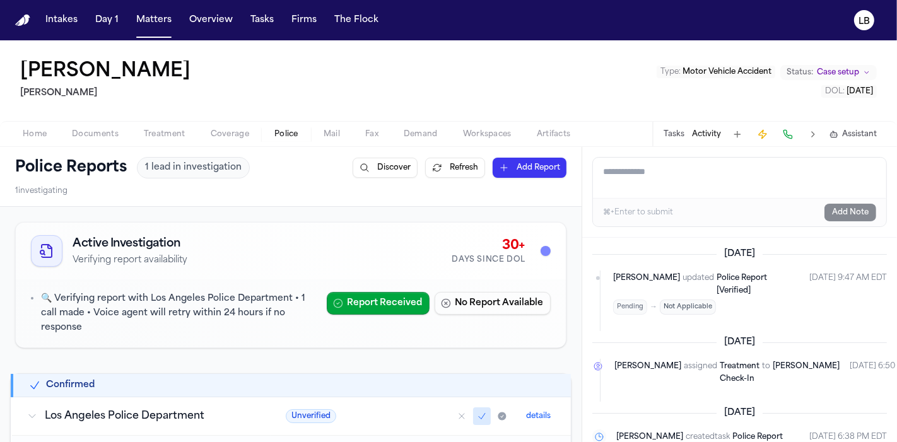
click at [667, 185] on textarea "Add a note to this matter" at bounding box center [739, 178] width 293 height 40
type textarea "**********"
click at [864, 210] on button "Add Note" at bounding box center [850, 213] width 52 height 18
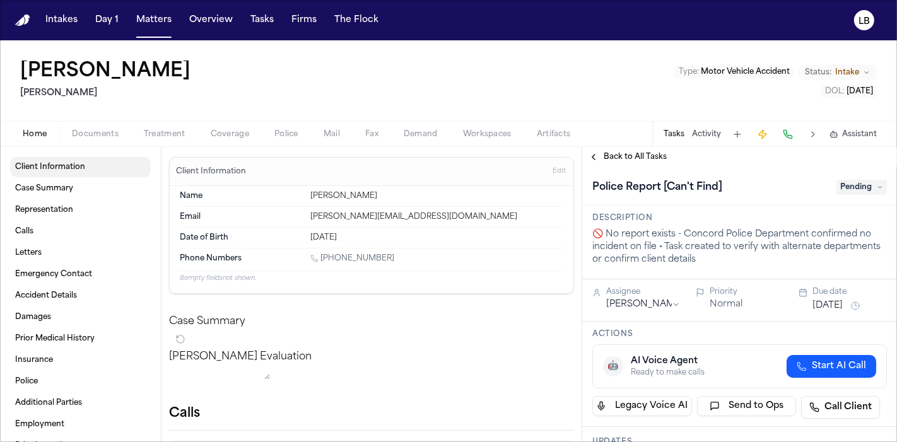
click at [54, 168] on span "Client Information" at bounding box center [50, 167] width 70 height 10
click at [103, 127] on button "Documents" at bounding box center [95, 134] width 72 height 15
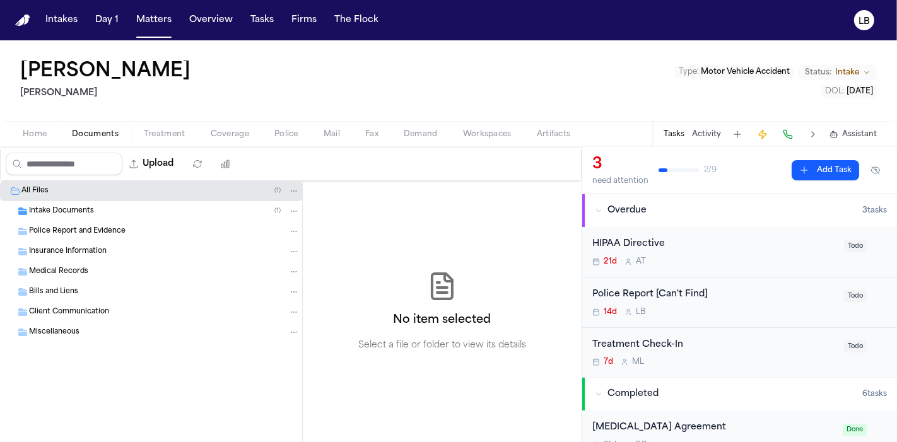
click at [90, 206] on span "Intake Documents" at bounding box center [61, 211] width 65 height 11
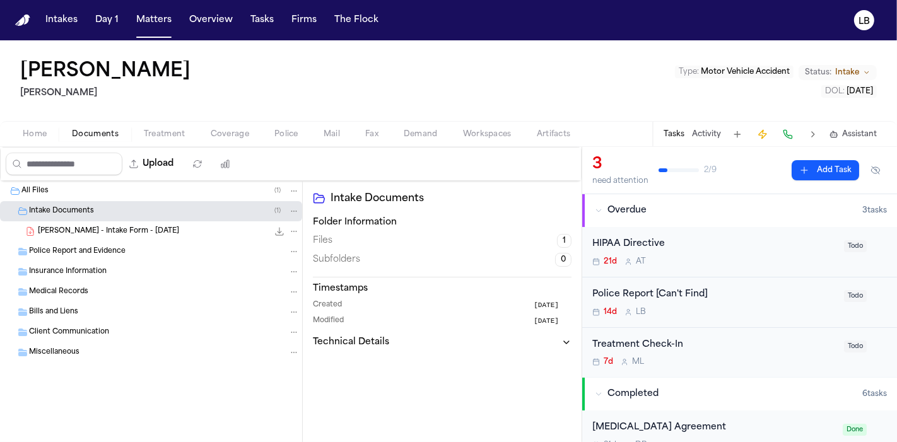
click at [95, 237] on div "[PERSON_NAME] - Intake Form - [DATE] 21.9 KB • PDF" at bounding box center [169, 231] width 262 height 13
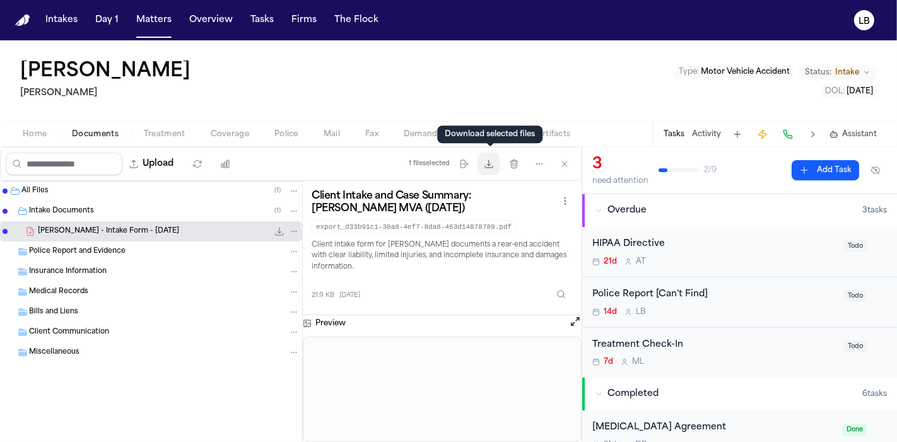
click at [490, 172] on button "Download files" at bounding box center [488, 164] width 23 height 23
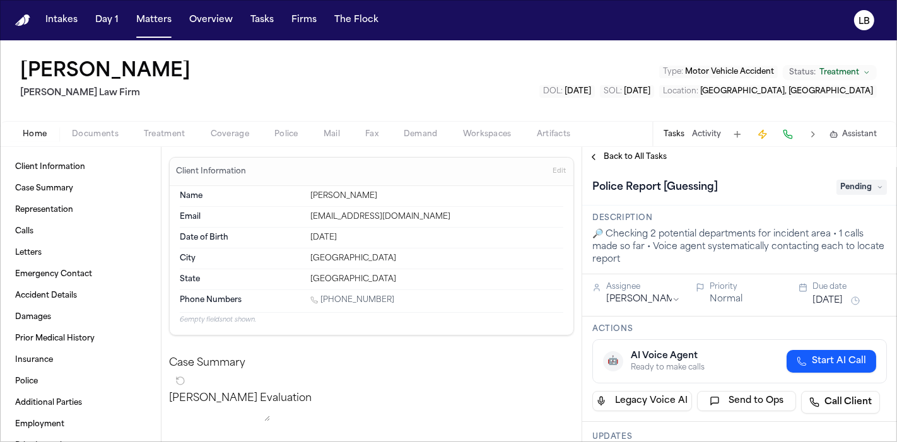
click at [104, 132] on span "Documents" at bounding box center [95, 134] width 47 height 10
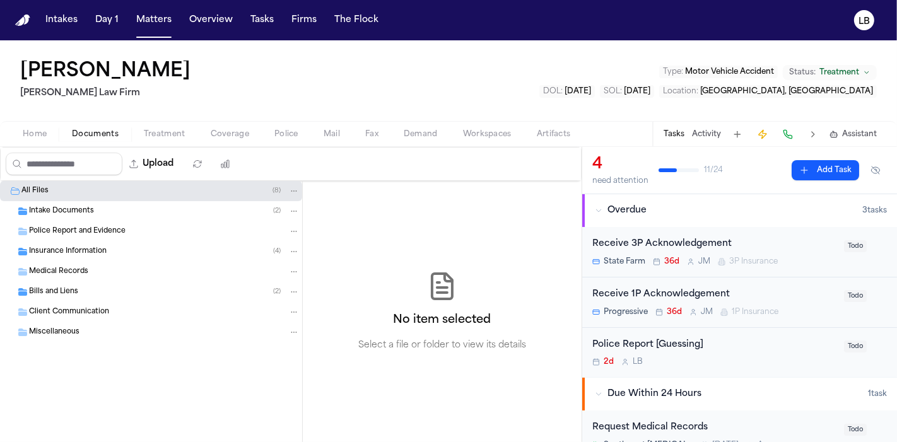
click at [80, 210] on span "Intake Documents" at bounding box center [61, 211] width 65 height 11
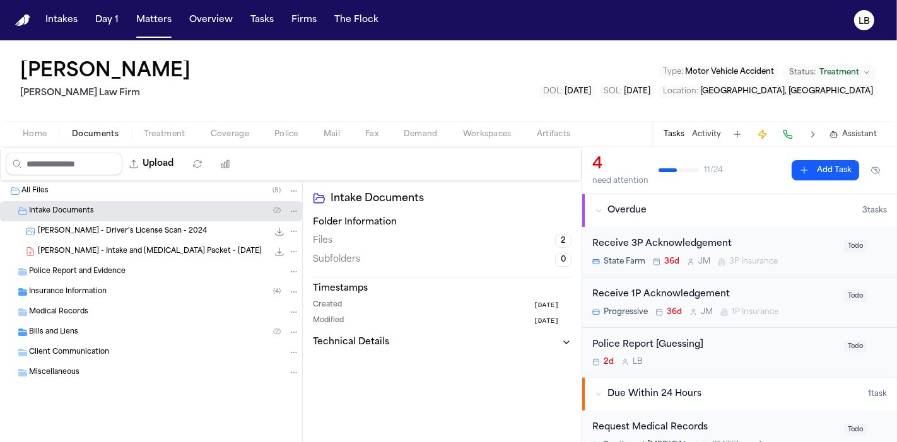
click at [119, 235] on span "[PERSON_NAME] - Driver's License Scan - 2024" at bounding box center [122, 231] width 169 height 11
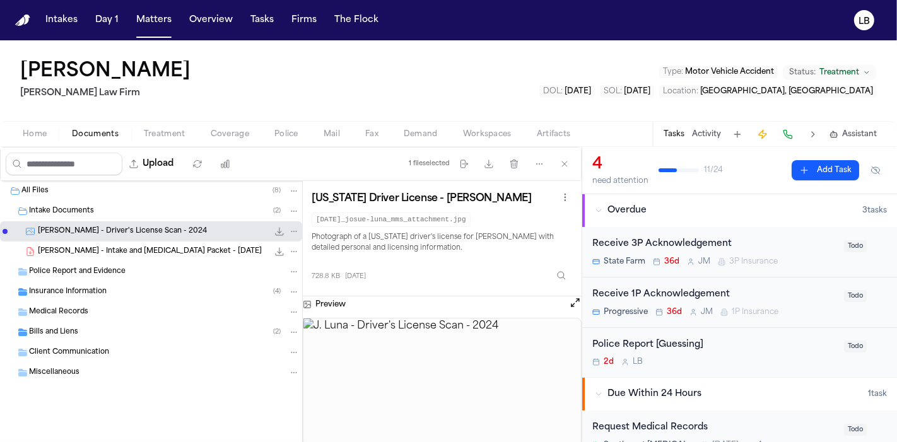
click at [481, 363] on img at bounding box center [442, 382] width 278 height 127
click at [493, 163] on icon "button" at bounding box center [489, 164] width 10 height 10
click at [121, 247] on span "J. Luna - Intake and Retainer Packet - 7.21.25" at bounding box center [150, 252] width 224 height 11
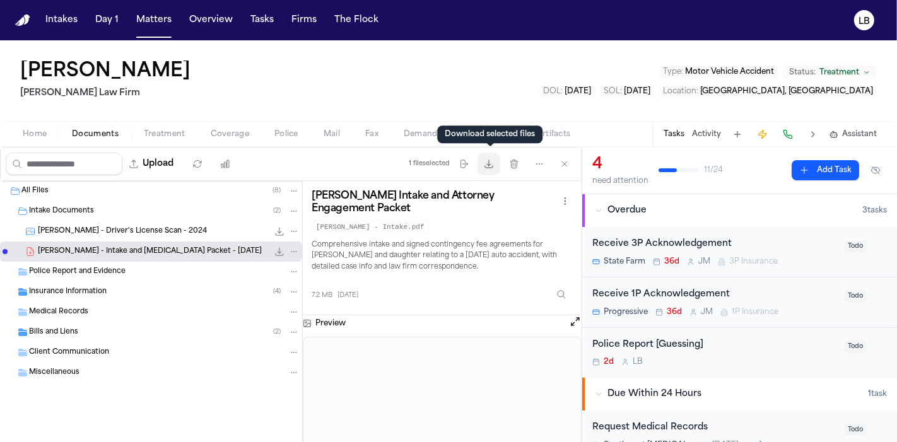
click at [495, 162] on button "Download files" at bounding box center [488, 164] width 23 height 23
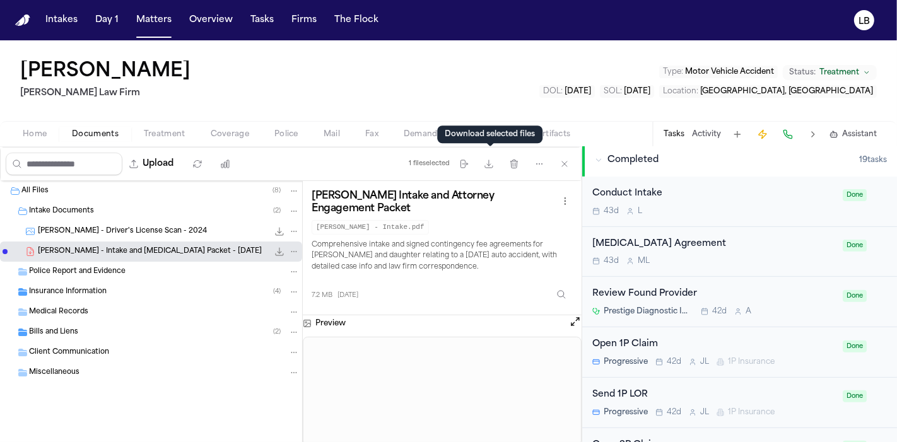
scroll to position [291, 0]
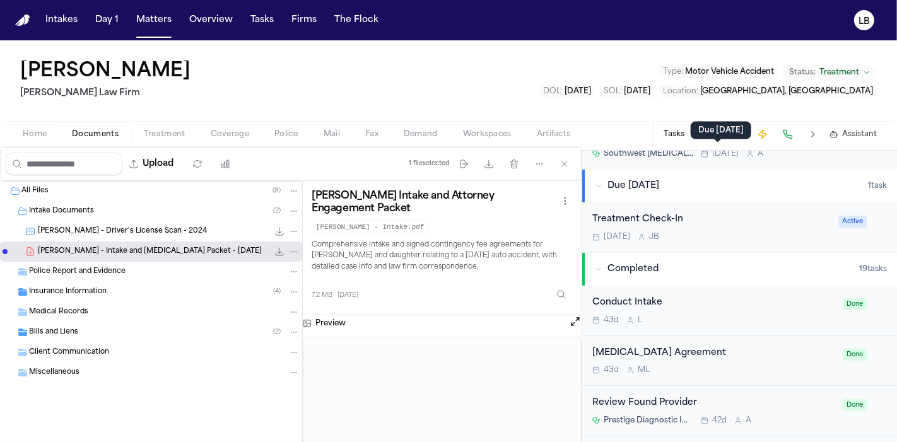
click at [713, 134] on div "Due today Due today" at bounding box center [721, 131] width 61 height 18
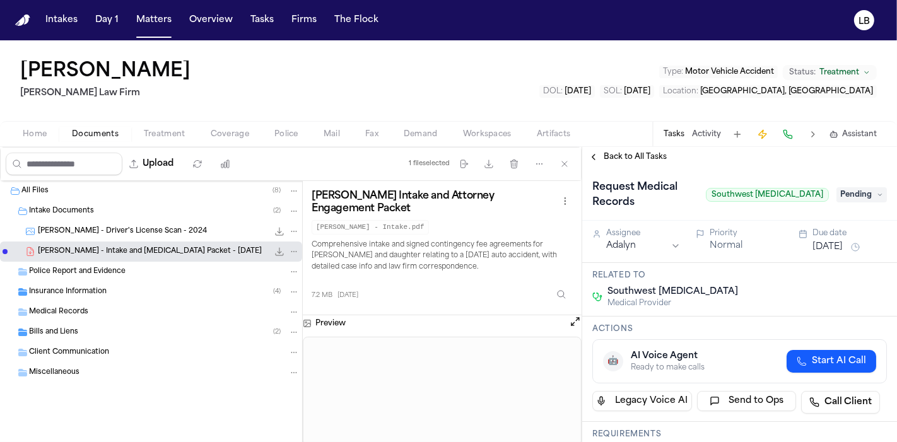
click at [710, 131] on button "Activity" at bounding box center [706, 134] width 29 height 10
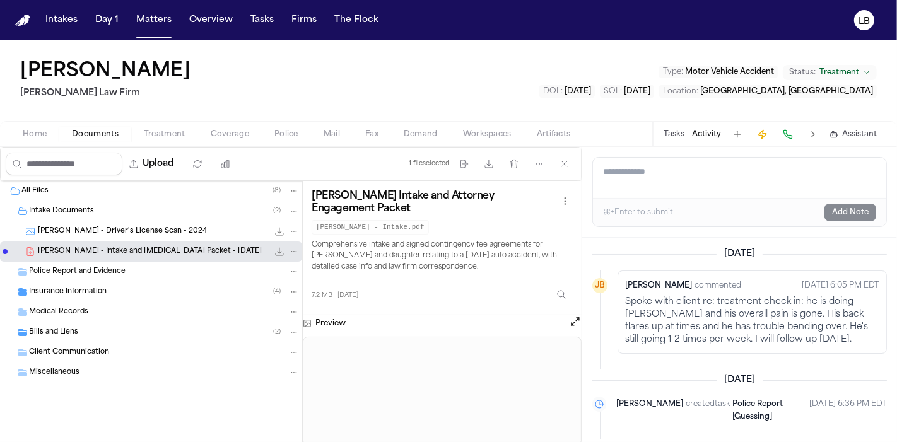
click at [740, 198] on div "⌘+Enter to submit Add Note" at bounding box center [739, 212] width 293 height 28
click at [720, 183] on textarea "Add a note to this matter" at bounding box center [739, 178] width 293 height 40
type textarea "**********"
click at [858, 222] on div "⌘+Enter to submit Add Note" at bounding box center [739, 212] width 293 height 28
click at [849, 216] on button "Add Note" at bounding box center [850, 213] width 52 height 18
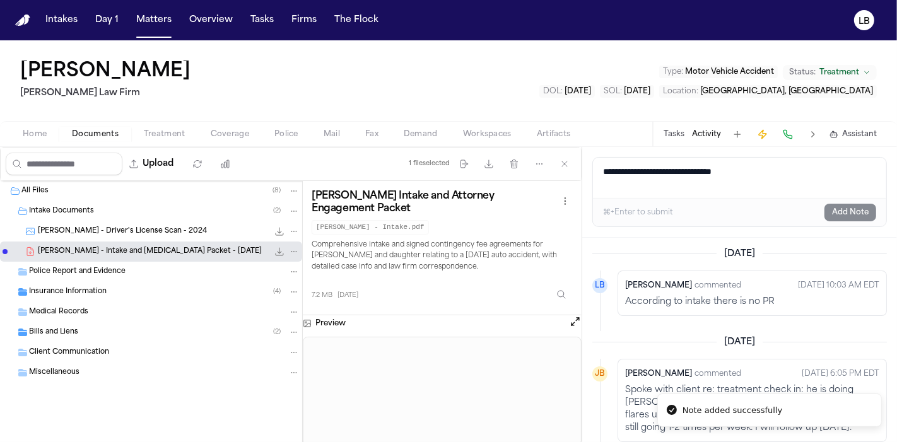
click at [715, 129] on button "Activity" at bounding box center [706, 134] width 29 height 10
click at [672, 130] on button "Tasks" at bounding box center [674, 134] width 21 height 10
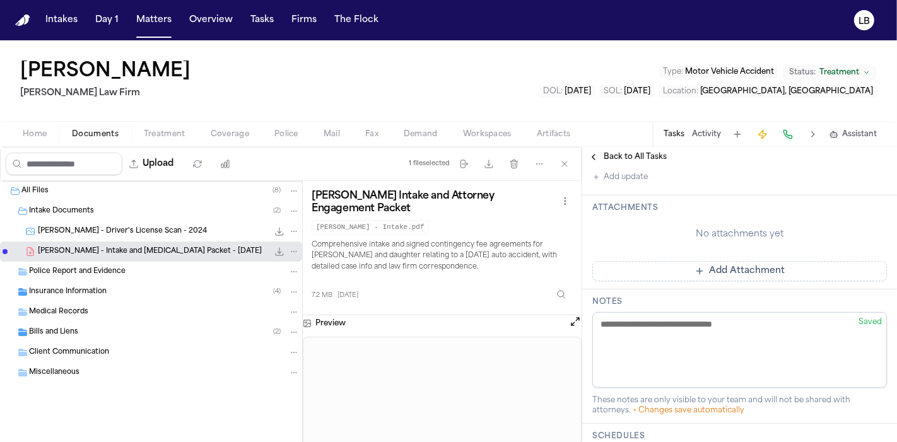
scroll to position [596, 0]
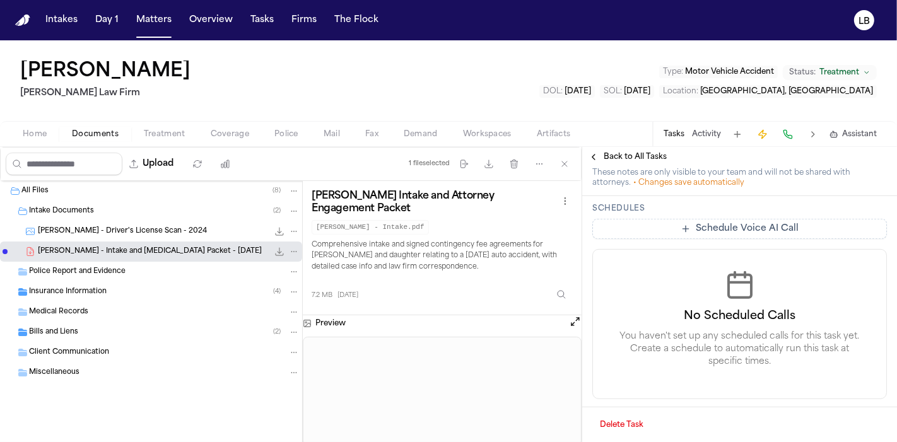
click at [672, 137] on button "Tasks" at bounding box center [674, 134] width 21 height 10
click at [650, 155] on span "Back to All Tasks" at bounding box center [635, 157] width 63 height 10
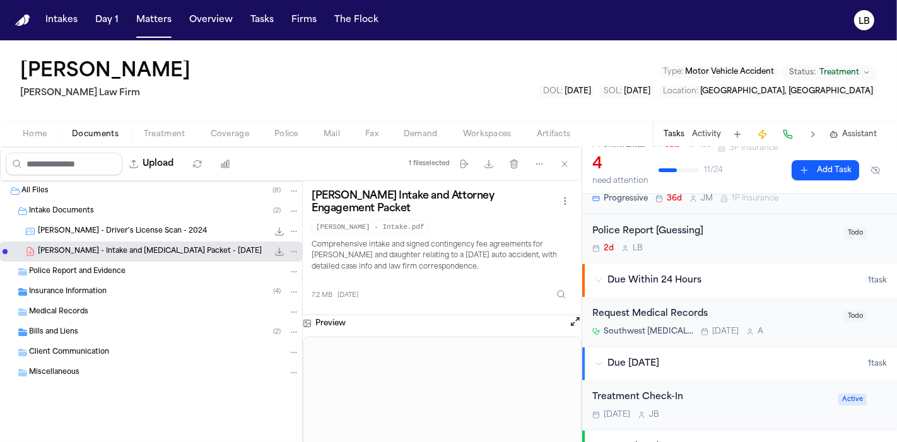
scroll to position [113, 0]
click at [737, 241] on div "Police Report [Guessing] 2d L B" at bounding box center [714, 240] width 244 height 30
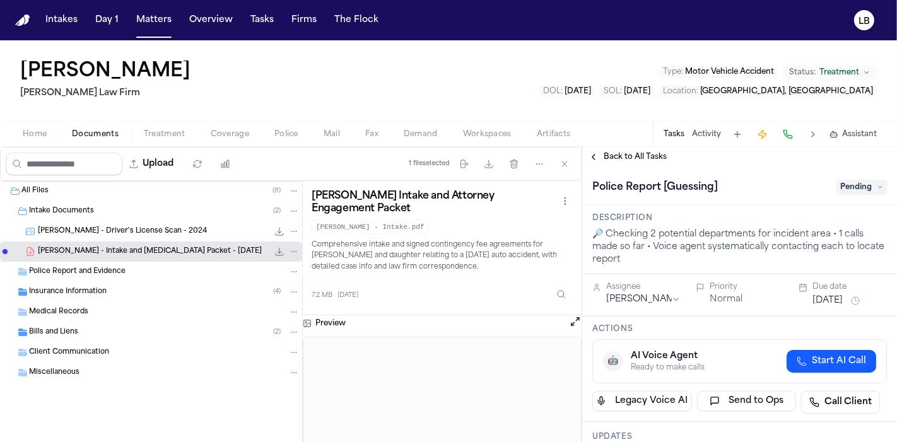
click at [830, 196] on div "Police Report [Guessing] Pending" at bounding box center [739, 187] width 295 height 20
click at [841, 190] on span "Pending" at bounding box center [861, 187] width 50 height 15
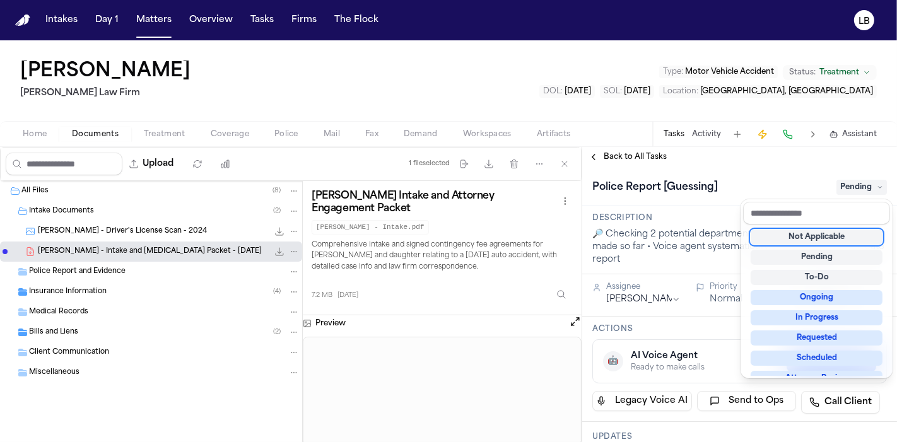
click at [835, 240] on div "Not Applicable" at bounding box center [817, 237] width 132 height 15
click at [598, 158] on div "**********" at bounding box center [739, 294] width 315 height 295
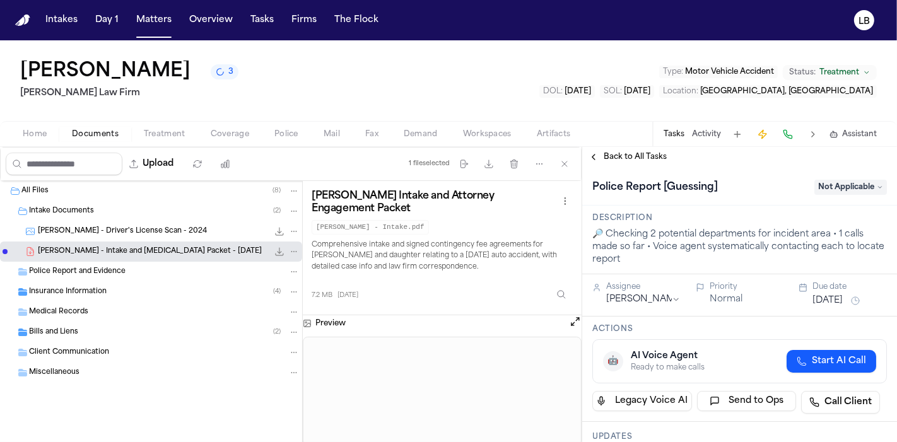
click at [591, 154] on button "Back to All Tasks" at bounding box center [627, 157] width 91 height 10
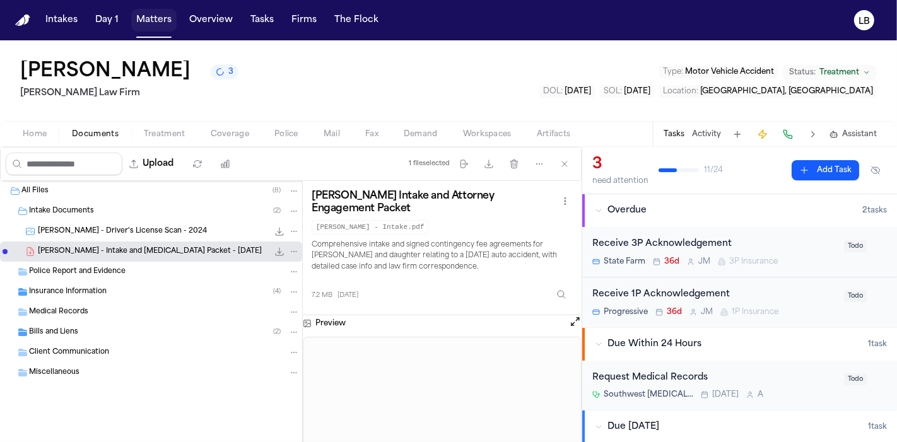
click at [149, 31] on button "Matters" at bounding box center [153, 20] width 45 height 23
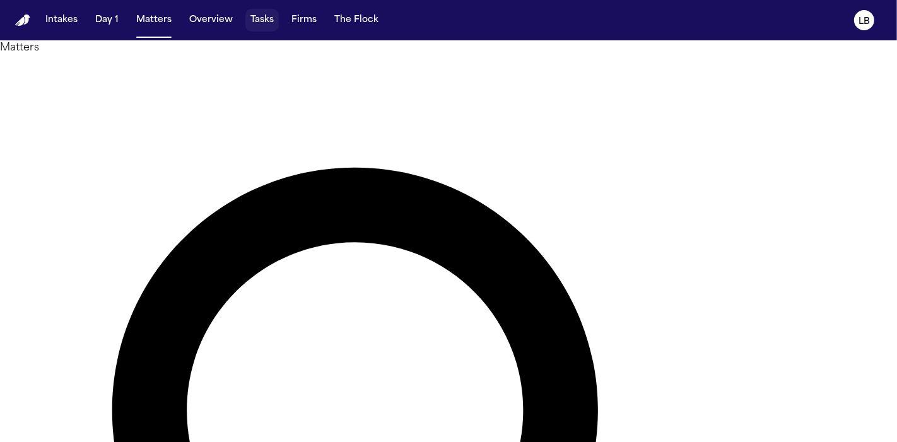
click at [269, 25] on button "Tasks" at bounding box center [261, 20] width 33 height 23
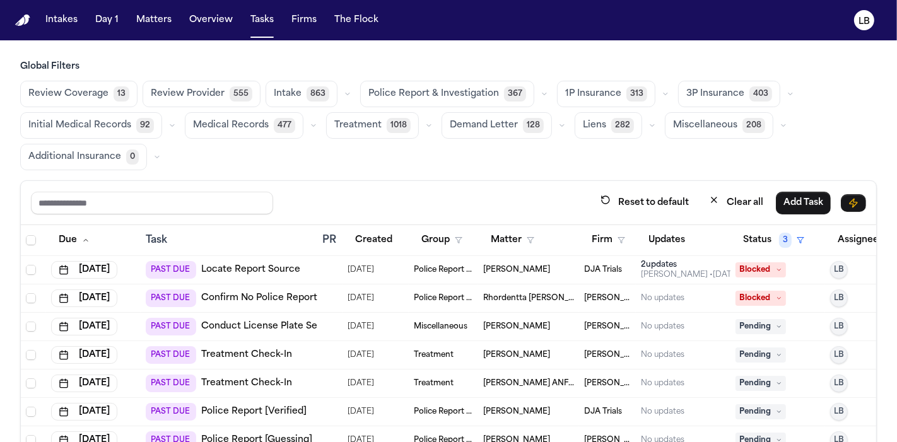
click at [608, 250] on th "Firm" at bounding box center [607, 240] width 57 height 31
click at [607, 243] on button "Firm" at bounding box center [608, 240] width 49 height 23
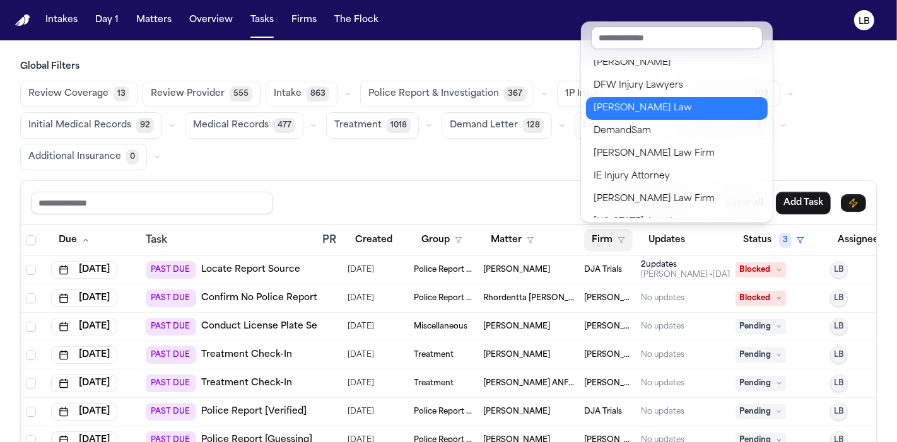
scroll to position [250, 0]
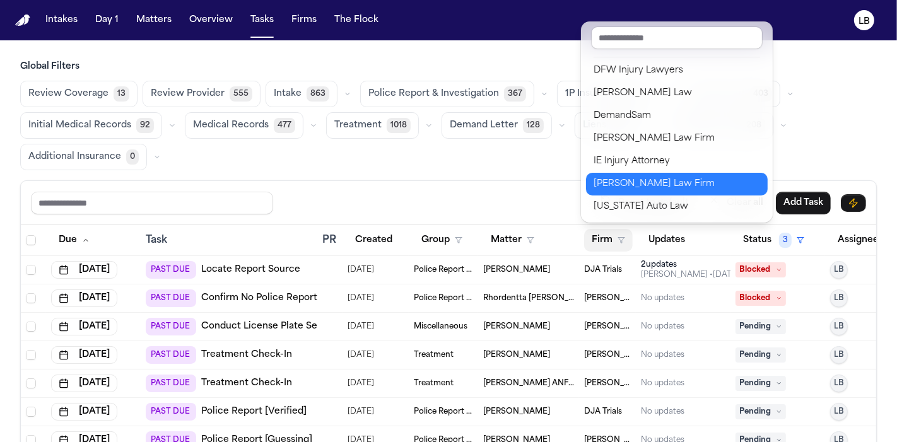
click at [670, 177] on div "[PERSON_NAME] Law Firm" at bounding box center [676, 184] width 167 height 15
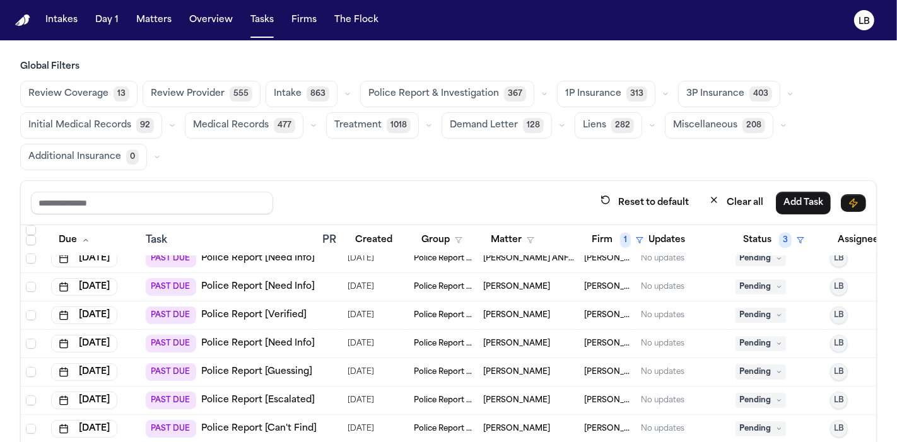
scroll to position [133, 0]
drag, startPoint x: 478, startPoint y: 334, endPoint x: 555, endPoint y: 341, distance: 77.3
click at [555, 341] on td "[PERSON_NAME]" at bounding box center [528, 344] width 101 height 28
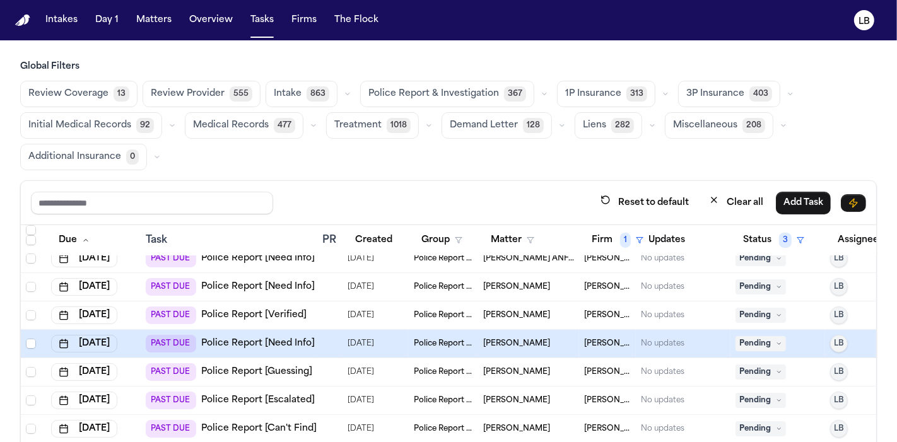
click at [555, 341] on td "[PERSON_NAME]" at bounding box center [528, 344] width 101 height 28
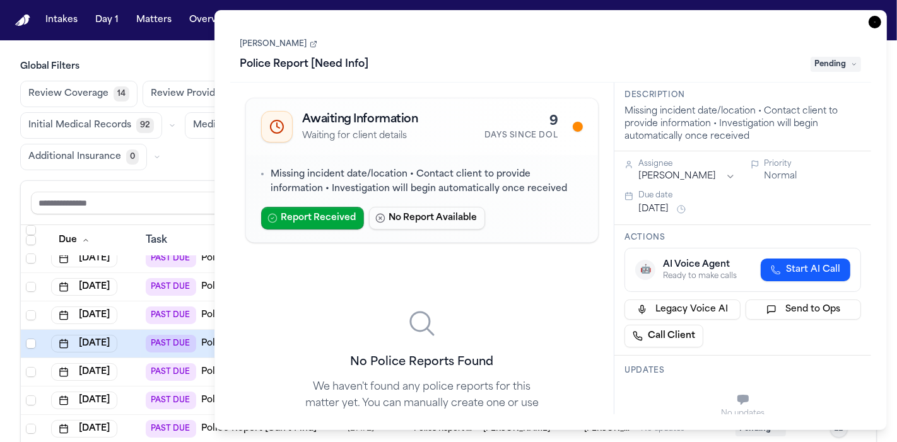
copy link "Joveon Kirkpatrick"
drag, startPoint x: 235, startPoint y: 45, endPoint x: 312, endPoint y: 48, distance: 77.0
click at [312, 48] on div "Joveon Kirkpatrick Jr. Police Report [Need Info] Pending" at bounding box center [550, 54] width 641 height 57
click at [291, 46] on link "[PERSON_NAME]" at bounding box center [278, 44] width 77 height 10
click at [298, 47] on link "[PERSON_NAME]" at bounding box center [278, 44] width 77 height 10
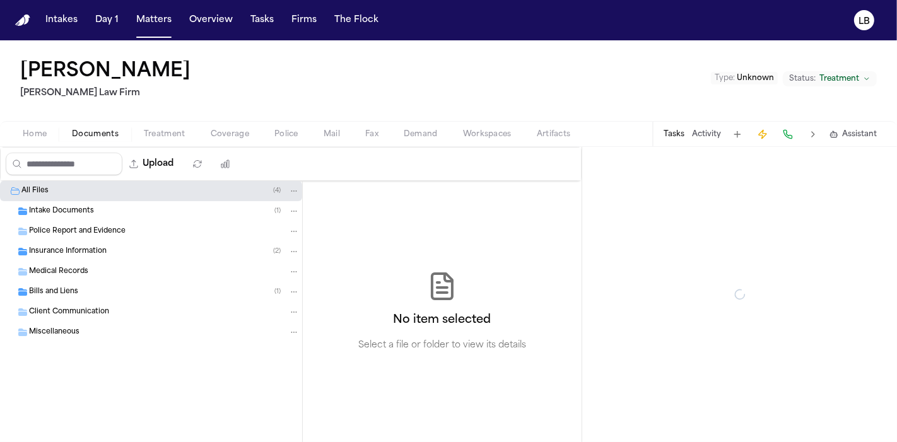
click at [104, 127] on button "Documents" at bounding box center [95, 134] width 72 height 15
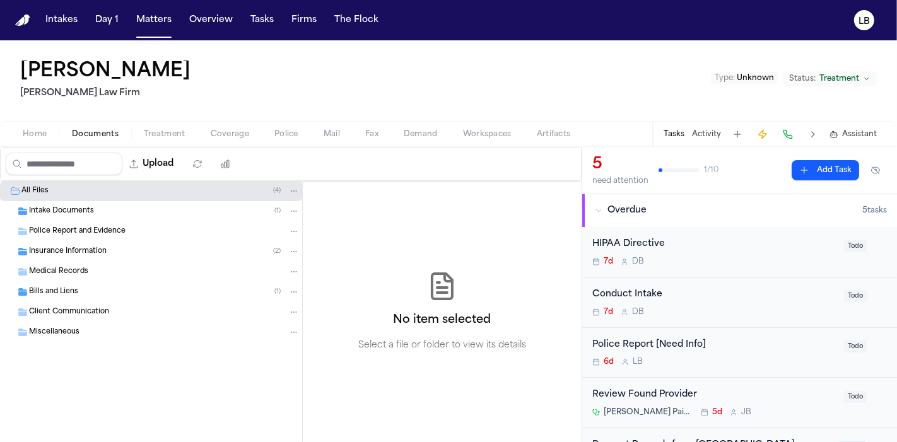
click at [71, 211] on span "Intake Documents" at bounding box center [61, 211] width 65 height 11
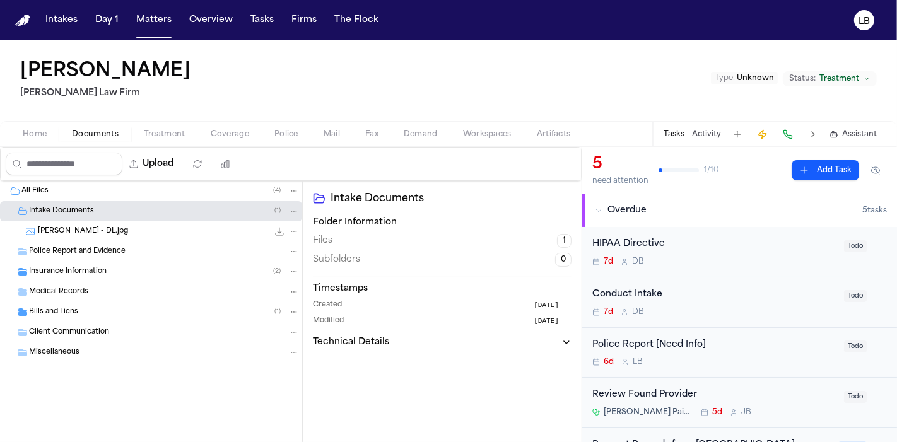
click at [76, 230] on span "[PERSON_NAME] - DL.jpg" at bounding box center [83, 231] width 90 height 11
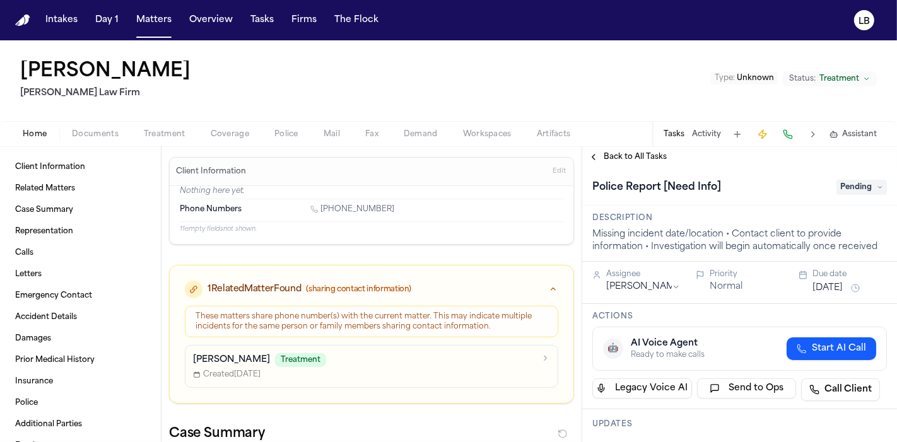
click at [854, 182] on span "Pending" at bounding box center [861, 187] width 50 height 15
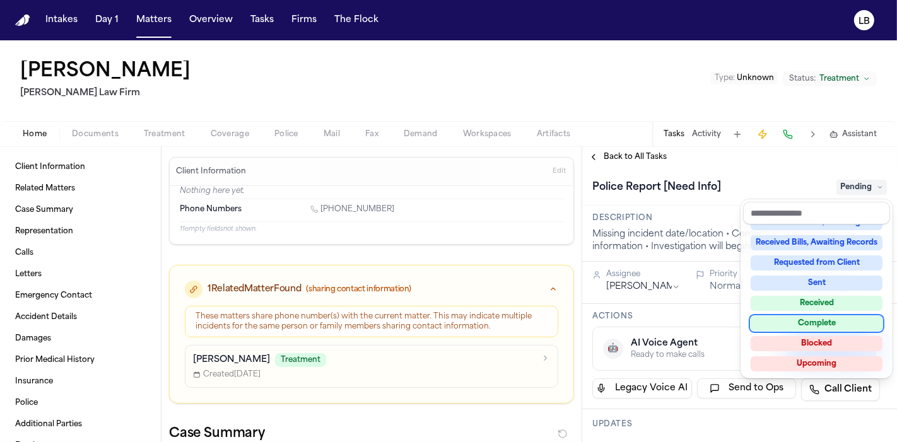
click at [841, 317] on div "Complete" at bounding box center [817, 323] width 132 height 15
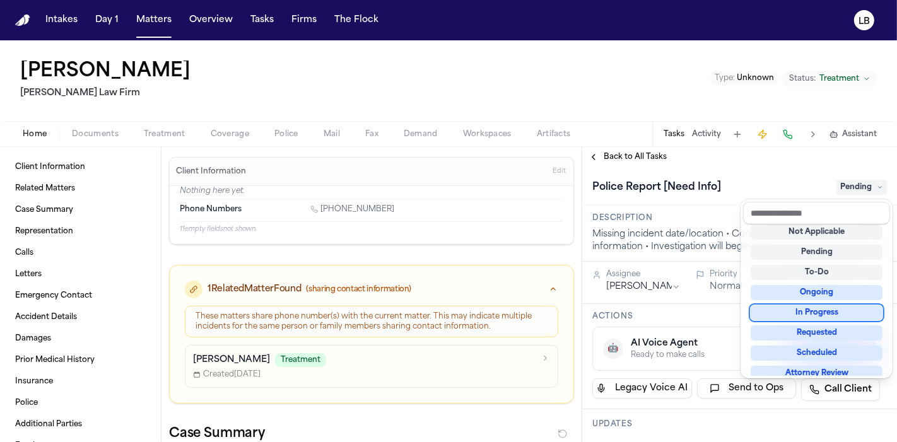
scroll to position [5, 0]
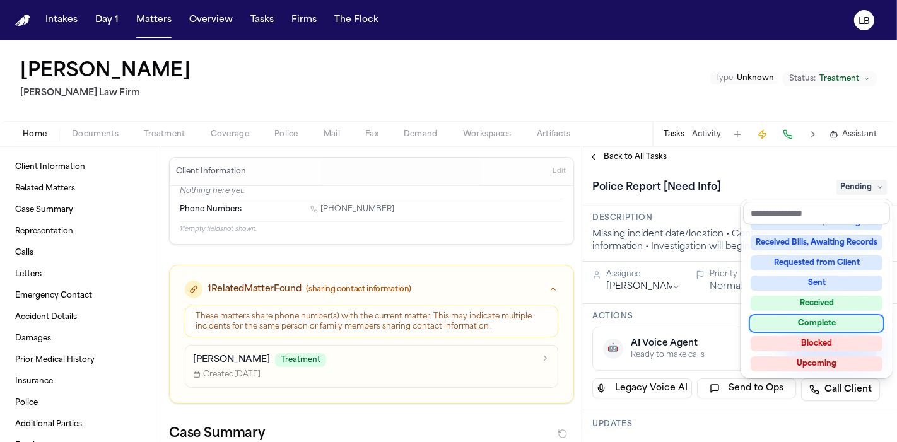
click at [858, 318] on div "Complete" at bounding box center [817, 323] width 132 height 15
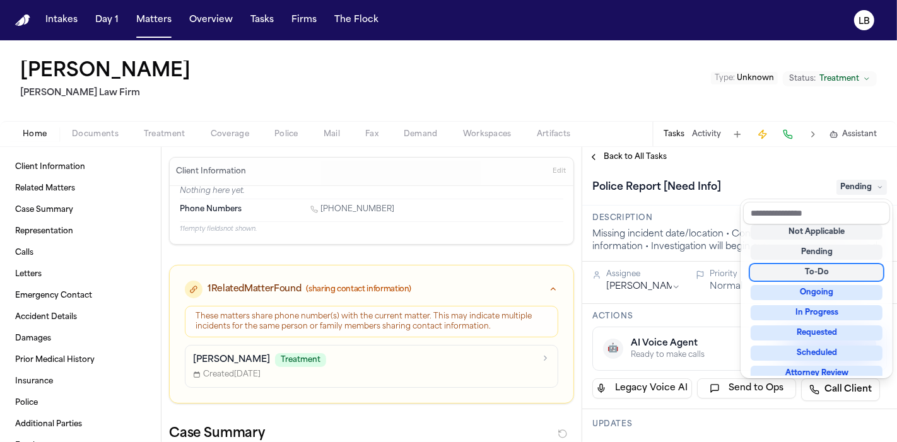
click at [708, 171] on div "Police Report [Need Info] Pending" at bounding box center [739, 186] width 315 height 38
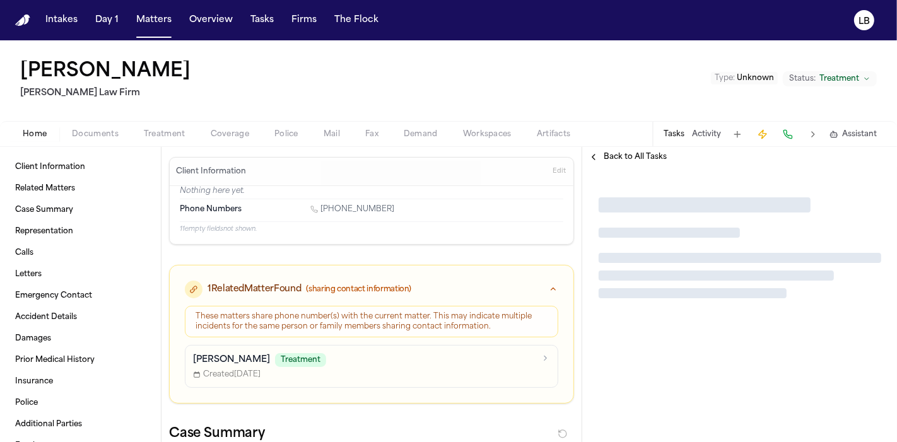
click at [104, 127] on button "Documents" at bounding box center [95, 134] width 72 height 15
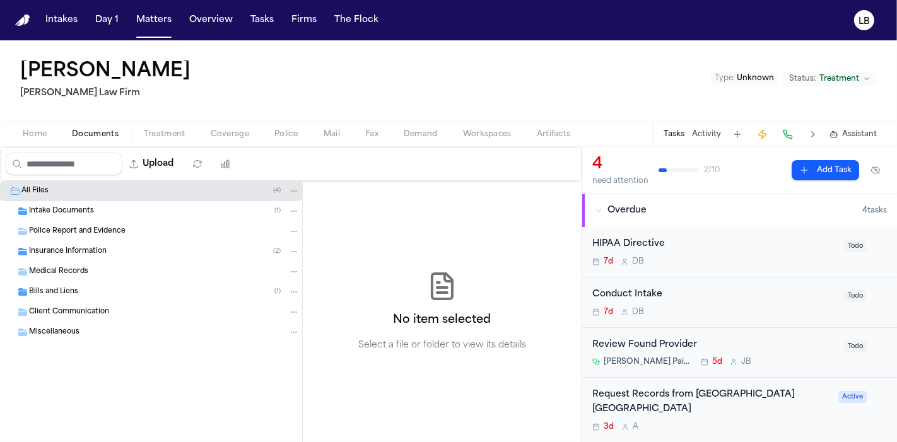
click at [77, 226] on span "Police Report and Evidence" at bounding box center [77, 231] width 96 height 11
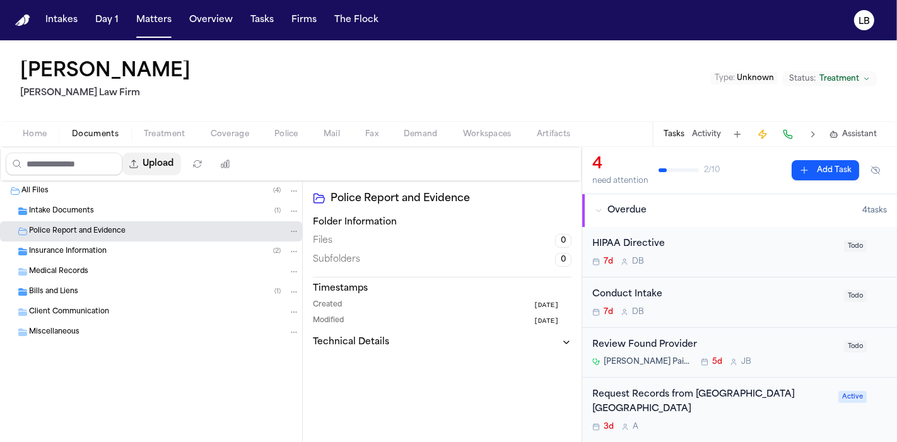
click at [175, 161] on button "Upload" at bounding box center [151, 164] width 59 height 23
select select "**********"
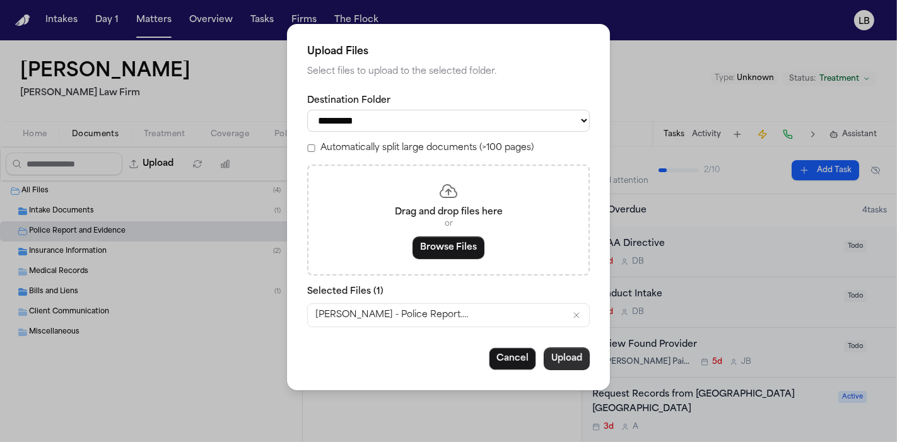
click at [558, 361] on button "Upload" at bounding box center [567, 359] width 46 height 23
